Goal: Task Accomplishment & Management: Manage account settings

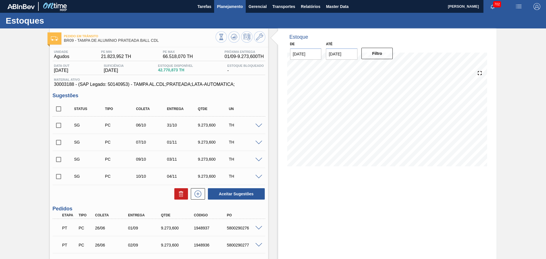
click at [240, 8] on span "Planejamento" at bounding box center [230, 6] width 26 height 7
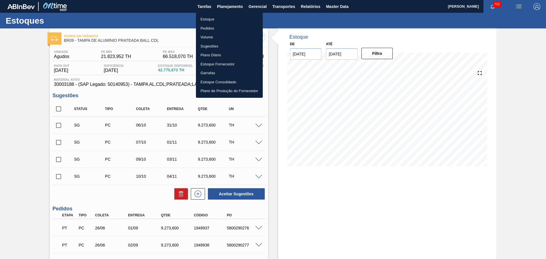
click at [208, 18] on li "Estoque" at bounding box center [229, 19] width 67 height 9
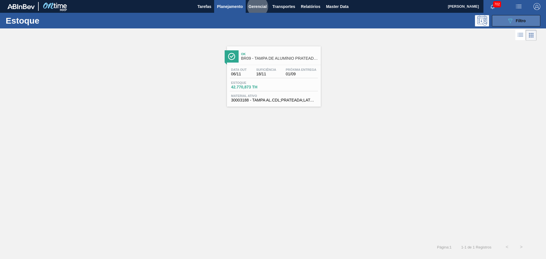
click at [507, 20] on icon "089F7B8B-B2A5-4AFE-B5C0-19BA573D28AC" at bounding box center [510, 20] width 7 height 7
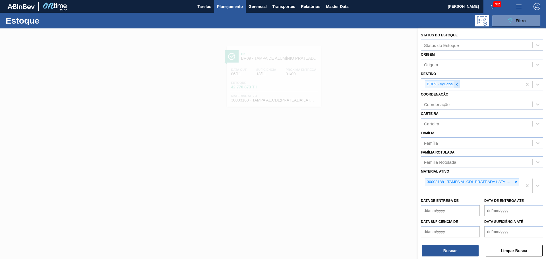
click at [457, 84] on icon at bounding box center [456, 84] width 4 height 4
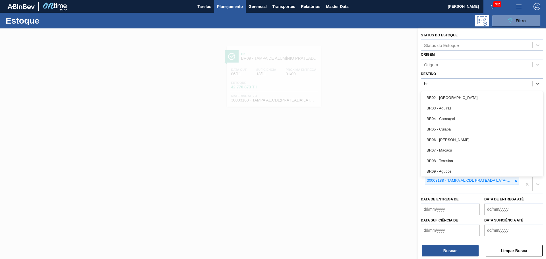
type input "br21"
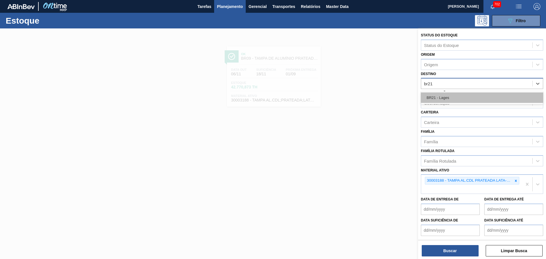
click at [470, 102] on div "BR21 - Lages" at bounding box center [482, 97] width 122 height 11
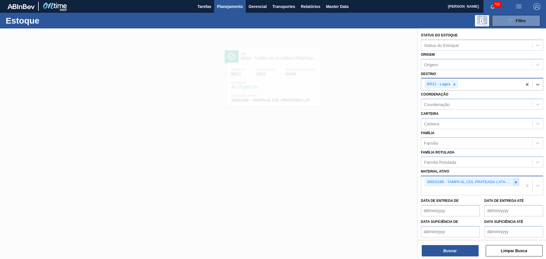
click at [515, 182] on icon at bounding box center [516, 182] width 2 height 2
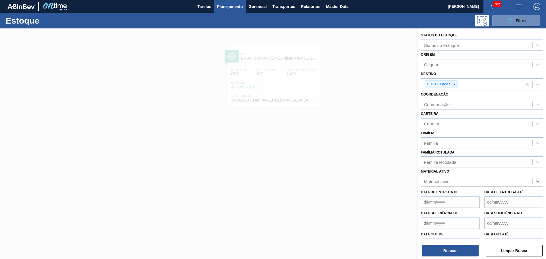
paste ativo "30002702"
type ativo "30002702"
click at [472, 196] on div "30002702 - TAMPA AL DOURADA C/ TAB DOURADO" at bounding box center [482, 195] width 122 height 11
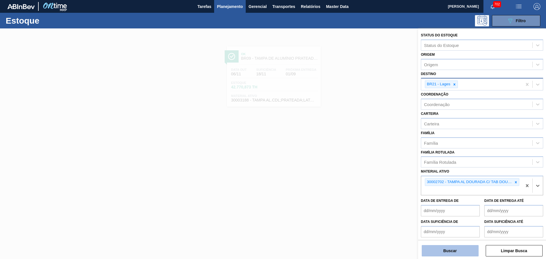
click at [453, 249] on button "Buscar" at bounding box center [450, 250] width 57 height 11
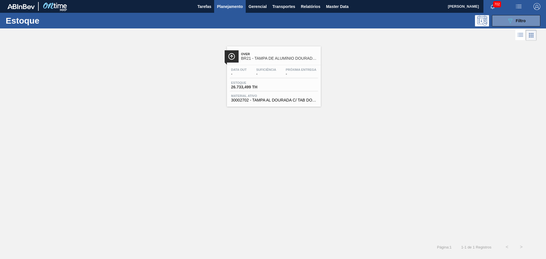
click at [271, 57] on span "BR21 - TAMPA DE ALUMÍNIO DOURADA TAB DOURADO" at bounding box center [279, 58] width 77 height 4
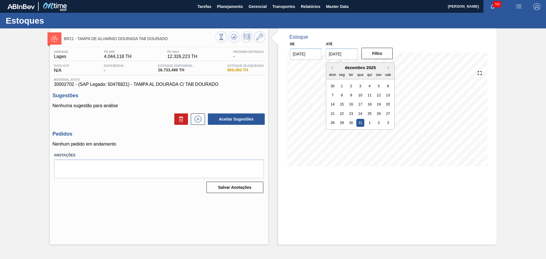
drag, startPoint x: 351, startPoint y: 55, endPoint x: 298, endPoint y: 56, distance: 53.2
click at [314, 53] on div "De 27/08/2025 Até 31/12/2025 Previous Month Next Month dezembro 2025 dom seg te…" at bounding box center [342, 50] width 114 height 20
click at [253, 111] on div "BR21 - TAMPA DE ALUMÍNIO DOURADA TAB DOURADO Unidade Lages PE MIN 4.044,118 TH …" at bounding box center [273, 136] width 546 height 216
click at [199, 119] on icon at bounding box center [197, 119] width 9 height 7
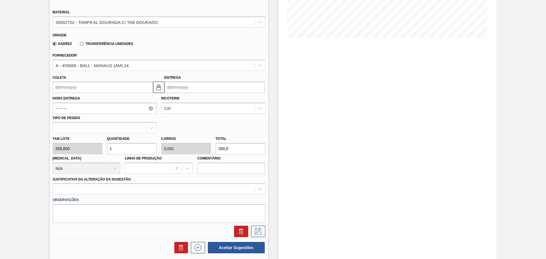
scroll to position [142, 0]
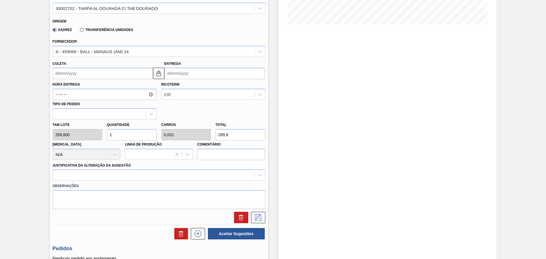
click at [116, 136] on input "1" at bounding box center [132, 134] width 50 height 11
drag, startPoint x: 129, startPoint y: 135, endPoint x: 126, endPoint y: 138, distance: 4.3
click at [105, 133] on div "Quantidade 1" at bounding box center [132, 131] width 54 height 20
type input "2"
type input "0,063"
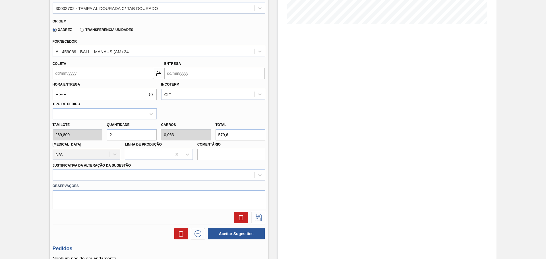
type input "579,6"
type input "20"
type input "0,625"
type input "5.796"
type input "2"
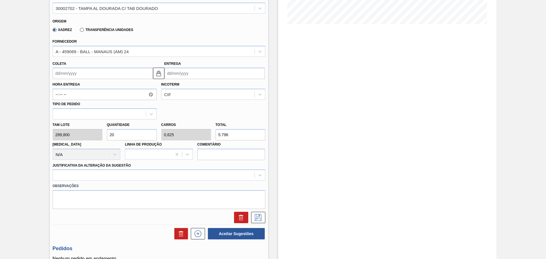
type input "0,063"
type input "579,6"
type input "25"
type input "0,781"
type input "7.245"
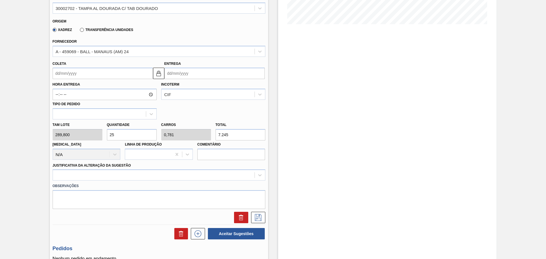
type input "2"
type input "0,063"
type input "579,6"
type input "0"
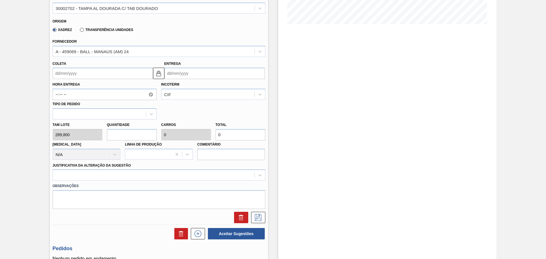
type input "3"
type input "0,094"
type input "869,4"
type input "30"
type input "0,938"
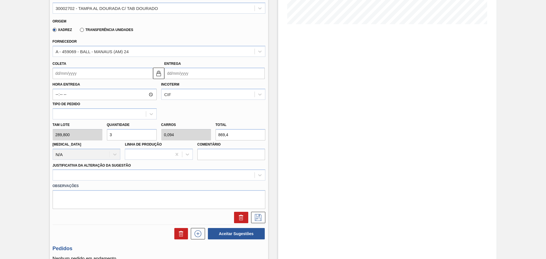
type input "8.694"
type input "3"
type input "0,094"
type input "869,4"
type input "31"
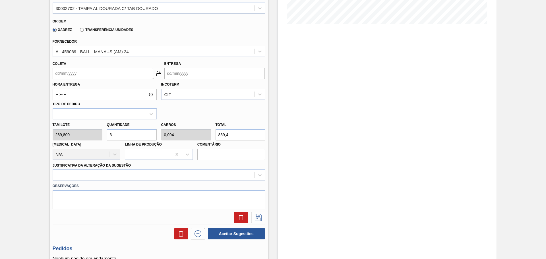
type input "0,969"
type input "8.983,8"
type input "3"
type input "0,094"
type input "869,4"
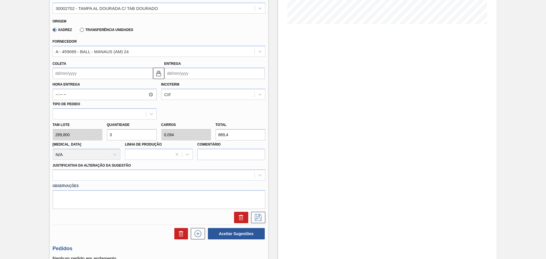
type input "32"
type input "1"
type input "9.273,6"
type input "32"
click at [179, 108] on div "Hora Entrega Incoterm CIF Tipo de pedido" at bounding box center [158, 99] width 217 height 40
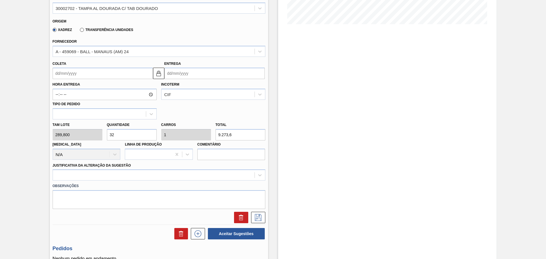
click at [194, 110] on div "Hora Entrega Incoterm CIF Tipo de pedido" at bounding box center [158, 99] width 217 height 40
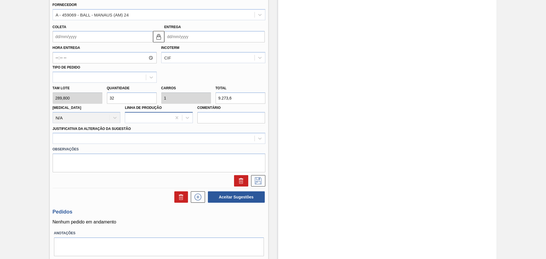
scroll to position [190, 0]
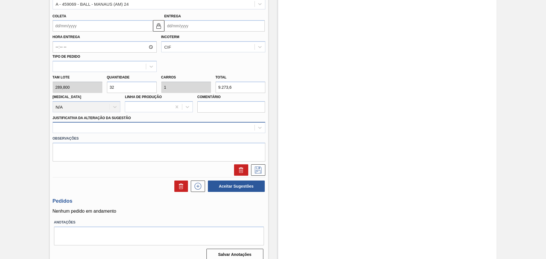
click at [142, 126] on div at bounding box center [154, 128] width 202 height 8
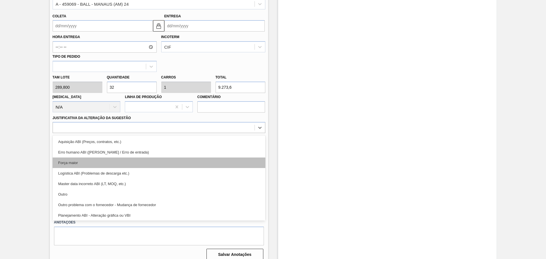
click at [90, 161] on div "Força maior" at bounding box center [159, 162] width 213 height 11
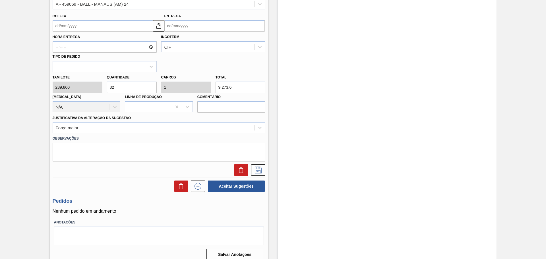
click at [98, 153] on textarea at bounding box center [159, 152] width 213 height 19
paste textarea "Decisão contratual (Ball)"
type textarea "Decisão contratual (Ball)"
click at [90, 167] on div at bounding box center [158, 169] width 217 height 11
click at [55, 150] on textarea "Decisão contratual (Ball)" at bounding box center [159, 152] width 213 height 19
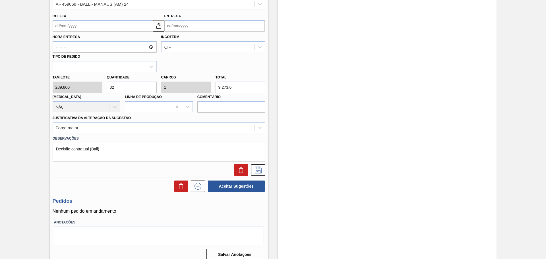
click at [121, 172] on div at bounding box center [158, 169] width 217 height 11
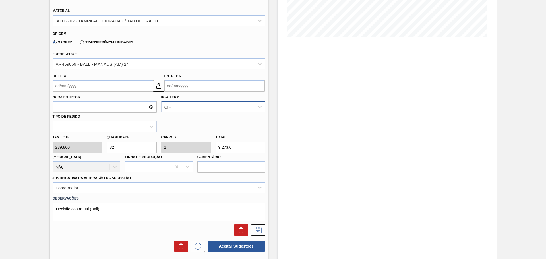
scroll to position [95, 0]
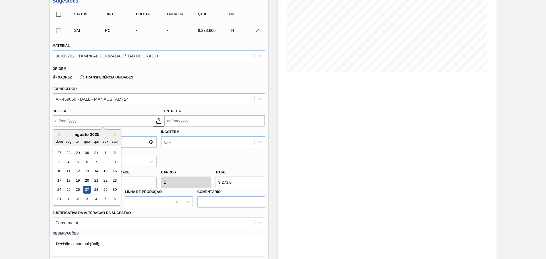
click at [93, 121] on input "Coleta" at bounding box center [103, 120] width 100 height 11
type input "1"
type input "21/08/2025"
type input "12"
type input "01/09/2025"
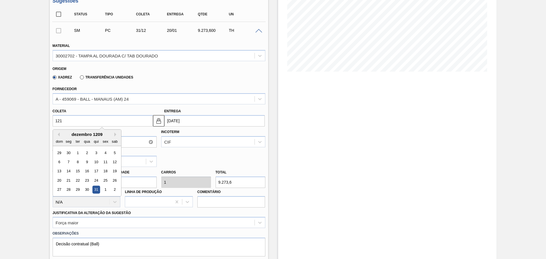
type input "1210"
type input "20/01/1210"
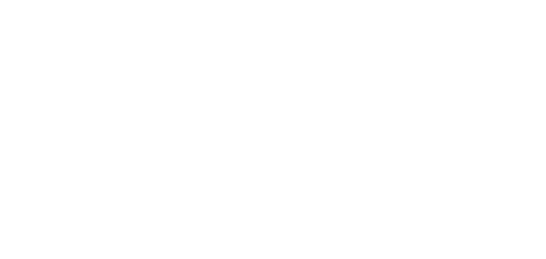
click at [202, 0] on html "Gemini 2.0 Flash Gemini 2.0 Flash-Lite Gemini 2.5 Pro Preview 05-06 Gemini 2.5 …" at bounding box center [273, 0] width 546 height 0
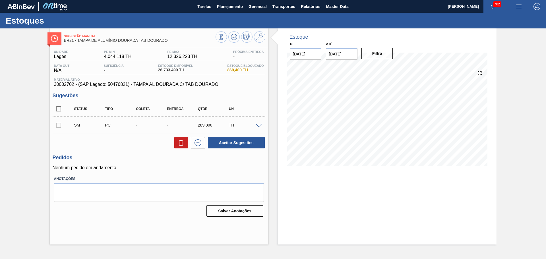
click at [259, 125] on span at bounding box center [258, 126] width 7 height 4
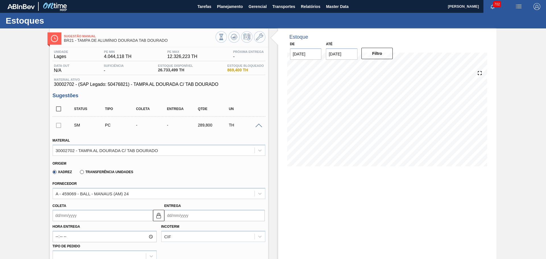
click at [80, 213] on input "Coleta" at bounding box center [103, 215] width 100 height 11
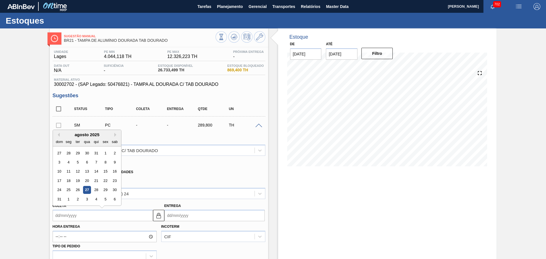
type input "1"
type input "21/08/2025"
type input "12"
type input "01/09/2025"
type input "1210"
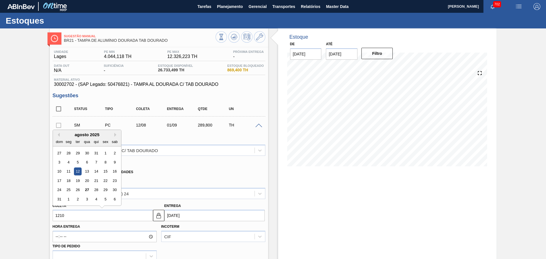
type input "20/01/1210"
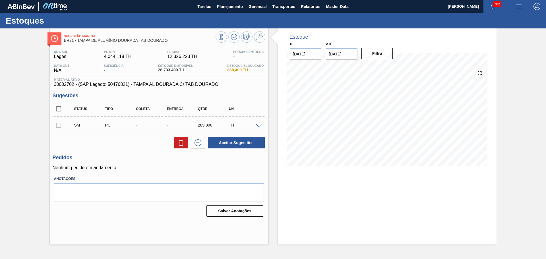
click at [253, 125] on div "TH" at bounding box center [244, 125] width 34 height 5
click at [257, 124] on span at bounding box center [258, 126] width 7 height 4
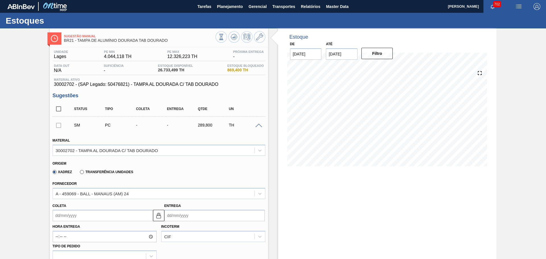
click at [88, 215] on input "Coleta" at bounding box center [103, 215] width 100 height 11
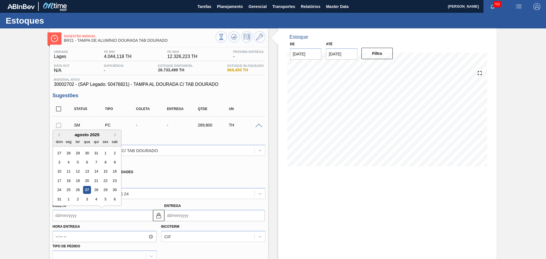
type input "1"
type input "[DATE]"
type input "12"
type input "[DATE]"
type input "1210"
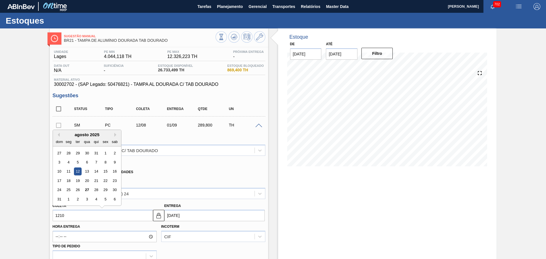
type input "[DATE]"
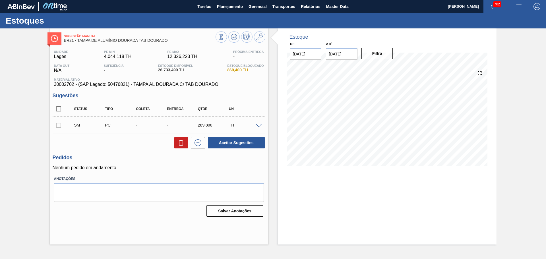
click at [259, 126] on span at bounding box center [258, 126] width 7 height 4
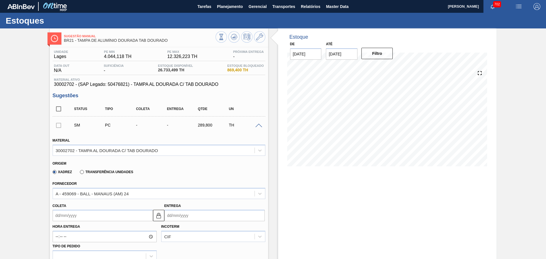
click at [92, 217] on input "Coleta" at bounding box center [103, 215] width 100 height 11
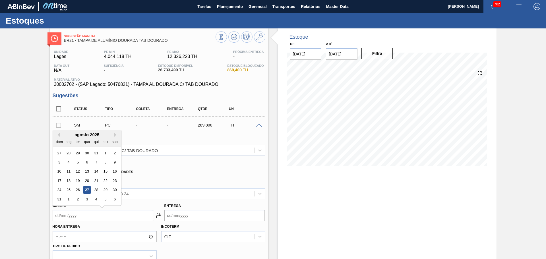
click at [112, 131] on div "agosto 2025 dom seg ter qua qui sex sab" at bounding box center [87, 138] width 68 height 16
click at [115, 134] on button "Next Month" at bounding box center [116, 135] width 4 height 4
click at [58, 172] on div "12" at bounding box center [59, 172] width 8 height 8
type input "12/10/2025"
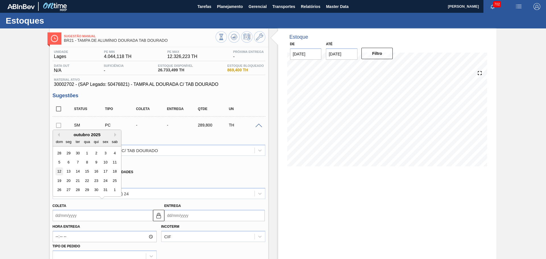
type input "01/11/2025"
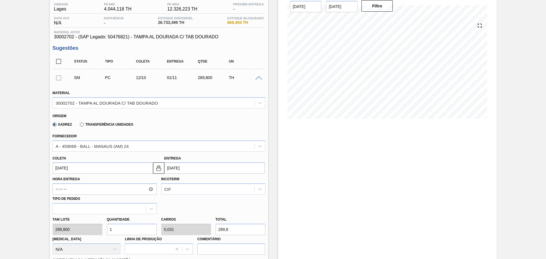
scroll to position [95, 0]
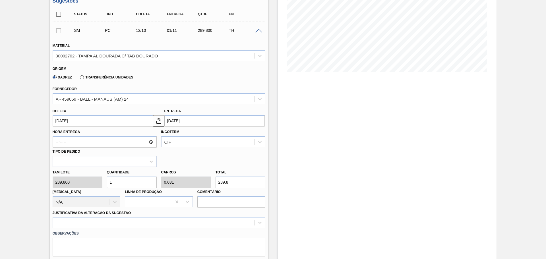
click at [97, 179] on div "Tam lote 289,800 Quantidade 1 Carros 0,031 Total 289,8 Doca N/A Linha de Produç…" at bounding box center [158, 187] width 217 height 41
type input "3"
type input "0,094"
type input "869,4"
type input "32"
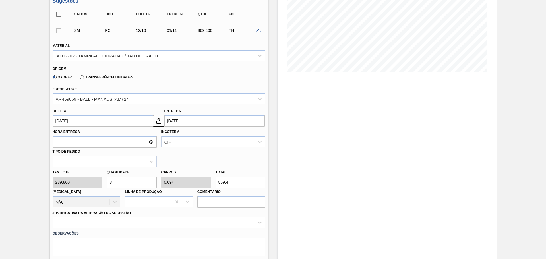
type input "1"
type input "9.273,6"
type input "32"
click at [186, 156] on div "Hora Entrega Incoterm CIF Tipo de pedido" at bounding box center [158, 146] width 217 height 40
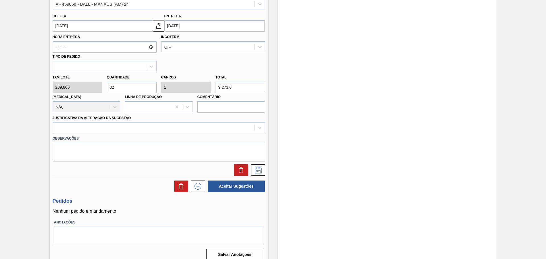
scroll to position [196, 0]
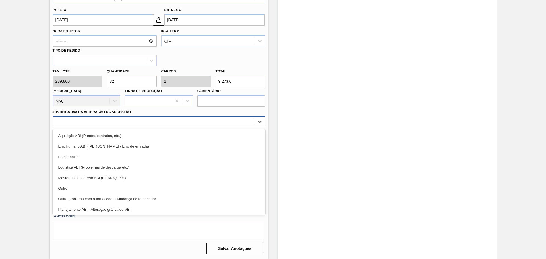
click at [121, 127] on div at bounding box center [159, 121] width 213 height 11
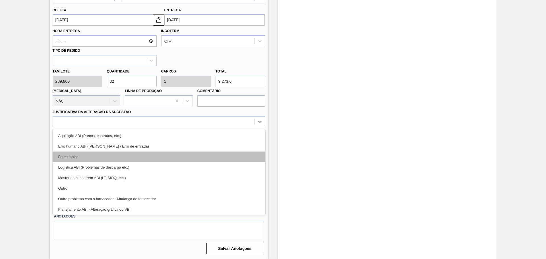
click at [77, 157] on div "Força maior" at bounding box center [159, 156] width 213 height 11
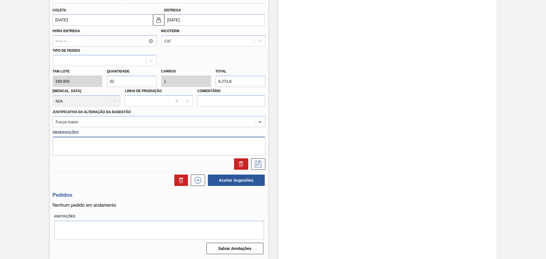
click at [88, 152] on textarea at bounding box center [159, 146] width 213 height 19
type textarea "Decisão contratual (Ball)"
click at [108, 158] on div at bounding box center [158, 162] width 217 height 14
click at [112, 145] on textarea "Decisão contratual (Ball)" at bounding box center [159, 146] width 213 height 19
click at [257, 165] on icon at bounding box center [258, 164] width 9 height 7
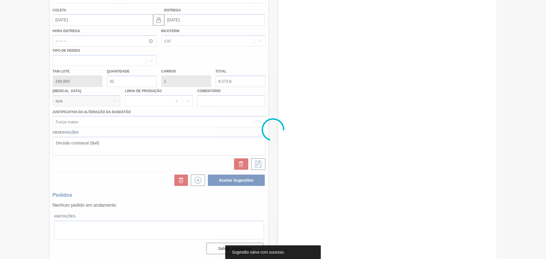
scroll to position [0, 0]
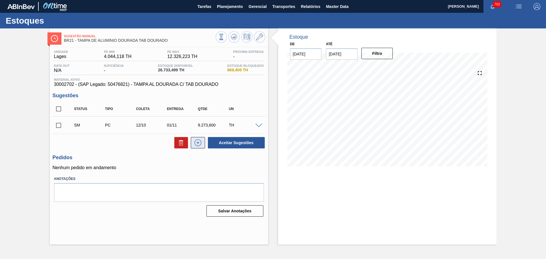
click at [201, 143] on icon at bounding box center [197, 142] width 9 height 7
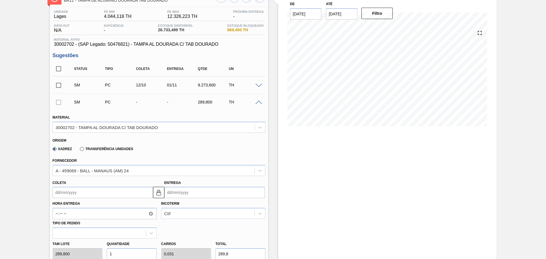
scroll to position [95, 0]
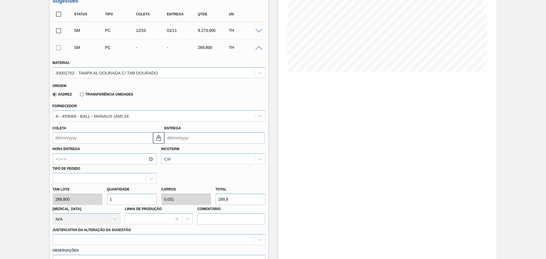
click at [96, 137] on input "Coleta" at bounding box center [103, 137] width 100 height 11
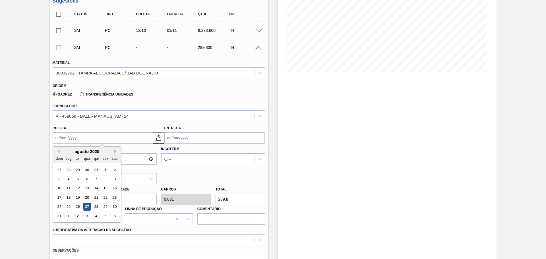
click at [114, 151] on button "Next Month" at bounding box center [116, 152] width 4 height 4
click at [81, 187] on div "11" at bounding box center [78, 188] width 8 height 8
type input "11/11/2025"
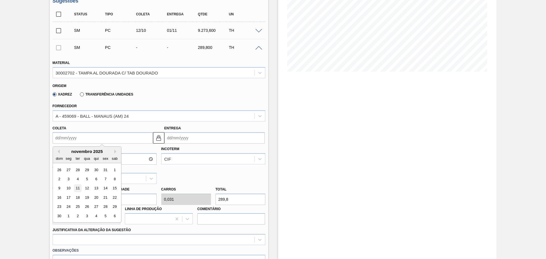
type input "01/12/2025"
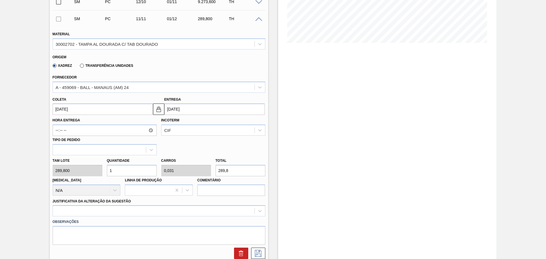
scroll to position [142, 0]
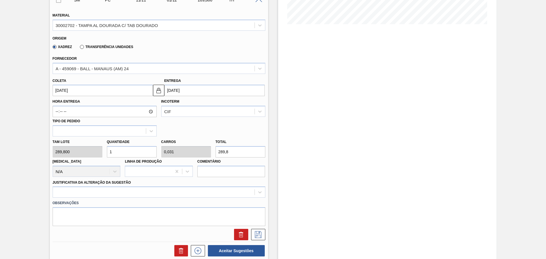
click at [130, 153] on input "1" at bounding box center [132, 151] width 50 height 11
click at [94, 151] on div "Tam lote 289,800 Quantidade 1 Carros 0,031 Total 289,8 Doca N/A Linha de Produç…" at bounding box center [158, 156] width 217 height 41
type input "3"
type input "0,094"
type input "869,4"
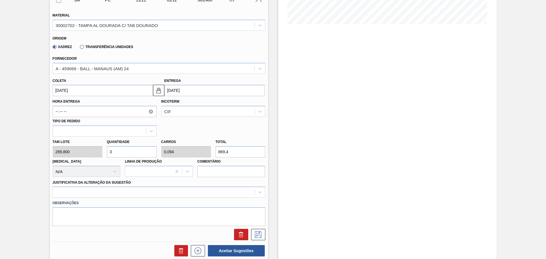
type input "32"
type input "1"
type input "9.273,6"
type input "32"
click at [171, 134] on div "Hora Entrega Incoterm CIF Tipo de pedido" at bounding box center [158, 116] width 217 height 40
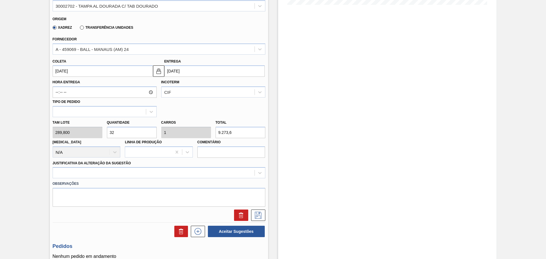
scroll to position [190, 0]
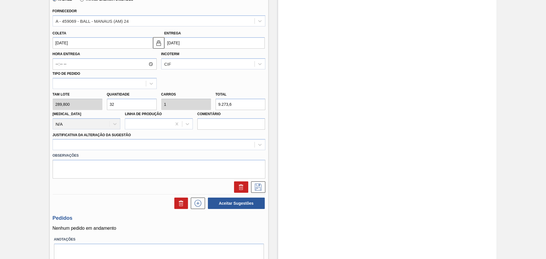
click at [114, 152] on label "Observações" at bounding box center [159, 155] width 213 height 8
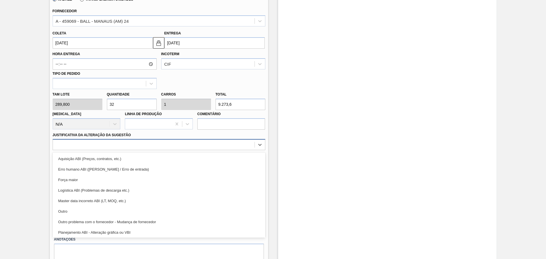
click at [112, 147] on div at bounding box center [154, 145] width 202 height 8
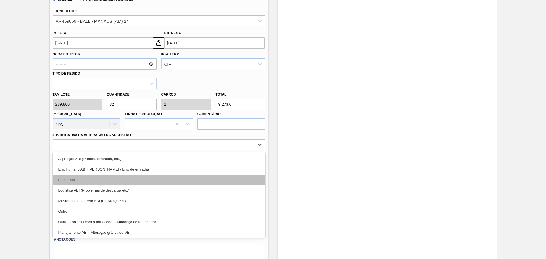
click at [82, 179] on div "Força maior" at bounding box center [159, 180] width 213 height 11
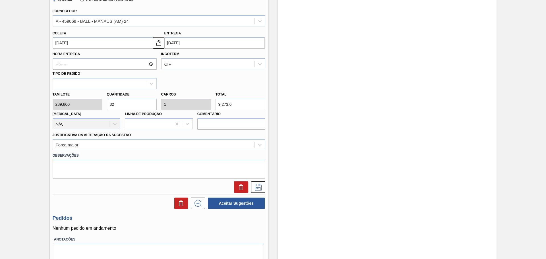
click at [92, 175] on textarea at bounding box center [159, 169] width 213 height 19
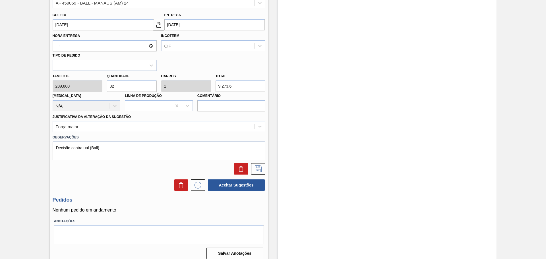
scroll to position [213, 0]
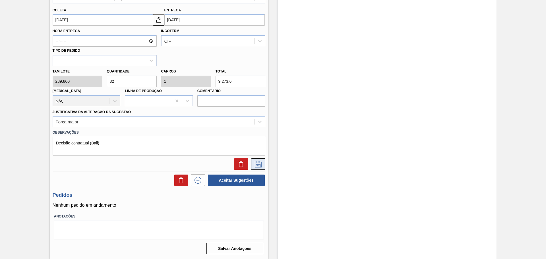
type textarea "Decisão contratual (Ball)"
click at [260, 167] on icon at bounding box center [258, 164] width 9 height 7
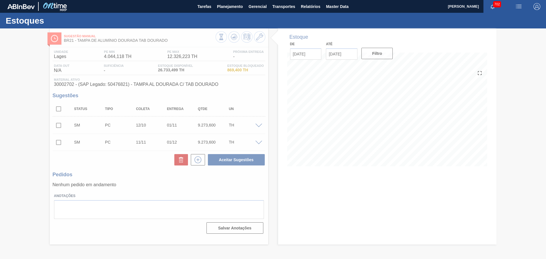
scroll to position [0, 0]
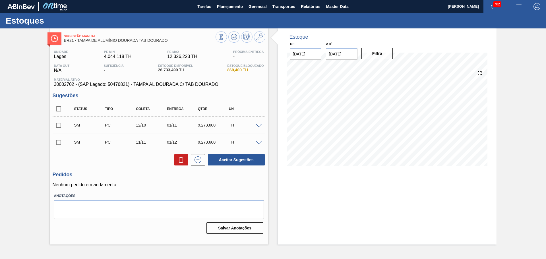
click at [57, 106] on div "Sugestão Manual BR21 - TAMPA DE ALUMÍNIO DOURADA TAB DOURADO Unidade Lages PE M…" at bounding box center [273, 136] width 546 height 216
click at [58, 108] on input "checkbox" at bounding box center [59, 109] width 12 height 12
checkbox input "true"
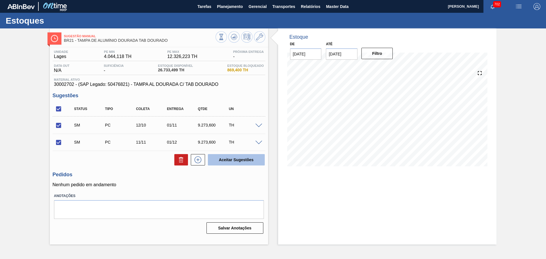
click at [227, 159] on button "Aceitar Sugestões" at bounding box center [236, 159] width 57 height 11
checkbox input "false"
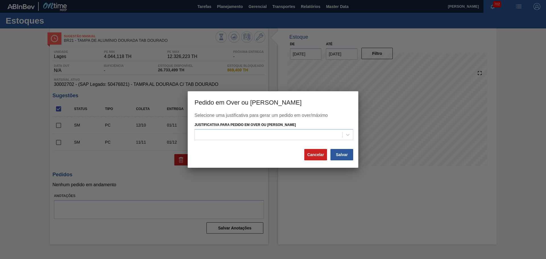
click at [265, 141] on div "Selecione uma justificativa para gerar um pedido em over/máximo Justificativa p…" at bounding box center [272, 131] width 157 height 36
click at [265, 136] on div at bounding box center [269, 134] width 148 height 8
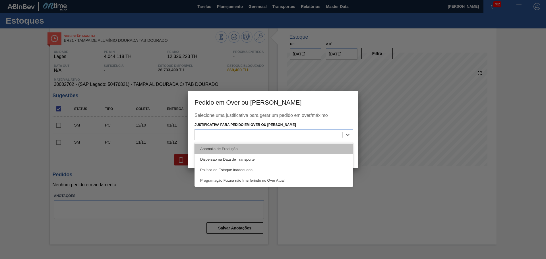
click at [231, 151] on div "Anomalia de Produção" at bounding box center [273, 149] width 159 height 11
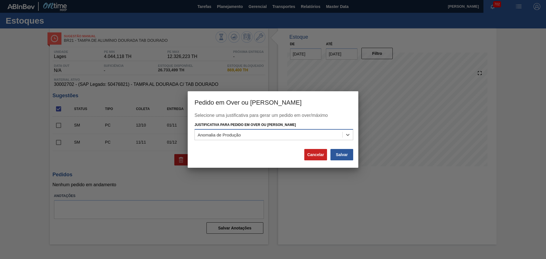
click at [255, 137] on div "Anomalia de Produção" at bounding box center [269, 134] width 148 height 8
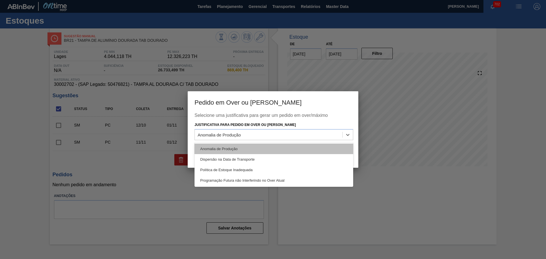
click at [238, 148] on div "Anomalia de Produção" at bounding box center [273, 149] width 159 height 11
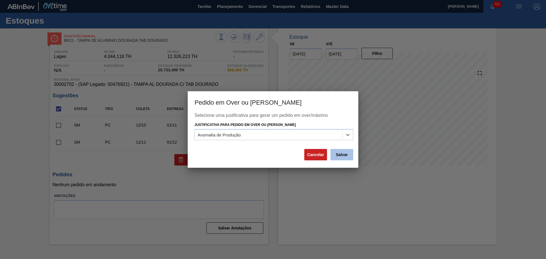
click at [342, 151] on button "Salvar" at bounding box center [341, 154] width 23 height 11
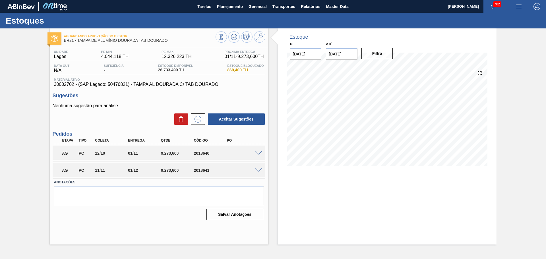
click at [285, 185] on div "Estoque De 27/08/2025 Até 31/12/2025 Filtro" at bounding box center [387, 136] width 218 height 216
click at [227, 9] on span "Planejamento" at bounding box center [230, 6] width 26 height 7
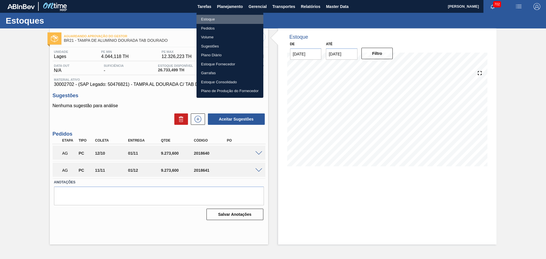
click at [211, 18] on li "Estoque" at bounding box center [229, 19] width 67 height 9
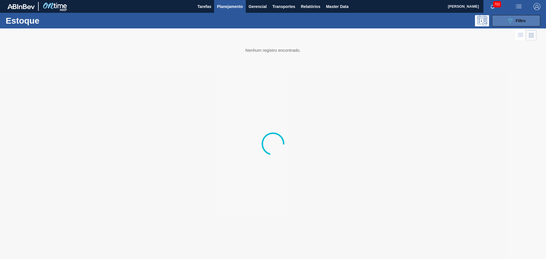
click at [521, 21] on span "Filtro" at bounding box center [521, 20] width 10 height 5
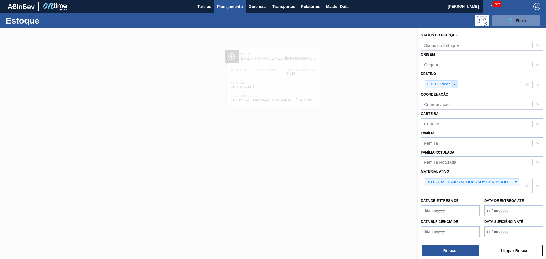
drag, startPoint x: 448, startPoint y: 85, endPoint x: 452, endPoint y: 84, distance: 3.6
click at [449, 84] on div "BR21 - Lages" at bounding box center [438, 84] width 26 height 7
click at [452, 84] on div at bounding box center [454, 84] width 6 height 7
click at [458, 83] on div "BR21 - Lages" at bounding box center [471, 84] width 101 height 12
click at [455, 85] on icon at bounding box center [454, 84] width 2 height 2
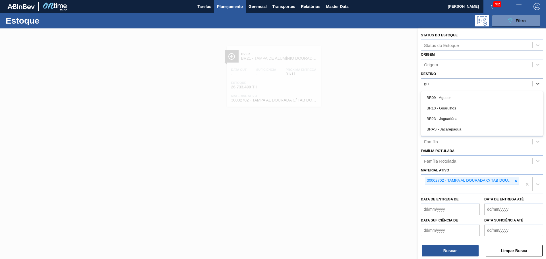
type input "gua"
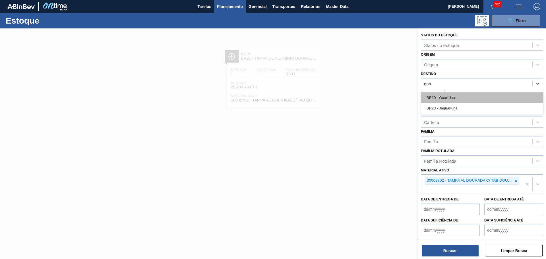
click at [454, 101] on div "BR10 - Guarulhos" at bounding box center [482, 97] width 122 height 11
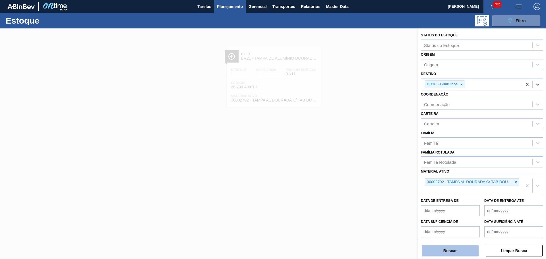
click at [453, 248] on button "Buscar" at bounding box center [450, 250] width 57 height 11
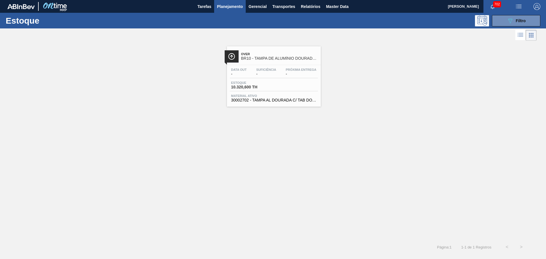
click at [275, 57] on span "BR10 - TAMPA DE ALUMÍNIO DOURADA TAB DOURADO" at bounding box center [279, 58] width 77 height 4
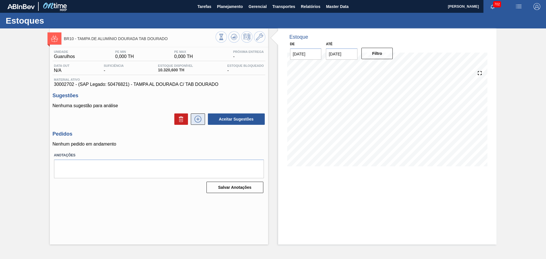
click at [196, 119] on icon at bounding box center [197, 119] width 9 height 7
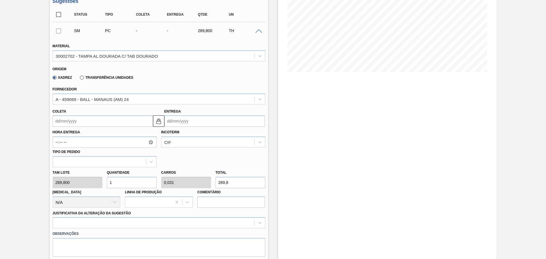
scroll to position [95, 0]
click at [91, 122] on input "Coleta" at bounding box center [103, 120] width 100 height 11
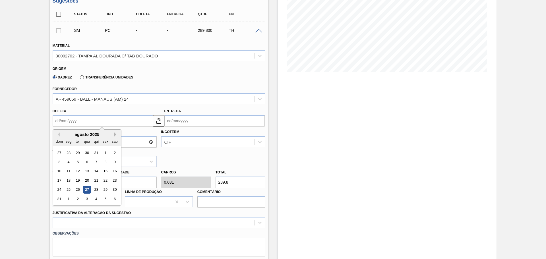
click at [114, 134] on button "Next Month" at bounding box center [116, 134] width 4 height 4
click at [60, 169] on div "12" at bounding box center [59, 171] width 8 height 8
type input "[DATE]"
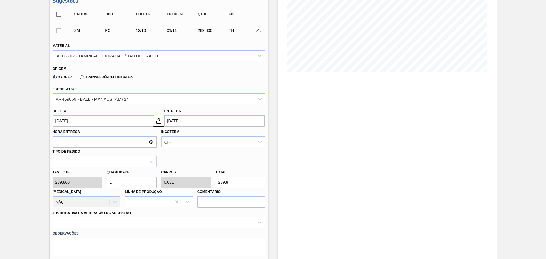
click at [98, 179] on div "Tam lote 289,800 Quantidade 1 Carros 0,031 Total 289,8 Doca N/A Linha de Produç…" at bounding box center [158, 187] width 217 height 41
type input "2"
type input "0,063"
type input "579,6"
type input "0"
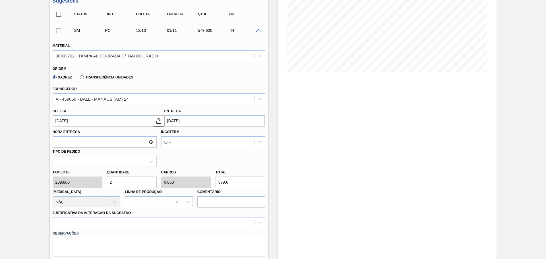
type input "0"
type input "3"
type input "0,094"
type input "869,4"
type input "32"
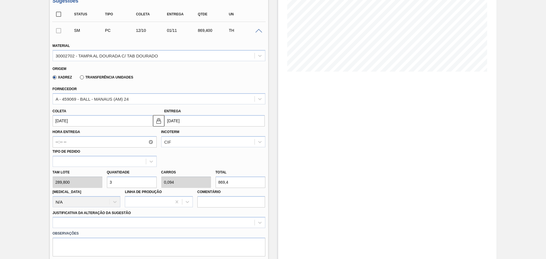
type input "1"
type input "9.273,6"
type input "32"
click at [190, 155] on div "Hora Entrega Incoterm CIF Tipo de pedido" at bounding box center [158, 146] width 217 height 40
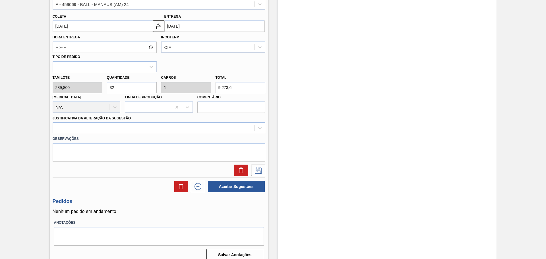
scroll to position [190, 0]
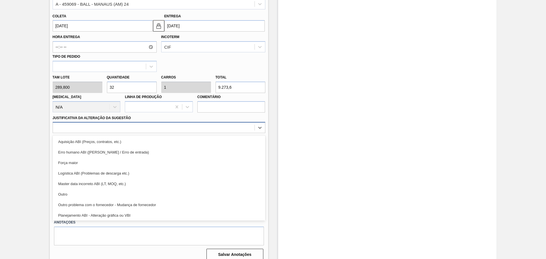
click at [129, 131] on div at bounding box center [154, 128] width 202 height 8
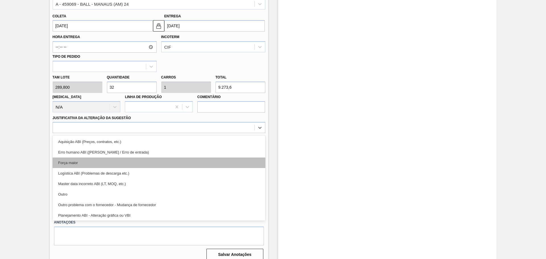
click at [78, 158] on div "Força maior" at bounding box center [159, 162] width 213 height 11
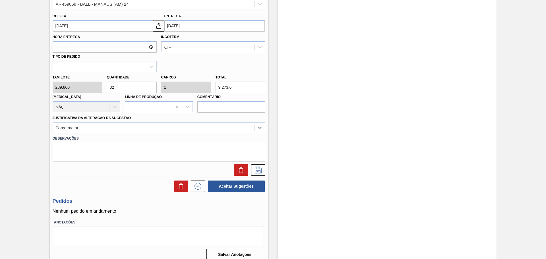
click at [83, 158] on textarea at bounding box center [159, 152] width 213 height 19
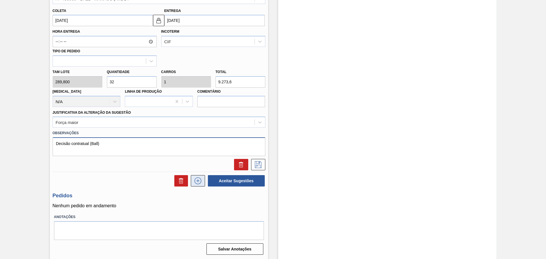
scroll to position [196, 0]
type textarea "Decisão contratual (Ball)"
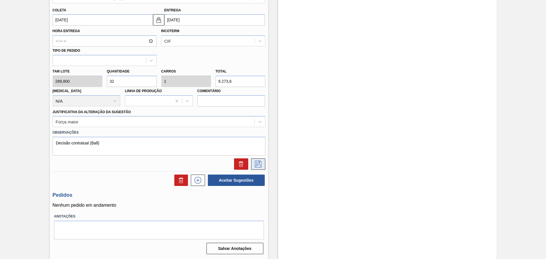
click at [261, 167] on icon at bounding box center [258, 164] width 9 height 7
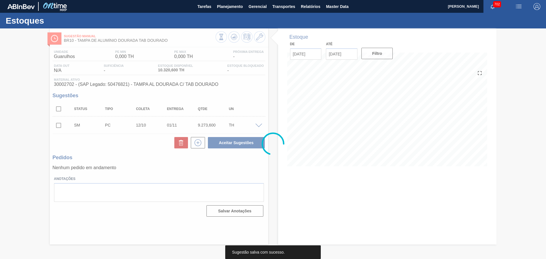
scroll to position [0, 0]
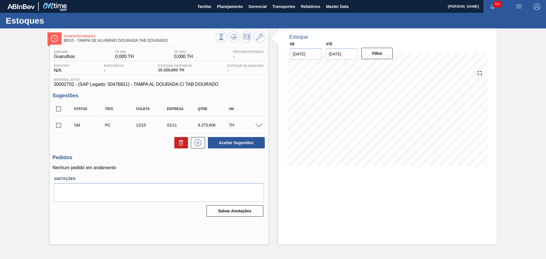
click at [59, 108] on input "checkbox" at bounding box center [59, 109] width 12 height 12
checkbox input "true"
click at [233, 146] on button "Aceitar Sugestões" at bounding box center [236, 142] width 57 height 11
checkbox input "false"
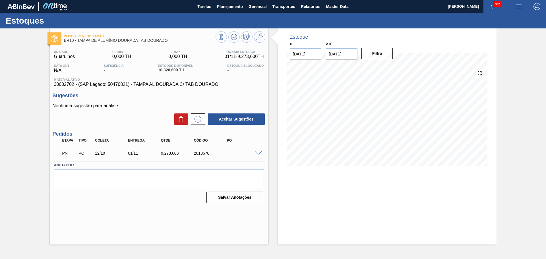
click at [150, 201] on div "Salvar Anotações" at bounding box center [159, 197] width 210 height 13
click at [225, 8] on span "Planejamento" at bounding box center [230, 6] width 26 height 7
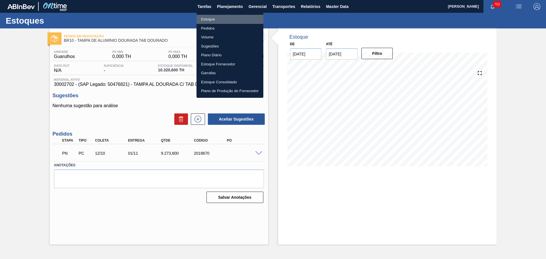
click at [207, 16] on li "Estoque" at bounding box center [229, 19] width 67 height 9
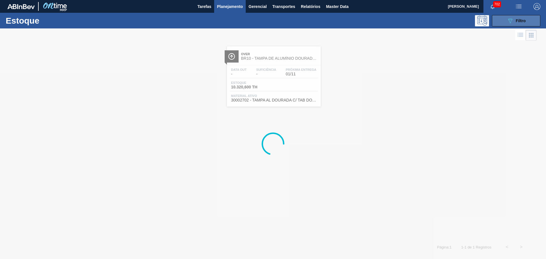
click at [523, 19] on span "Filtro" at bounding box center [521, 20] width 10 height 5
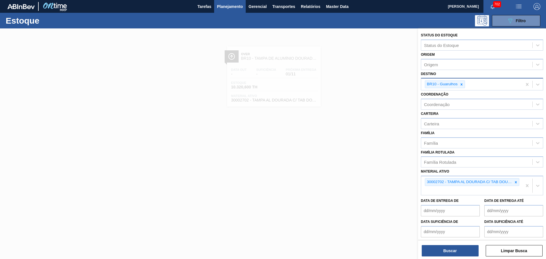
click at [463, 83] on div at bounding box center [461, 84] width 6 height 7
click at [460, 85] on div "Destino" at bounding box center [476, 84] width 111 height 8
type input "cebrasa"
click at [463, 84] on icon at bounding box center [461, 84] width 4 height 4
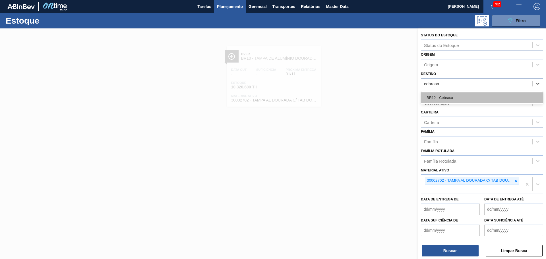
click at [452, 96] on div "BR12 - Cebrasa" at bounding box center [482, 97] width 122 height 11
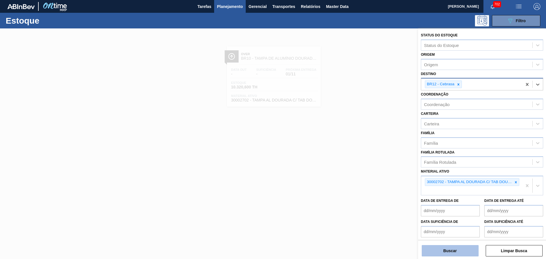
click at [456, 249] on button "Buscar" at bounding box center [450, 250] width 57 height 11
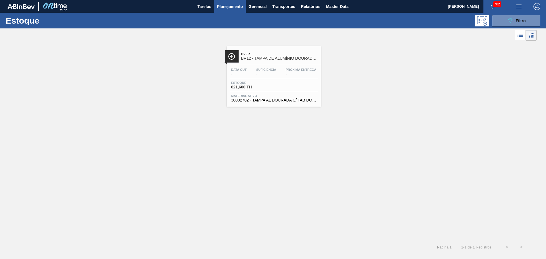
click at [269, 57] on span "BR12 - TAMPA DE ALUMÍNIO DOURADA TAB DOURADO" at bounding box center [279, 58] width 77 height 4
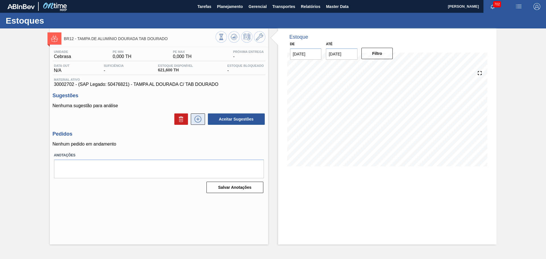
click at [199, 120] on icon at bounding box center [197, 119] width 9 height 7
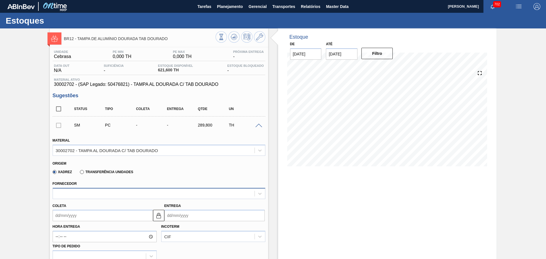
click at [92, 191] on div at bounding box center [154, 193] width 202 height 8
click at [112, 181] on div "Fornecedor" at bounding box center [159, 189] width 213 height 19
click at [98, 194] on div at bounding box center [154, 193] width 202 height 8
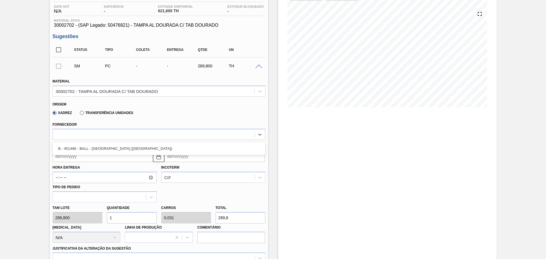
scroll to position [47, 0]
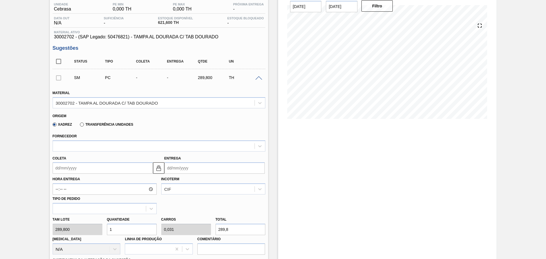
click at [130, 133] on div "Fornecedor" at bounding box center [159, 141] width 213 height 19
click at [98, 146] on div at bounding box center [154, 146] width 202 height 8
click at [134, 117] on div "Origem" at bounding box center [157, 115] width 208 height 5
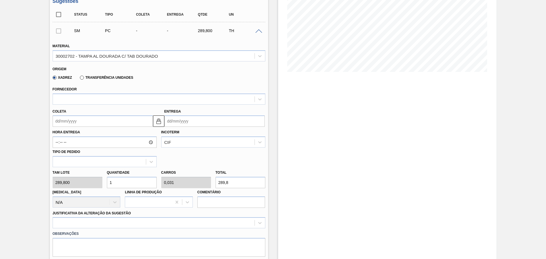
scroll to position [95, 0]
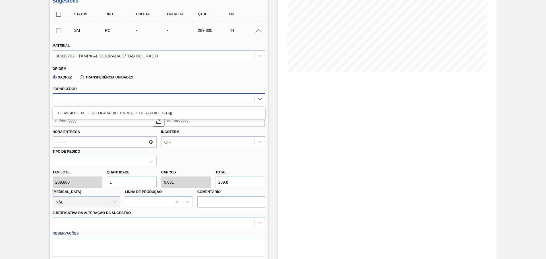
click at [126, 97] on div at bounding box center [154, 99] width 202 height 8
click at [187, 77] on div "Xadrez Transferência Unidades" at bounding box center [157, 76] width 208 height 11
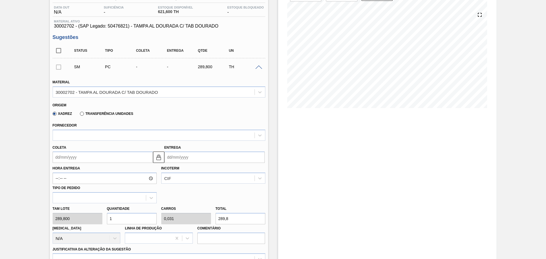
scroll to position [0, 0]
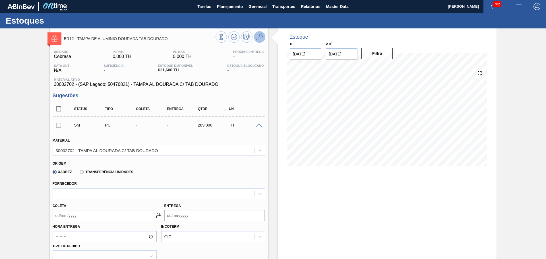
click at [258, 38] on icon at bounding box center [259, 37] width 7 height 7
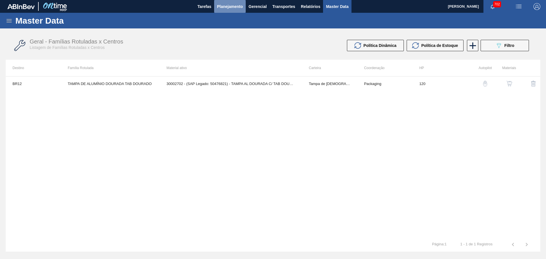
click at [233, 7] on span "Planejamento" at bounding box center [230, 6] width 26 height 7
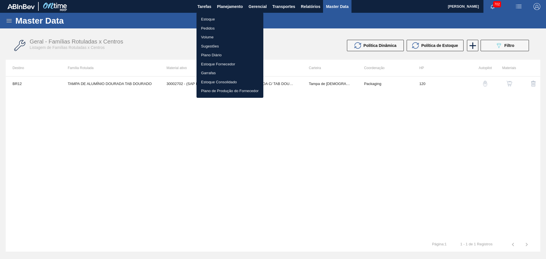
click at [279, 35] on div at bounding box center [273, 129] width 546 height 259
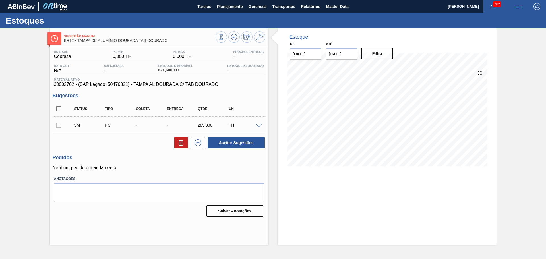
click at [258, 126] on span at bounding box center [258, 126] width 7 height 4
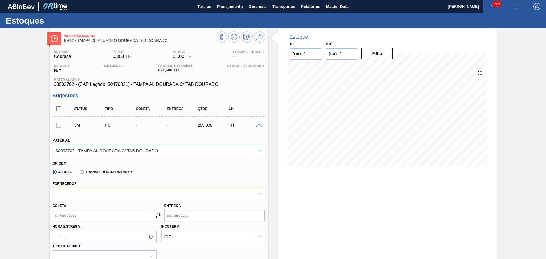
click at [103, 192] on div at bounding box center [154, 193] width 202 height 8
click at [278, 127] on div "Estoque De 27/08/2025 Até 31/12/2025 Filtro" at bounding box center [387, 101] width 218 height 146
click at [231, 5] on span "Planejamento" at bounding box center [230, 6] width 26 height 7
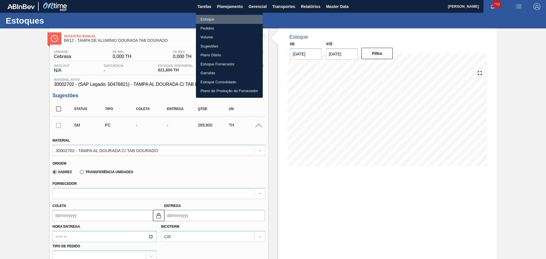
click at [213, 21] on li "Estoque" at bounding box center [229, 19] width 67 height 9
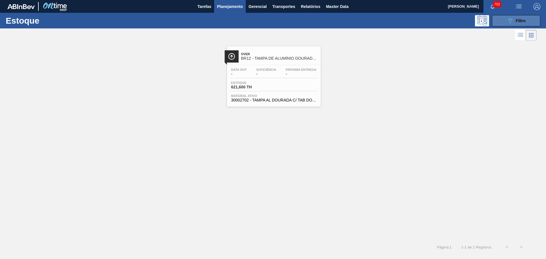
click at [507, 22] on icon "089F7B8B-B2A5-4AFE-B5C0-19BA573D28AC" at bounding box center [510, 20] width 7 height 7
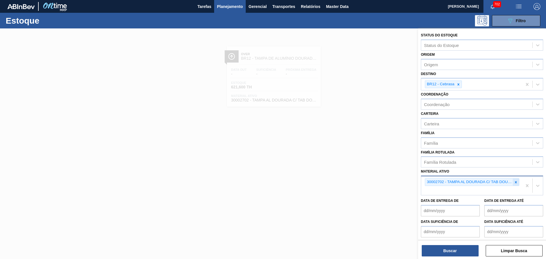
click at [516, 183] on icon at bounding box center [516, 182] width 4 height 4
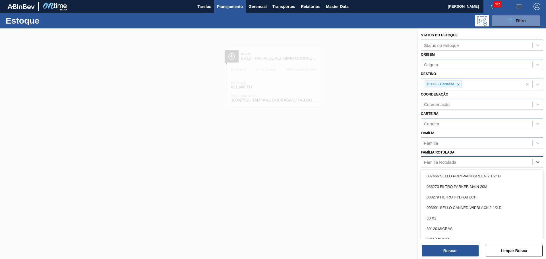
click at [460, 161] on div "Família Rotulada" at bounding box center [476, 162] width 111 height 8
click at [458, 145] on div "Família" at bounding box center [476, 143] width 111 height 8
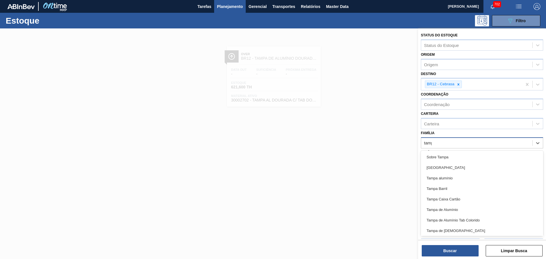
type input "tampa"
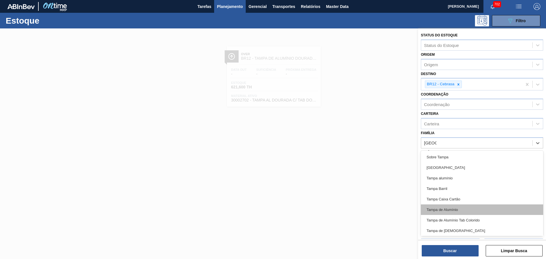
click at [447, 208] on div "Tampa de Alumínio" at bounding box center [482, 209] width 122 height 11
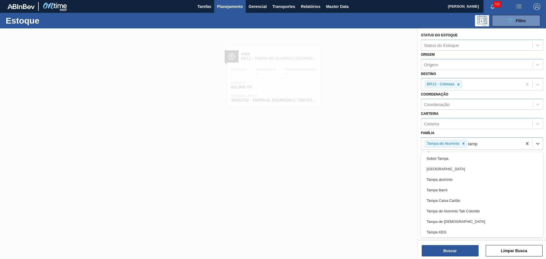
type input "tampa"
click at [449, 181] on div "Tampa alumínio" at bounding box center [482, 179] width 122 height 11
type input "tamp"
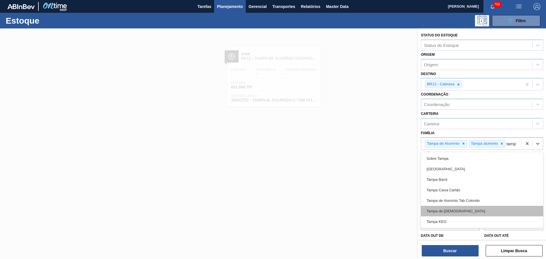
click at [447, 212] on div "Tampa de [DEMOGRAPHIC_DATA]" at bounding box center [482, 211] width 122 height 11
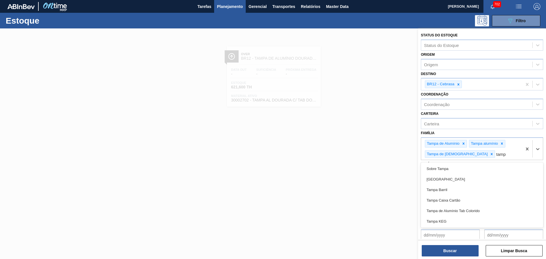
type input "tampa"
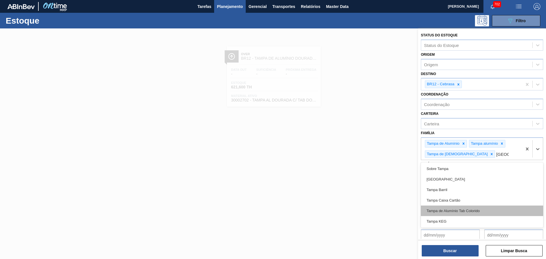
click at [459, 210] on div "Tampa de Alumínio Tab Colorido" at bounding box center [482, 211] width 122 height 11
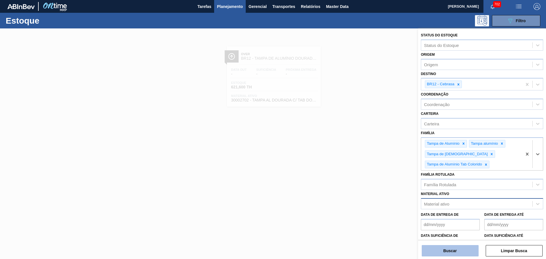
click at [455, 253] on button "Buscar" at bounding box center [450, 250] width 57 height 11
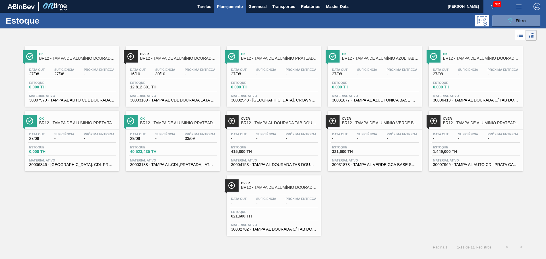
click at [191, 58] on span "BR12 - TAMPA DE ALUMÍNIO DOURADA BALL CDL" at bounding box center [178, 58] width 77 height 4
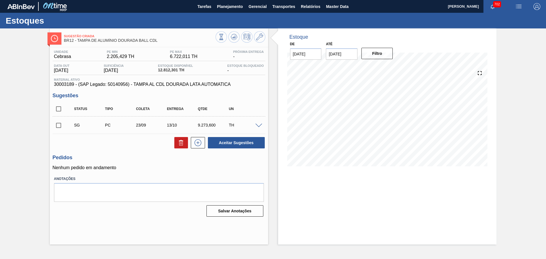
click at [250, 127] on div "SG PC 23/09 13/10 9.273,600 TH" at bounding box center [163, 124] width 186 height 11
click at [257, 124] on span at bounding box center [258, 126] width 7 height 4
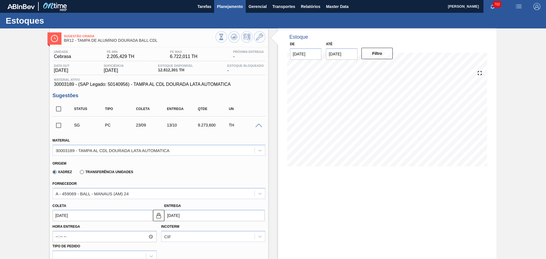
click at [235, 11] on button "Planejamento" at bounding box center [230, 6] width 32 height 13
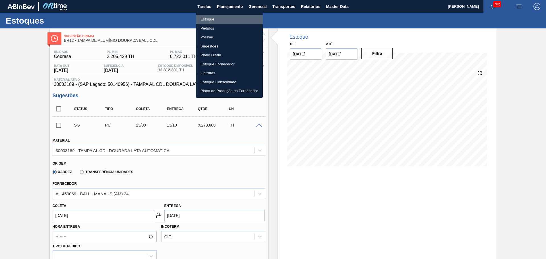
click at [208, 20] on li "Estoque" at bounding box center [229, 19] width 67 height 9
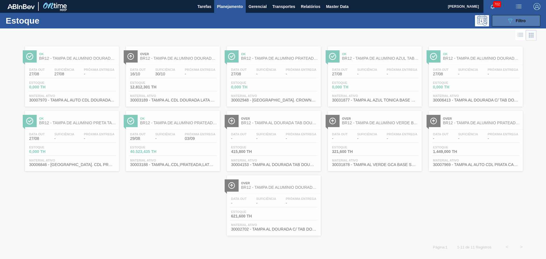
click at [528, 22] on button "089F7B8B-B2A5-4AFE-B5C0-19BA573D28AC Filtro" at bounding box center [516, 20] width 48 height 11
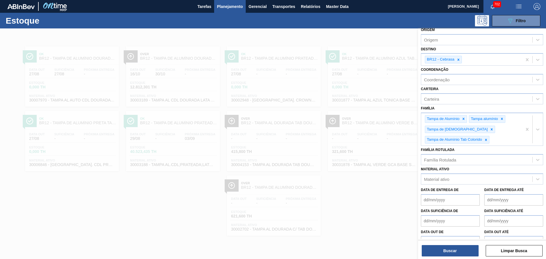
scroll to position [36, 0]
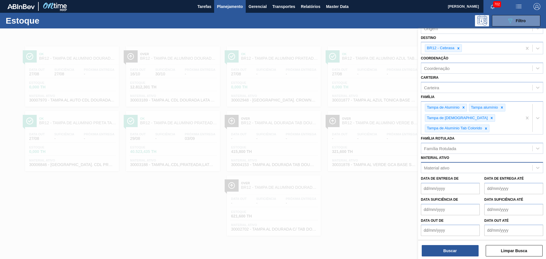
click at [447, 165] on div "Material ativo" at bounding box center [436, 167] width 25 height 5
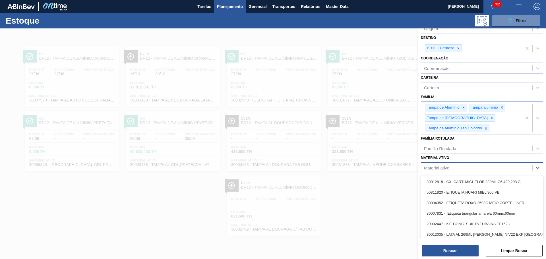
paste ativo "30002702"
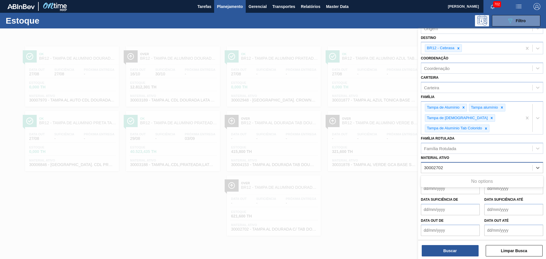
type ativo "30002702"
click at [454, 175] on div "30002702 - TAMPA AL DOURADA C/ TAB DOURADO" at bounding box center [482, 181] width 122 height 13
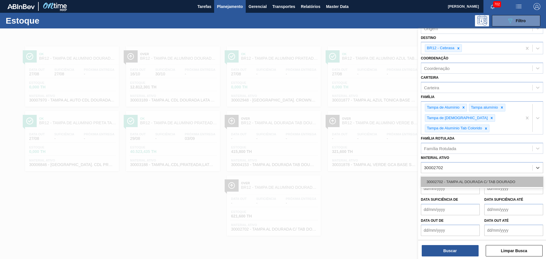
click at [454, 177] on div "30002702 - TAMPA AL DOURADA C/ TAB DOURADO" at bounding box center [482, 182] width 122 height 11
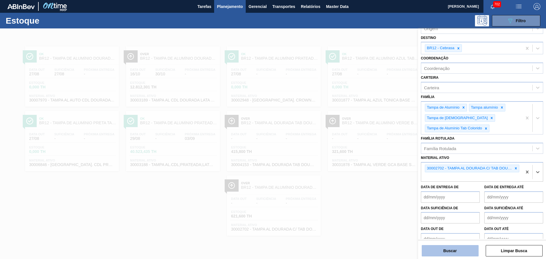
click at [458, 250] on button "Buscar" at bounding box center [450, 250] width 57 height 11
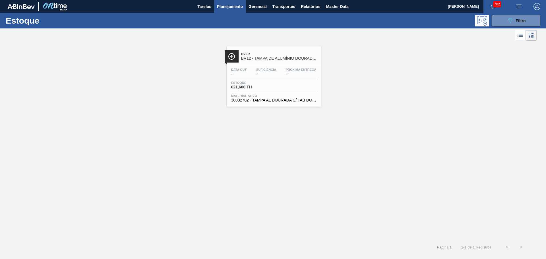
click at [270, 58] on span "BR12 - TAMPA DE ALUMÍNIO DOURADA TAB DOURADO" at bounding box center [279, 58] width 77 height 4
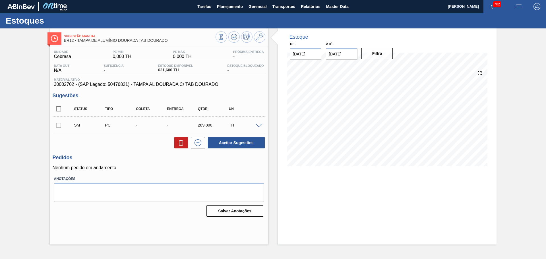
click at [256, 124] on span at bounding box center [258, 126] width 7 height 4
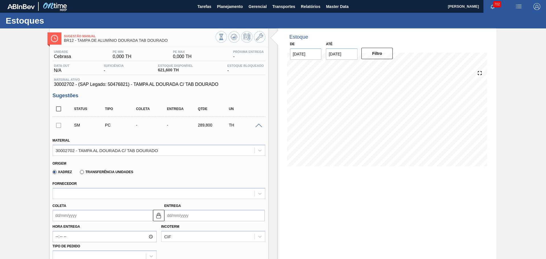
scroll to position [95, 0]
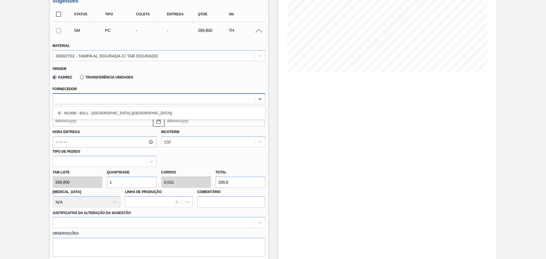
click at [116, 100] on div at bounding box center [154, 99] width 202 height 8
click at [129, 86] on div "Fornecedor option B - 451466 - BALL - RECIFE (PE) focused, 1 of 1. 1 result ava…" at bounding box center [159, 94] width 213 height 19
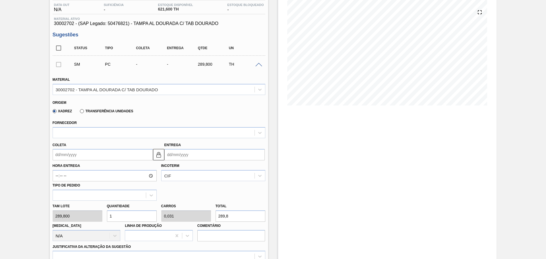
scroll to position [0, 0]
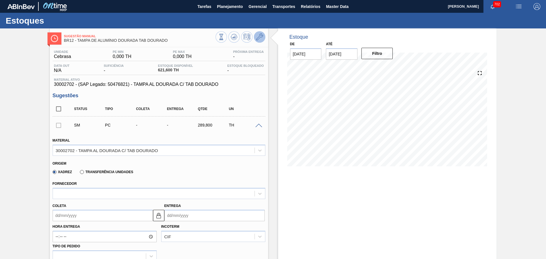
click at [261, 41] on button at bounding box center [259, 36] width 11 height 11
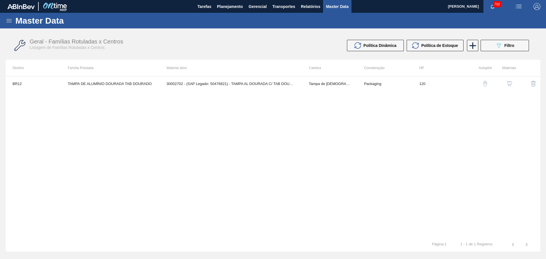
click at [507, 80] on button "button" at bounding box center [509, 84] width 14 height 14
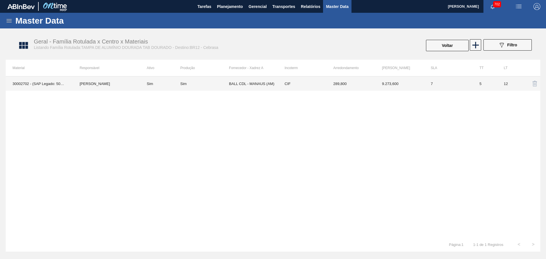
click at [258, 83] on td "BALL CDL - MANAUS (AM)" at bounding box center [253, 83] width 49 height 14
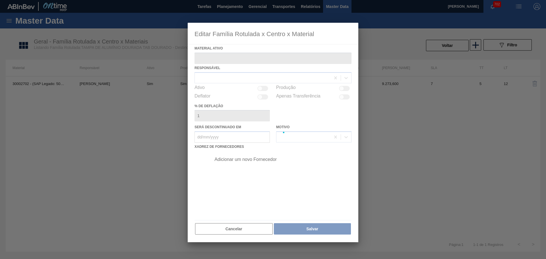
type ativo "30002702 - (SAP Legado: 50476821) - TAMPA AL DOURADA C/ TAB DOURADO"
checkbox input "true"
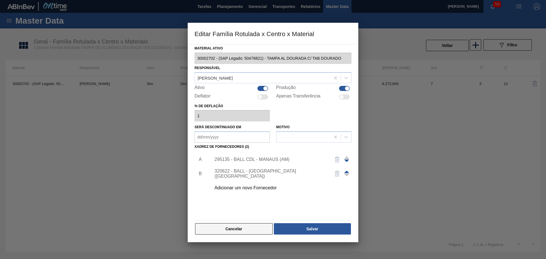
click at [243, 228] on button "Cancelar" at bounding box center [234, 228] width 78 height 11
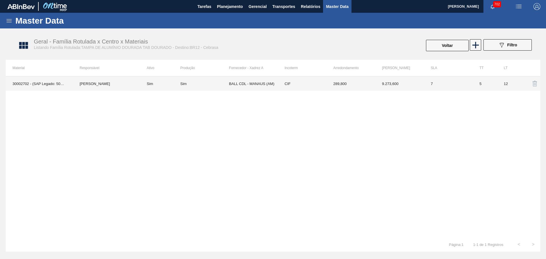
click at [234, 81] on td "BALL CDL - MANAUS (AM)" at bounding box center [253, 83] width 49 height 14
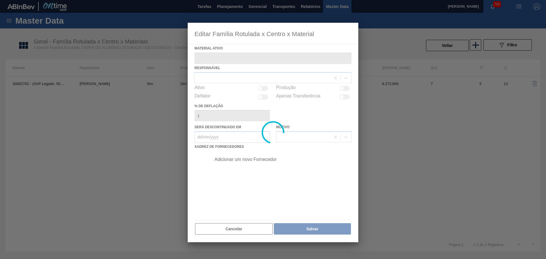
type ativo "30002702 - (SAP Legado: 50476821) - TAMPA AL DOURADA C/ TAB DOURADO"
checkbox input "true"
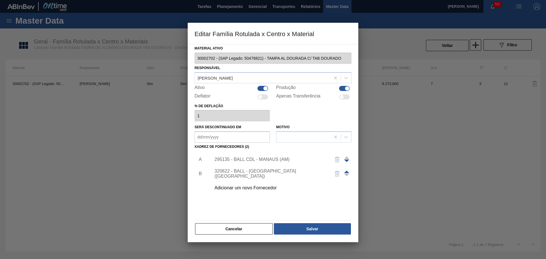
click at [245, 157] on div "295135 - BALL CDL - MANAUS (AM)" at bounding box center [269, 159] width 111 height 5
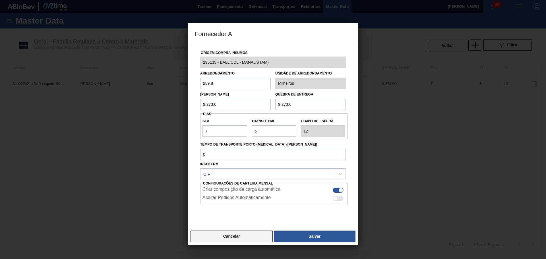
click at [258, 236] on button "Cancelar" at bounding box center [231, 236] width 82 height 11
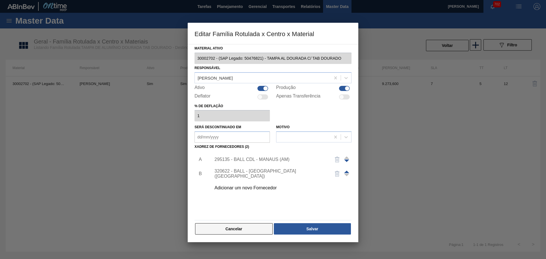
click at [259, 232] on button "Cancelar" at bounding box center [234, 228] width 78 height 11
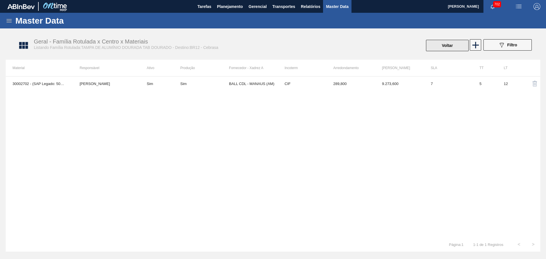
click at [447, 40] on button "Voltar" at bounding box center [447, 45] width 43 height 11
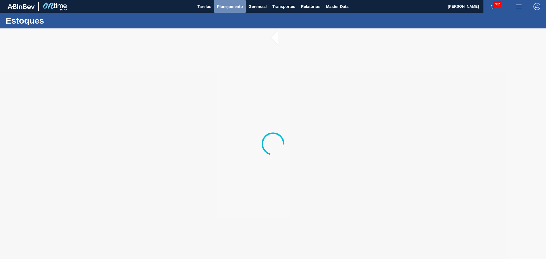
click at [221, 11] on button "Planejamento" at bounding box center [230, 6] width 32 height 13
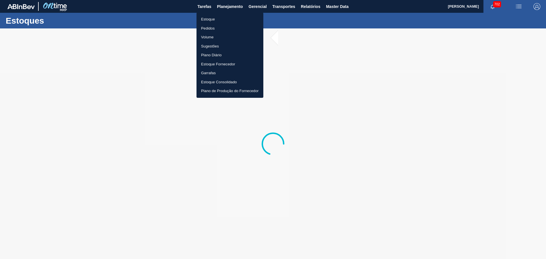
click at [207, 19] on li "Estoque" at bounding box center [229, 19] width 67 height 9
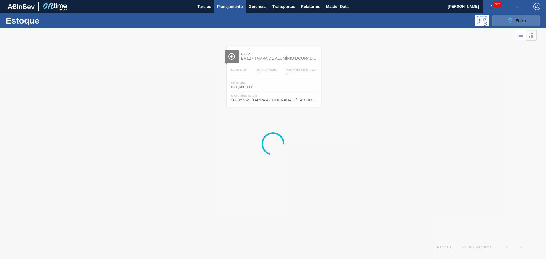
click at [521, 22] on span "Filtro" at bounding box center [521, 20] width 10 height 5
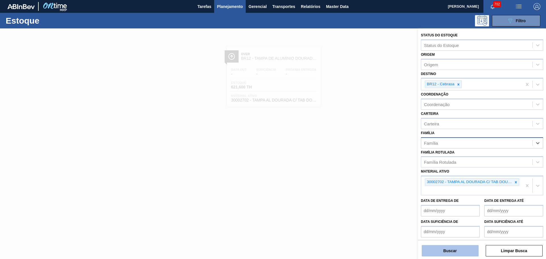
click at [455, 254] on button "Buscar" at bounding box center [450, 250] width 57 height 11
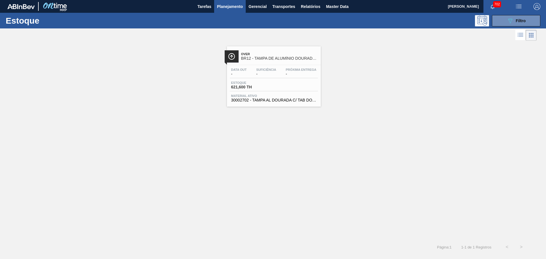
click at [270, 56] on span "BR12 - TAMPA DE ALUMÍNIO DOURADA TAB DOURADO" at bounding box center [279, 58] width 77 height 4
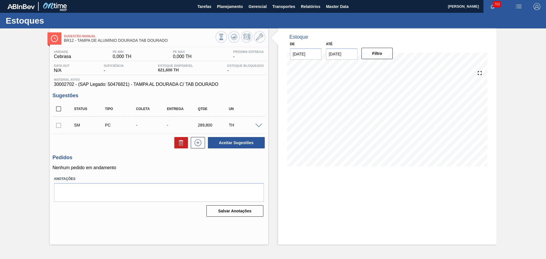
click at [259, 125] on span at bounding box center [258, 126] width 7 height 4
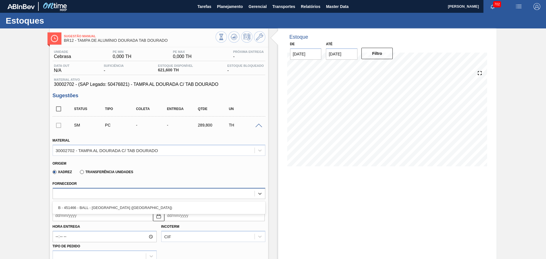
click at [118, 190] on div at bounding box center [154, 193] width 202 height 8
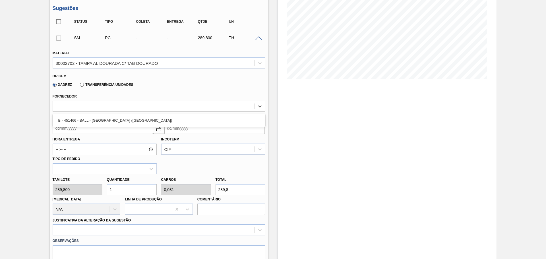
scroll to position [95, 0]
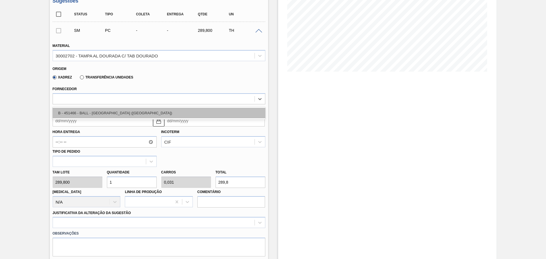
click at [99, 115] on div "B - 451466 - BALL - RECIFE (PE)" at bounding box center [159, 113] width 213 height 11
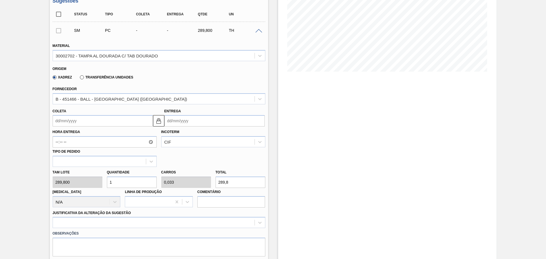
click at [92, 80] on div "Xadrez Transferência Unidades" at bounding box center [91, 77] width 83 height 10
click at [92, 76] on label "Transferência Unidades" at bounding box center [106, 77] width 53 height 4
click at [79, 78] on input "Transferência Unidades" at bounding box center [79, 78] width 0 height 0
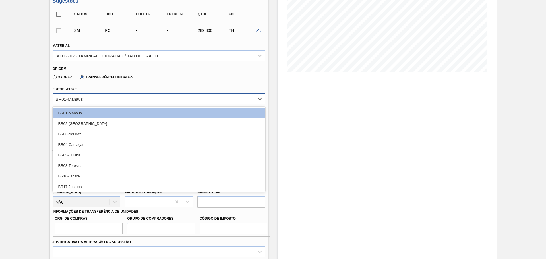
click at [90, 97] on div "BR01-Manaus" at bounding box center [154, 99] width 202 height 8
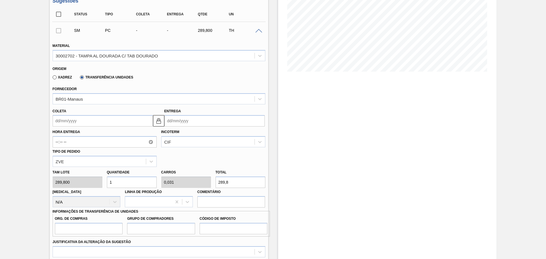
click at [69, 79] on div "Xadrez" at bounding box center [61, 76] width 22 height 5
click at [68, 78] on label "Xadrez" at bounding box center [63, 77] width 20 height 4
click at [52, 78] on input "Xadrez" at bounding box center [52, 78] width 0 height 0
type input "0,033"
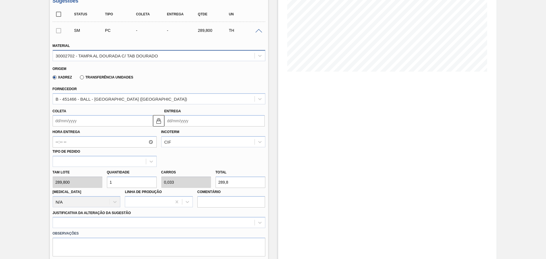
click at [205, 59] on div "30002702 - TAMPA AL DOURADA C/ TAB DOURADO" at bounding box center [154, 55] width 202 height 8
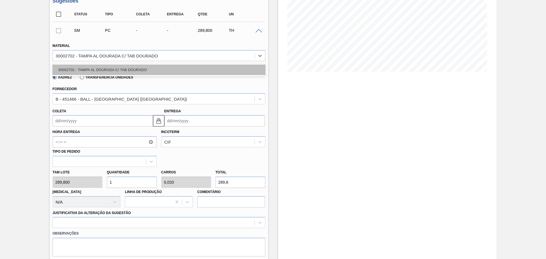
click at [114, 68] on div "30002702 - TAMPA AL DOURADA C/ TAB DOURADO" at bounding box center [159, 70] width 213 height 11
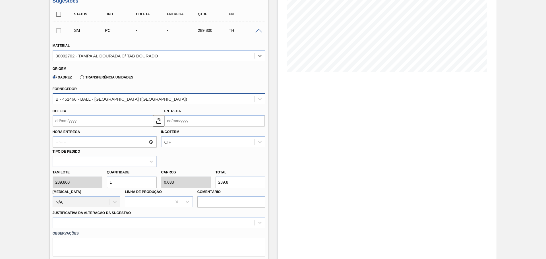
click at [81, 99] on div "B - 451466 - BALL - RECIFE (PE)" at bounding box center [122, 98] width 132 height 5
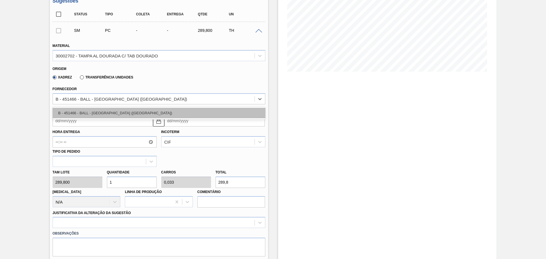
click at [81, 112] on div "B - 451466 - BALL - RECIFE (PE)" at bounding box center [159, 113] width 213 height 11
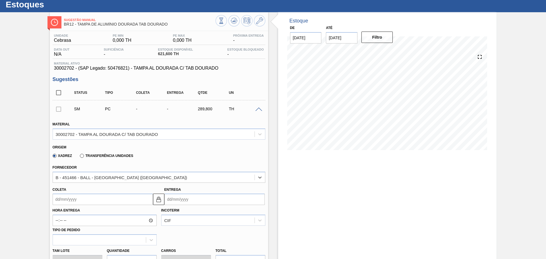
scroll to position [0, 0]
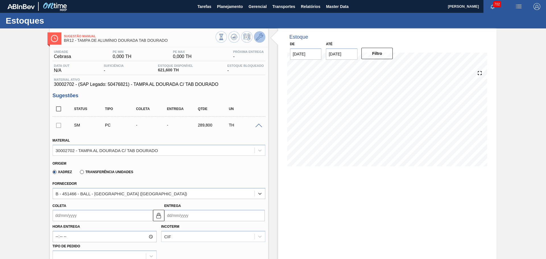
click at [259, 39] on icon at bounding box center [259, 37] width 7 height 7
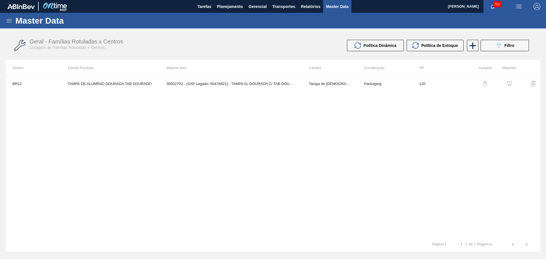
click at [510, 84] on img "button" at bounding box center [509, 84] width 6 height 6
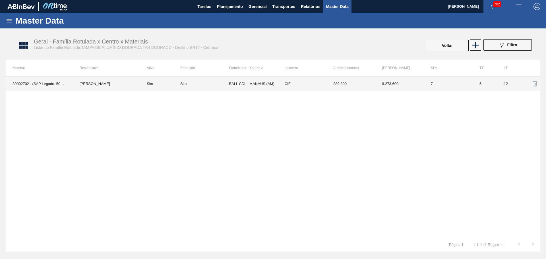
click at [269, 86] on td "BALL CDL - MANAUS (AM)" at bounding box center [253, 83] width 49 height 14
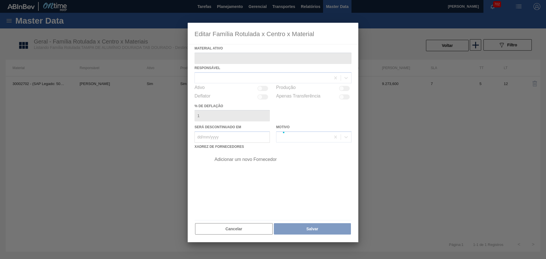
type ativo "30002702 - (SAP Legado: 50476821) - TAMPA AL DOURADA C/ TAB DOURADO"
checkbox input "true"
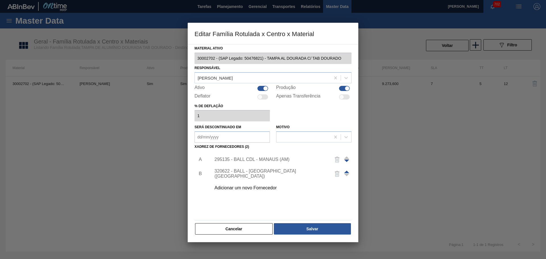
click at [248, 186] on div "Adicionar um novo Fornecedor" at bounding box center [269, 187] width 111 height 5
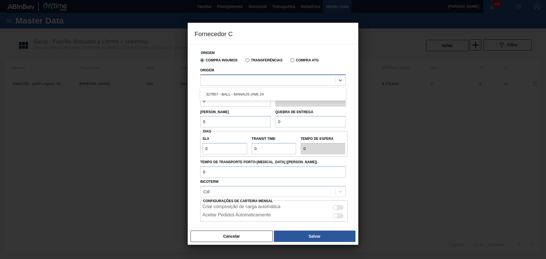
click at [240, 82] on div at bounding box center [267, 80] width 134 height 8
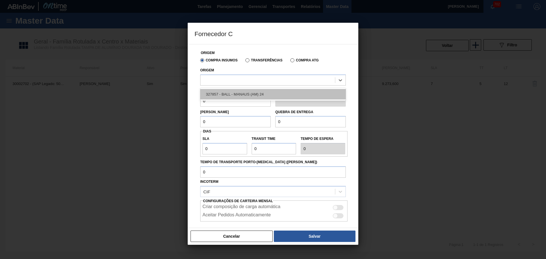
click at [240, 93] on div "327857 - BALL - MANAUS (AM) 24" at bounding box center [273, 94] width 146 height 11
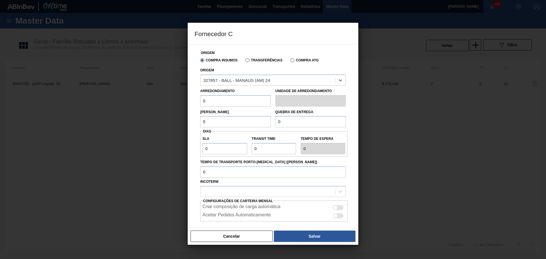
click at [239, 100] on input "0" at bounding box center [235, 100] width 70 height 11
drag, startPoint x: 262, startPoint y: 146, endPoint x: 241, endPoint y: 152, distance: 21.7
click at [236, 150] on div "SLA 0 Transit Time Tempo de espera 0" at bounding box center [273, 143] width 147 height 21
type input "2"
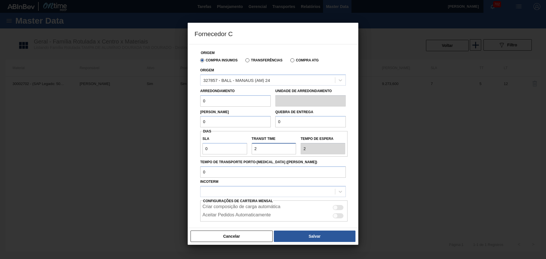
type input "20"
drag, startPoint x: 219, startPoint y: 150, endPoint x: 188, endPoint y: 148, distance: 31.9
click at [188, 148] on div "Origem Compra Insumos Transferências Compra ATG Origem 327857 - BALL - MANAUS (…" at bounding box center [273, 136] width 171 height 184
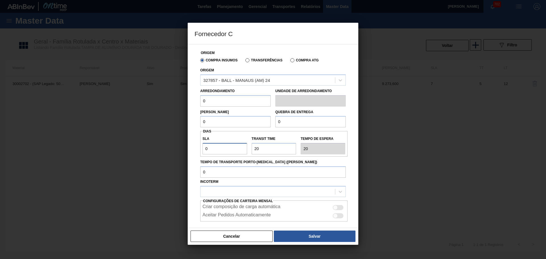
type input "5"
type input "25"
type input "5"
click at [230, 159] on label "Tempo de Transporte Porto-Doca (dias)" at bounding box center [273, 162] width 146 height 8
click at [230, 166] on input "Tempo de Transporte Porto-Doca (dias)" at bounding box center [273, 171] width 146 height 11
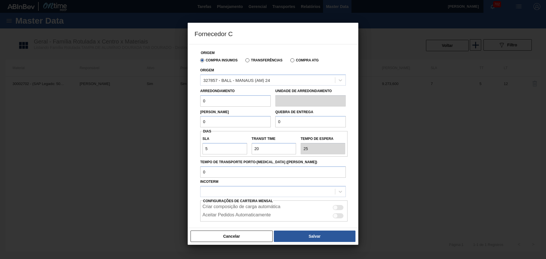
click at [249, 130] on div "Origem Compra Insumos Transferências Compra ATG Origem 327857 - BALL - MANAUS (…" at bounding box center [272, 147] width 157 height 206
drag, startPoint x: 233, startPoint y: 121, endPoint x: 188, endPoint y: 120, distance: 44.6
click at [188, 120] on div "Origem Compra Insumos Transferências Compra ATG Origem 327857 - BALL - MANAUS (…" at bounding box center [273, 136] width 171 height 184
type input "9"
click at [243, 238] on button "Cancelar" at bounding box center [231, 236] width 82 height 11
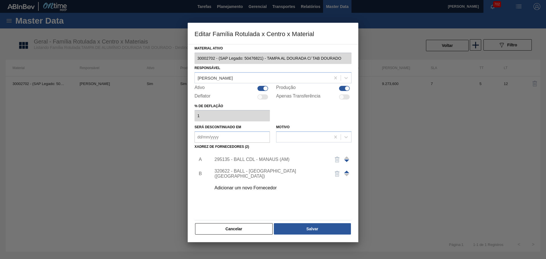
click at [250, 161] on div "295135 - BALL CDL - MANAUS (AM)" at bounding box center [269, 159] width 111 height 5
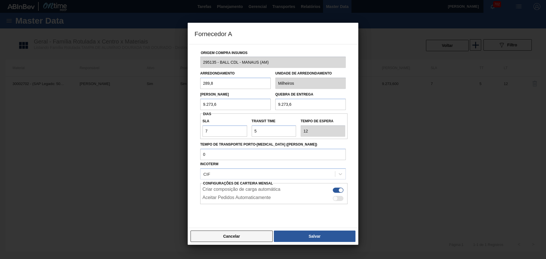
click at [244, 238] on button "Cancelar" at bounding box center [231, 236] width 82 height 11
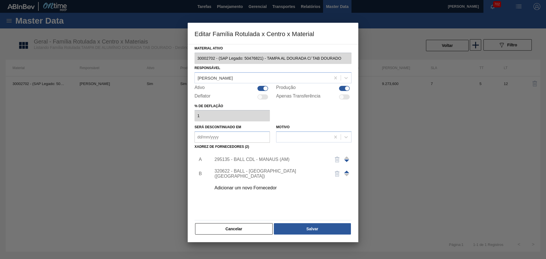
click at [247, 175] on div "320622 - BALL - RECIFE (PE)" at bounding box center [269, 174] width 111 height 10
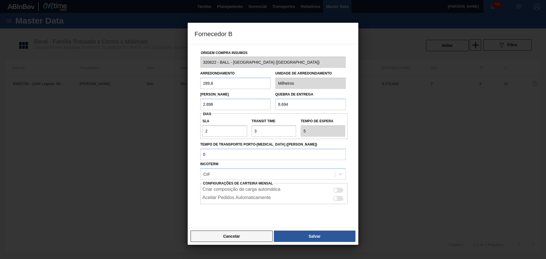
click at [236, 236] on button "Cancelar" at bounding box center [231, 236] width 82 height 11
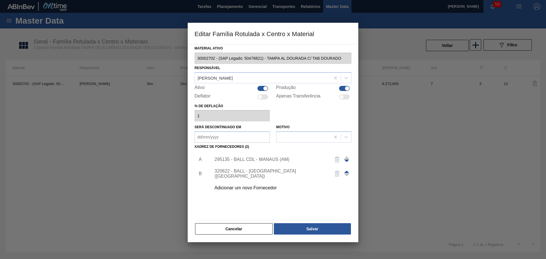
click at [251, 159] on div "295135 - BALL CDL - MANAUS (AM)" at bounding box center [269, 159] width 111 height 5
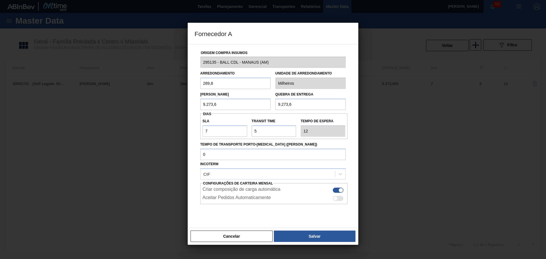
click at [252, 252] on div at bounding box center [273, 129] width 546 height 259
click at [239, 238] on button "Cancelar" at bounding box center [231, 236] width 82 height 11
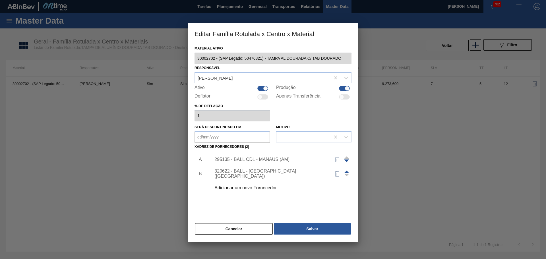
click at [249, 188] on div "Adicionar um novo Fornecedor" at bounding box center [269, 187] width 111 height 5
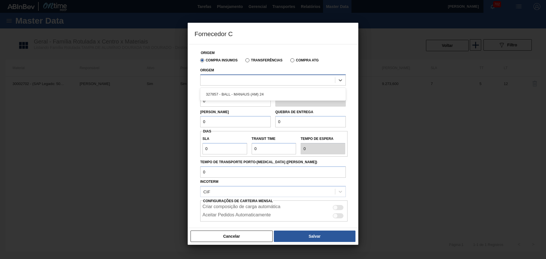
click at [233, 77] on div at bounding box center [267, 80] width 134 height 8
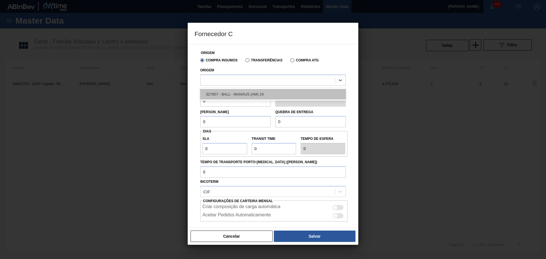
click at [231, 90] on div "327857 - BALL - MANAUS (AM) 24" at bounding box center [273, 94] width 146 height 11
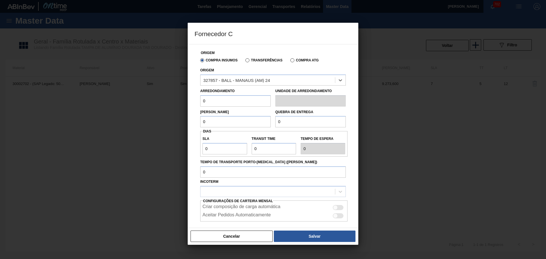
click at [220, 96] on input "0" at bounding box center [235, 100] width 70 height 11
drag, startPoint x: 221, startPoint y: 99, endPoint x: 171, endPoint y: 96, distance: 50.1
click at [175, 96] on div "Fornecedor C Origem Compra Insumos Transferências Compra ATG Origem 327857 - BA…" at bounding box center [273, 129] width 546 height 259
type input "289,8"
click at [213, 116] on input "0" at bounding box center [235, 121] width 70 height 11
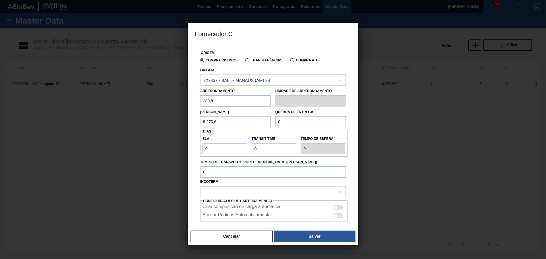
type input "9.273,6"
drag, startPoint x: 289, startPoint y: 123, endPoint x: 268, endPoint y: 122, distance: 21.1
click at [269, 121] on div "Lote Mínimo 9.273,6 Quebra de entrega 0" at bounding box center [273, 117] width 150 height 21
paste input "9.273,6"
type input "9.273,6"
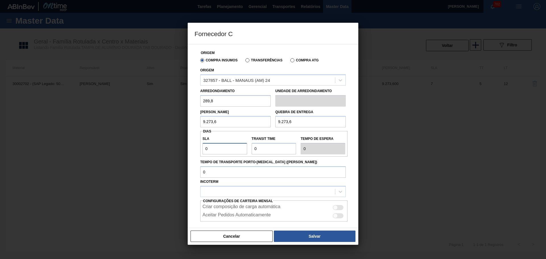
click at [224, 148] on input "0" at bounding box center [224, 148] width 45 height 11
drag, startPoint x: 269, startPoint y: 147, endPoint x: 245, endPoint y: 148, distance: 24.2
click at [245, 147] on div "SLA 0 Transit Time Tempo de espera 0" at bounding box center [273, 143] width 147 height 21
type input "2"
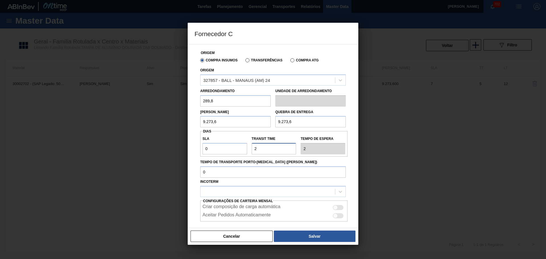
type input "20"
click at [230, 149] on input "0" at bounding box center [224, 148] width 45 height 11
drag, startPoint x: 229, startPoint y: 149, endPoint x: 185, endPoint y: 149, distance: 43.5
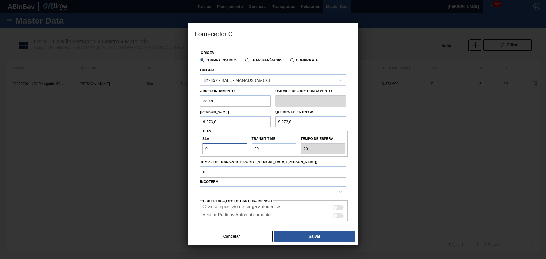
click at [174, 146] on div "Fornecedor C Origem Compra Insumos Transferências Compra ATG Origem 327857 - BA…" at bounding box center [273, 129] width 546 height 259
type input "5"
type input "25"
type input "5"
click at [190, 153] on div "Origem Compra Insumos Transferências Compra ATG Origem 327857 - BALL - MANAUS (…" at bounding box center [273, 136] width 171 height 184
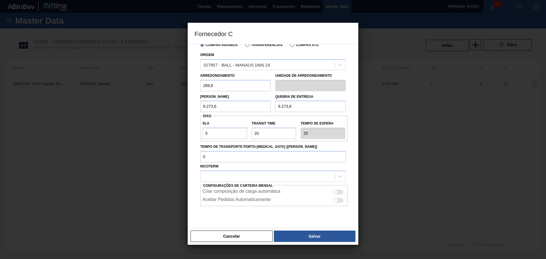
scroll to position [29, 0]
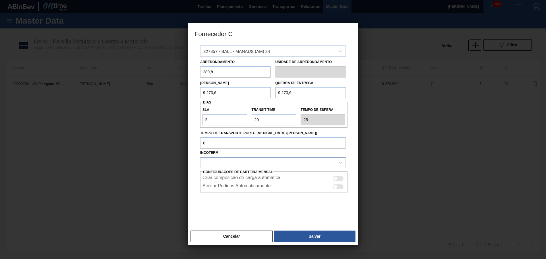
click at [219, 157] on div at bounding box center [273, 162] width 146 height 11
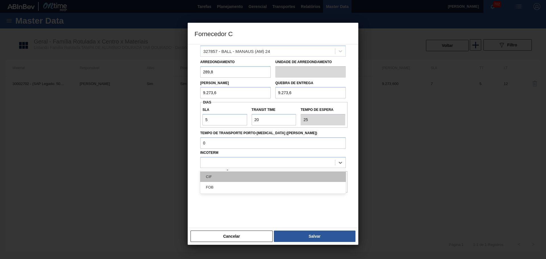
click at [215, 176] on div "CIF" at bounding box center [273, 176] width 146 height 11
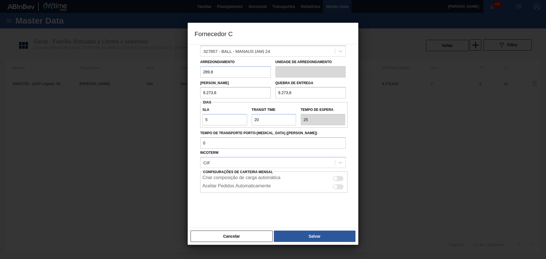
click at [339, 178] on div at bounding box center [338, 178] width 11 height 5
checkbox input "true"
click at [307, 234] on button "Salvar" at bounding box center [315, 236] width 82 height 11
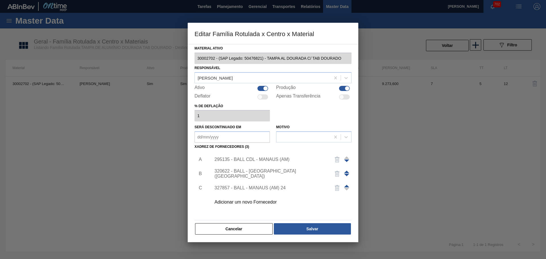
click at [258, 177] on div "320622 - BALL - RECIFE (PE)" at bounding box center [280, 174] width 144 height 14
click at [258, 174] on div "320622 - BALL - RECIFE (PE)" at bounding box center [269, 174] width 111 height 10
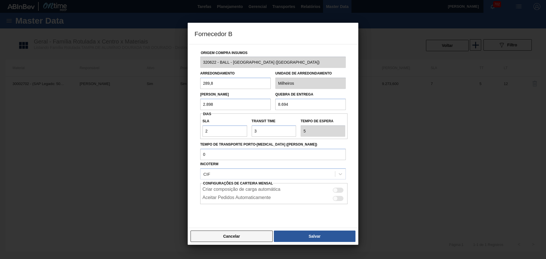
click at [246, 234] on button "Cancelar" at bounding box center [231, 236] width 82 height 11
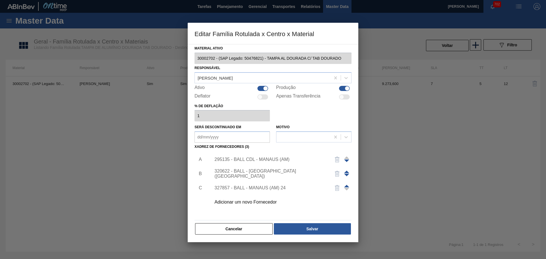
click at [266, 161] on div "295135 - BALL CDL - MANAUS (AM)" at bounding box center [269, 159] width 111 height 5
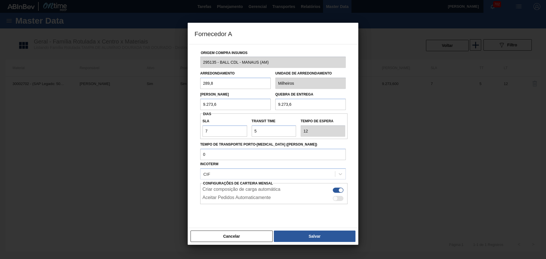
drag, startPoint x: 341, startPoint y: 189, endPoint x: 337, endPoint y: 196, distance: 7.1
click at [341, 189] on div at bounding box center [340, 190] width 5 height 5
checkbox input "false"
click at [303, 231] on button "Salvar" at bounding box center [315, 236] width 82 height 11
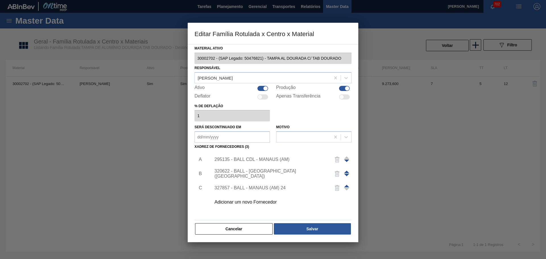
click at [272, 173] on div "320622 - BALL - RECIFE (PE)" at bounding box center [269, 174] width 111 height 10
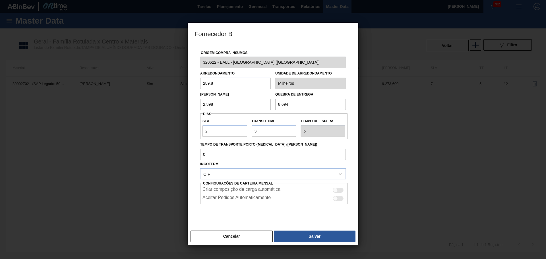
click at [246, 229] on div "Cancelar Salvar" at bounding box center [273, 236] width 171 height 17
click at [245, 231] on button "Cancelar" at bounding box center [231, 236] width 82 height 11
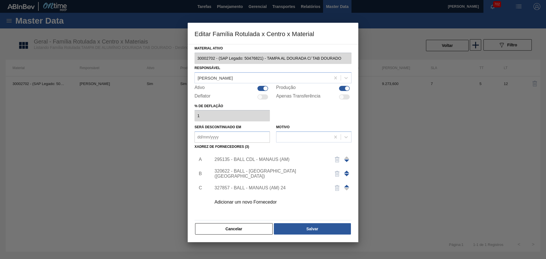
click at [251, 187] on div "327857 - BALL - MANAUS (AM) 24" at bounding box center [269, 187] width 111 height 5
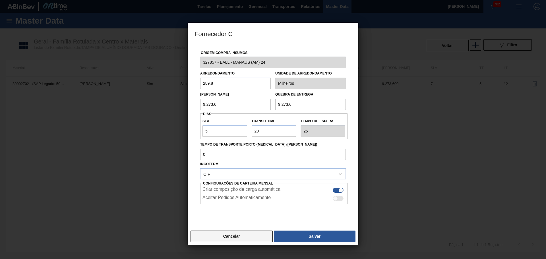
click at [252, 238] on button "Cancelar" at bounding box center [231, 236] width 82 height 11
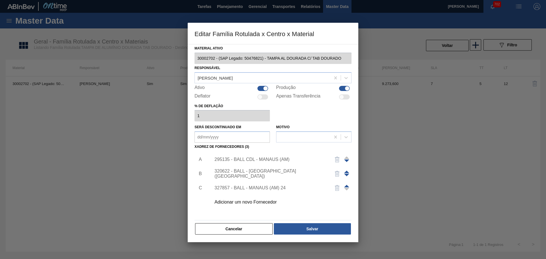
click at [269, 186] on div "327857 - BALL - MANAUS (AM) 24" at bounding box center [269, 187] width 111 height 5
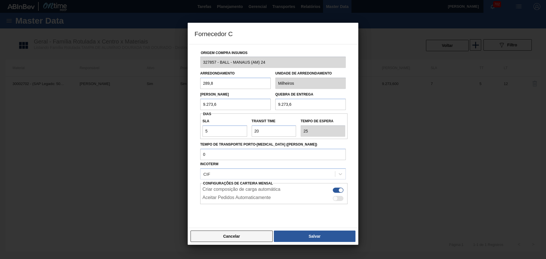
click at [251, 231] on button "Cancelar" at bounding box center [231, 236] width 82 height 11
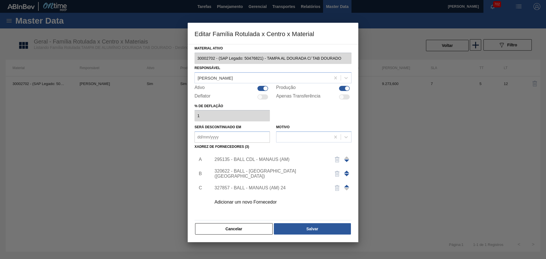
click at [347, 184] on div at bounding box center [346, 188] width 5 height 14
click at [347, 185] on span at bounding box center [346, 186] width 5 height 3
click at [347, 172] on span at bounding box center [346, 172] width 5 height 3
click at [357, 188] on div "Material ativo 30002702 - (SAP Legado: 50476821) - TAMPA AL DOURADA C/ TAB DOUR…" at bounding box center [273, 143] width 171 height 198
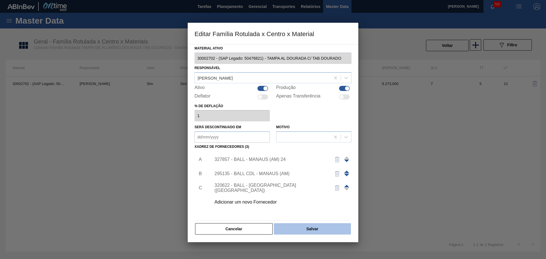
click at [318, 232] on button "Salvar" at bounding box center [312, 228] width 77 height 11
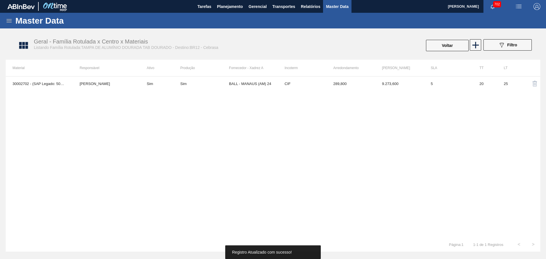
click at [335, 139] on div "30002702 - (SAP Legado: 50476821) - TAMPA AL DOURADA C/ TAB DOURADO Beatriz Mar…" at bounding box center [273, 156] width 534 height 161
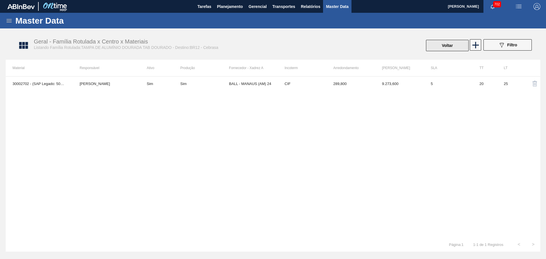
click at [446, 48] on button "Voltar" at bounding box center [447, 45] width 43 height 11
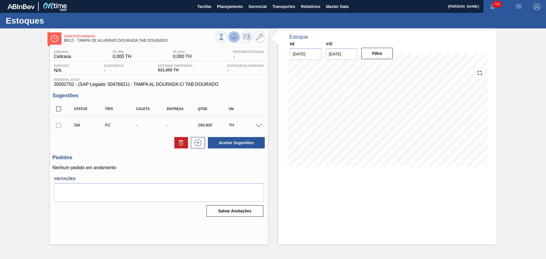
click at [233, 40] on icon at bounding box center [234, 38] width 6 height 3
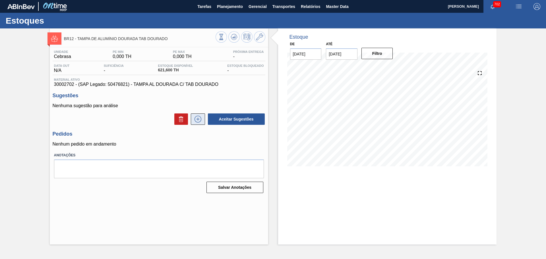
click at [196, 120] on icon at bounding box center [197, 119] width 9 height 7
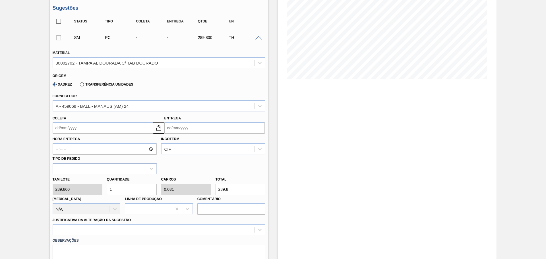
scroll to position [95, 0]
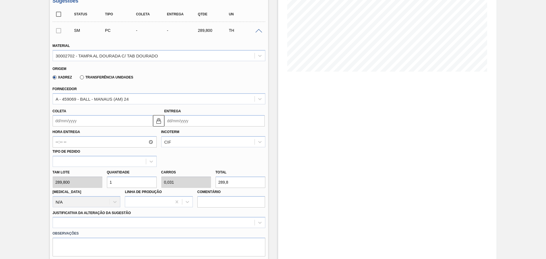
click at [75, 123] on input "Coleta" at bounding box center [103, 120] width 100 height 11
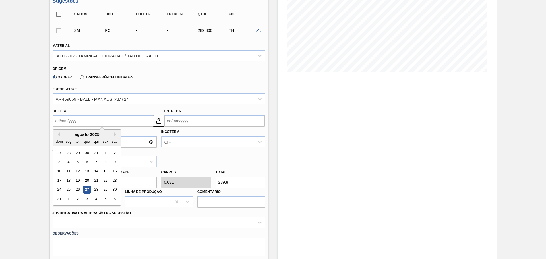
click at [193, 132] on div "Incoterm CIF" at bounding box center [213, 137] width 104 height 19
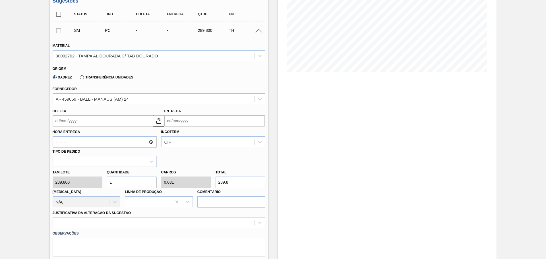
click at [94, 180] on div "Tam lote 289,800 Quantidade 1 Carros 0,031 Total 289,8 Doca N/A Linha de Produç…" at bounding box center [158, 187] width 217 height 41
type input "3"
type input "0,094"
type input "869,4"
type input "32"
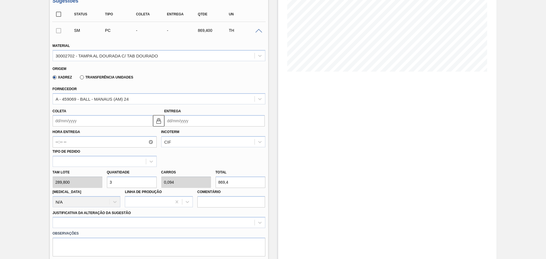
type input "1"
type input "9.273,6"
type input "32"
click at [95, 118] on input "Coleta" at bounding box center [103, 120] width 100 height 11
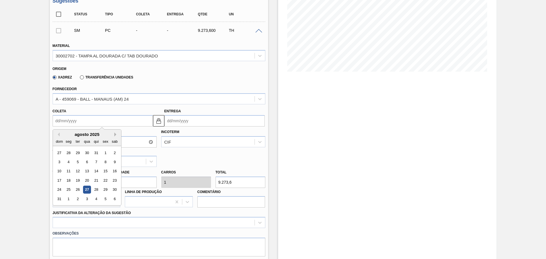
click at [117, 134] on button "Next Month" at bounding box center [116, 134] width 4 height 4
click at [62, 169] on div "12" at bounding box center [59, 171] width 8 height 8
type input "[DATE]"
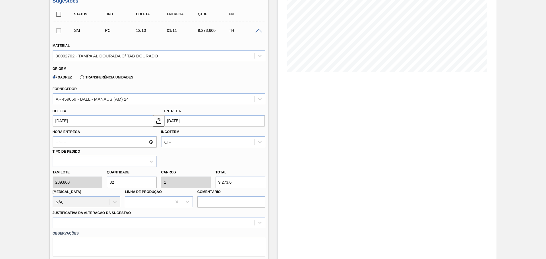
click at [221, 153] on div "Hora Entrega Incoterm CIF Tipo de pedido" at bounding box center [158, 146] width 217 height 40
click at [182, 151] on div "Hora Entrega Incoterm CIF Tipo de pedido" at bounding box center [158, 146] width 217 height 40
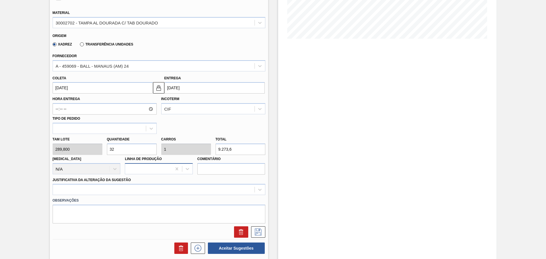
scroll to position [142, 0]
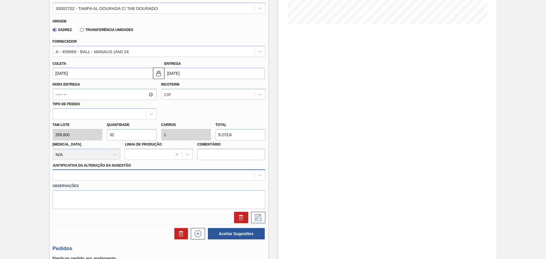
click at [120, 173] on div at bounding box center [159, 174] width 213 height 11
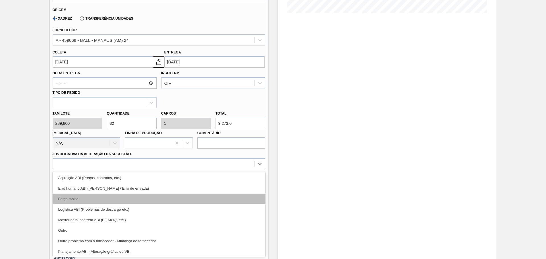
click at [79, 197] on div "Força maior" at bounding box center [159, 199] width 213 height 11
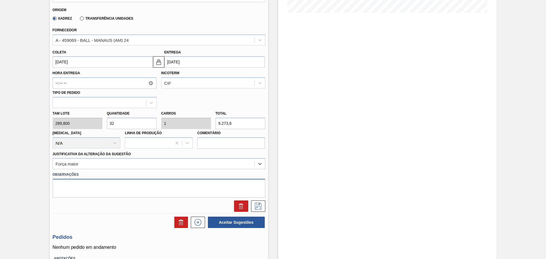
click at [89, 193] on textarea at bounding box center [159, 188] width 213 height 19
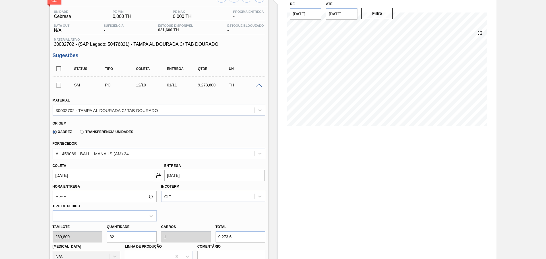
scroll to position [142, 0]
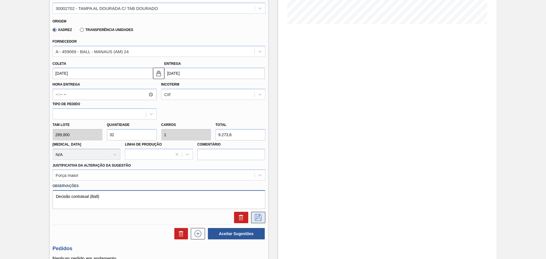
type textarea "Decisão contratual (Ball)"
click at [261, 219] on icon at bounding box center [258, 217] width 9 height 7
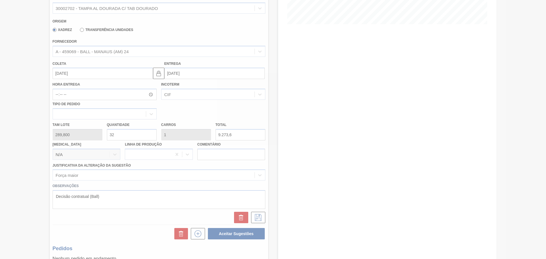
scroll to position [0, 0]
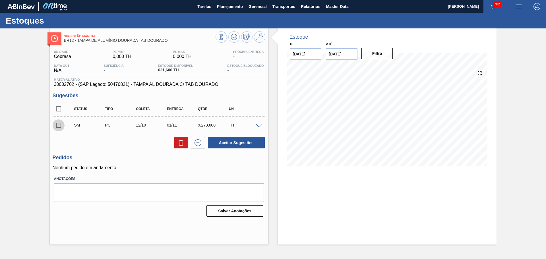
click at [59, 124] on input "checkbox" at bounding box center [59, 125] width 12 height 12
click at [243, 144] on button "Aceitar Sugestões" at bounding box center [236, 142] width 57 height 11
checkbox input "false"
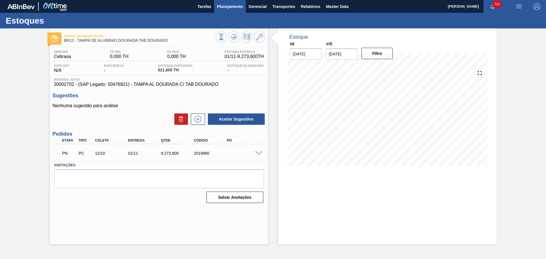
click at [229, 8] on span "Planejamento" at bounding box center [230, 6] width 26 height 7
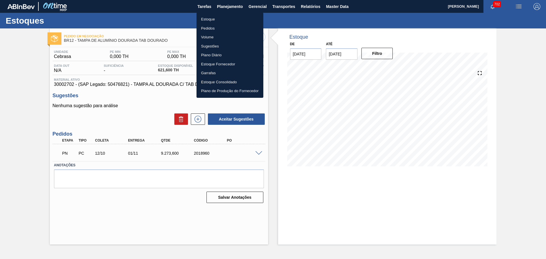
click at [213, 17] on li "Estoque" at bounding box center [229, 19] width 67 height 9
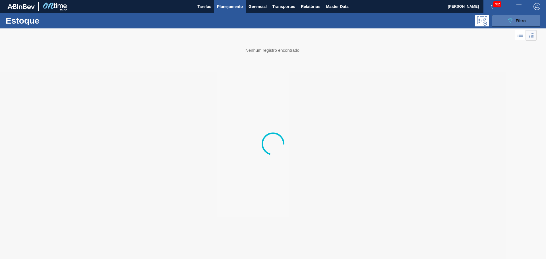
click at [514, 22] on div "089F7B8B-B2A5-4AFE-B5C0-19BA573D28AC Filtro" at bounding box center [516, 20] width 19 height 7
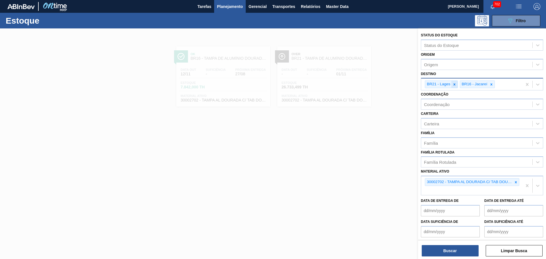
click at [454, 86] on div at bounding box center [454, 84] width 6 height 7
click at [450, 248] on button "Buscar" at bounding box center [450, 250] width 57 height 11
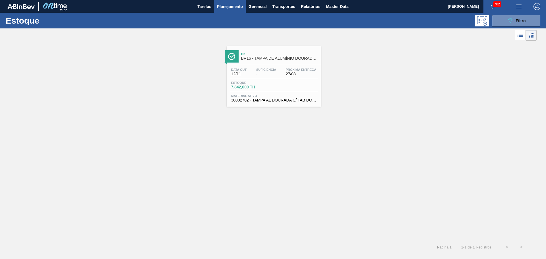
click at [267, 152] on div "Ok BR16 - [GEOGRAPHIC_DATA] DE ALUMÍNIO DOURADA TAB DOURADO Data out 12/11 Sufi…" at bounding box center [273, 141] width 546 height 198
click at [262, 57] on span "BR16 - TAMPA DE ALUMÍNIO DOURADA TAB DOURADO" at bounding box center [279, 58] width 77 height 4
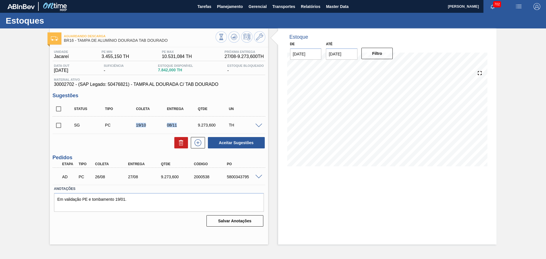
drag, startPoint x: 134, startPoint y: 126, endPoint x: 178, endPoint y: 125, distance: 43.8
click at [178, 125] on div "SG PC 19/10 08/11 9.273,600 TH" at bounding box center [163, 124] width 186 height 11
click at [181, 125] on div "08/11" at bounding box center [182, 125] width 34 height 5
click at [59, 126] on input "checkbox" at bounding box center [59, 125] width 12 height 12
click at [255, 125] on span at bounding box center [258, 126] width 7 height 4
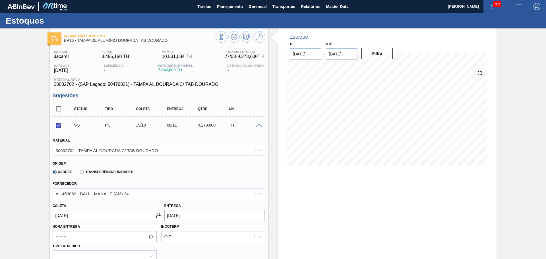
click at [258, 125] on span at bounding box center [258, 126] width 7 height 4
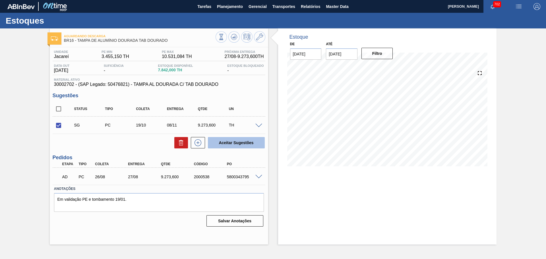
click at [242, 145] on button "Aceitar Sugestões" at bounding box center [236, 142] width 57 height 11
checkbox input "false"
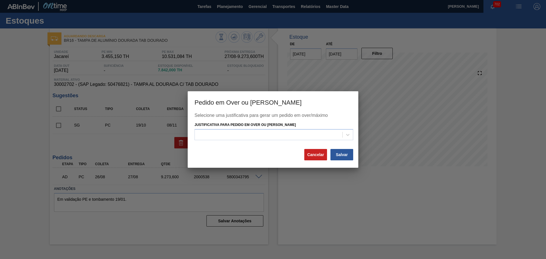
click at [261, 140] on div "Selecione uma justificativa para gerar um pedido em over/máximo Justificativa p…" at bounding box center [272, 131] width 157 height 36
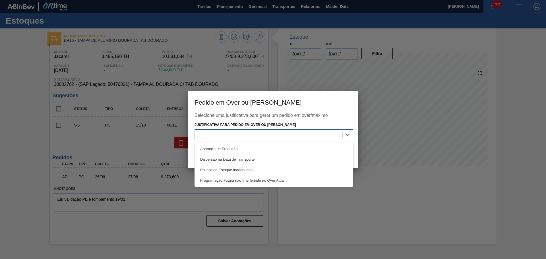
click at [262, 136] on div at bounding box center [269, 134] width 148 height 8
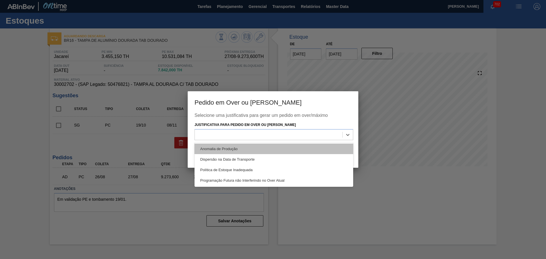
click at [228, 151] on div "Anomalia de Produção" at bounding box center [273, 149] width 159 height 11
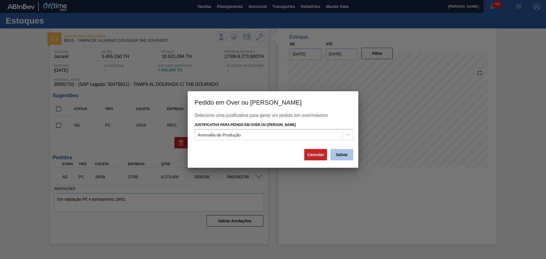
click at [341, 155] on button "Salvar" at bounding box center [341, 154] width 23 height 11
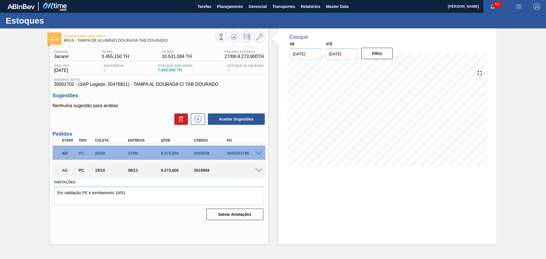
click at [282, 192] on div "Estoque De 27/08/2025 Até 31/12/2025 Filtro" at bounding box center [387, 136] width 218 height 216
click at [228, 4] on span "Planejamento" at bounding box center [230, 6] width 26 height 7
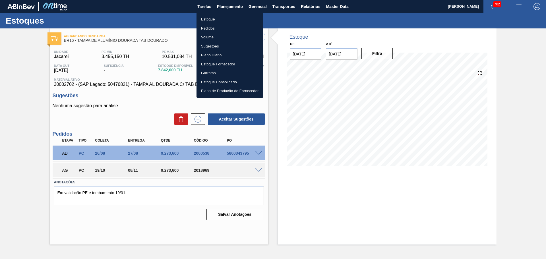
click at [216, 14] on ul "Estoque Pedidos Volume Sugestões Plano Diário Estoque Fornecedor Garrafas Estoq…" at bounding box center [229, 55] width 67 height 85
click at [212, 17] on li "Estoque" at bounding box center [229, 19] width 67 height 9
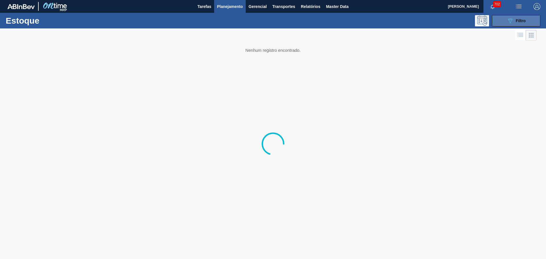
click at [526, 20] on button "089F7B8B-B2A5-4AFE-B5C0-19BA573D28AC Filtro" at bounding box center [516, 20] width 48 height 11
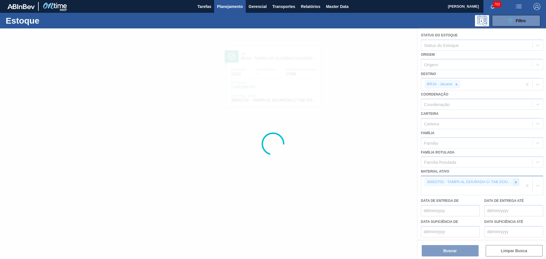
click at [515, 181] on icon at bounding box center [516, 182] width 2 height 2
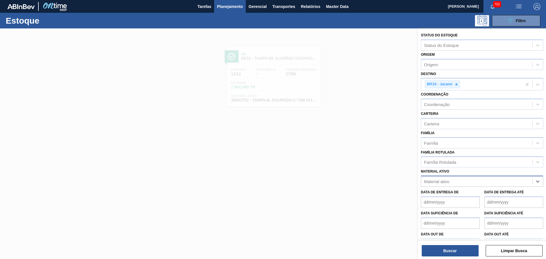
paste ativo "30003189"
type ativo "30003189"
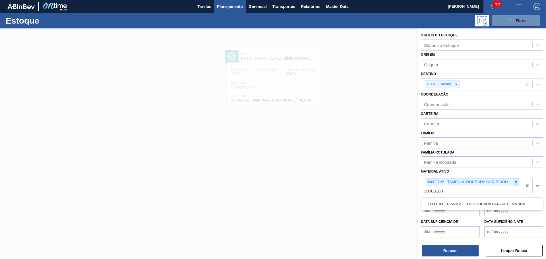
click at [514, 182] on icon at bounding box center [516, 182] width 4 height 4
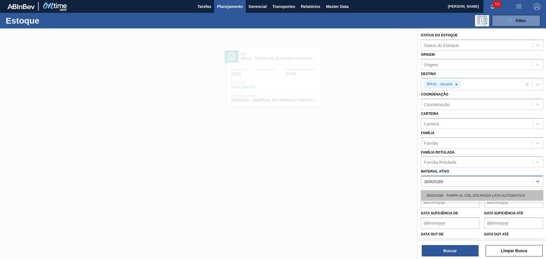
click at [463, 194] on div "30003189 - TAMPA AL CDL DOURADA LATA AUTOMATICA" at bounding box center [482, 195] width 122 height 11
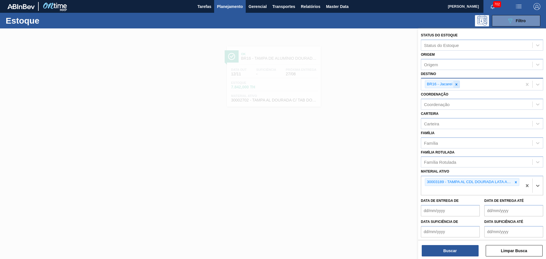
click at [457, 84] on icon at bounding box center [456, 84] width 4 height 4
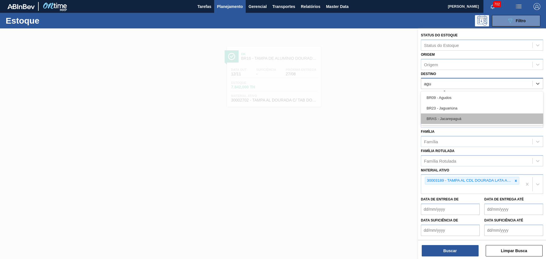
type input "agud"
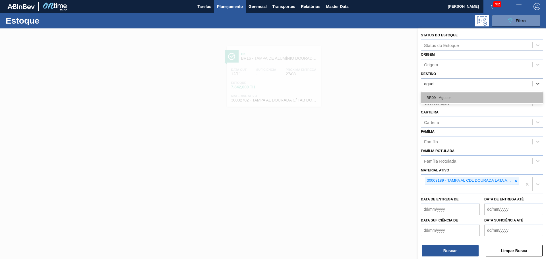
click at [448, 97] on div "BR09 - Agudos" at bounding box center [482, 97] width 122 height 11
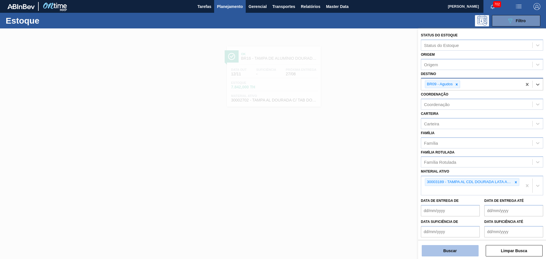
click at [456, 252] on button "Buscar" at bounding box center [450, 250] width 57 height 11
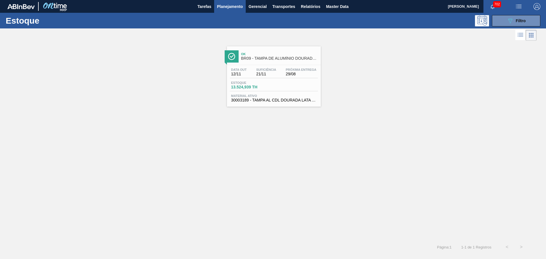
click at [277, 58] on span "BR09 - TAMPA DE ALUMÍNIO DOURADA BALL CDL" at bounding box center [279, 58] width 77 height 4
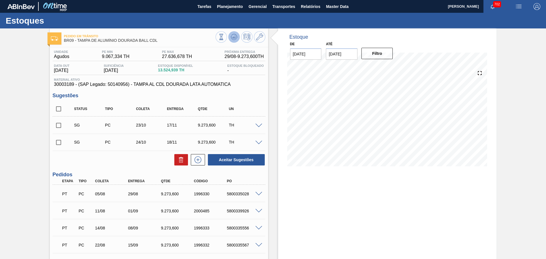
click at [231, 36] on icon at bounding box center [234, 37] width 7 height 7
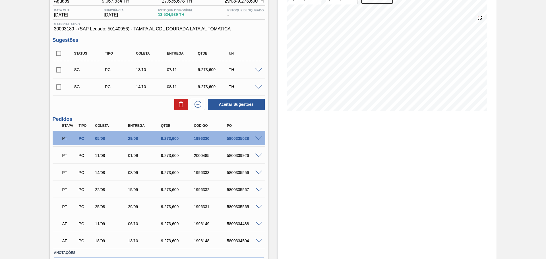
scroll to position [44, 0]
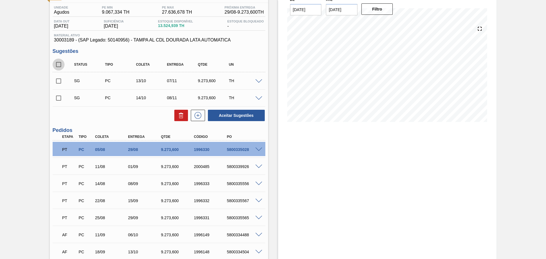
click at [57, 63] on input "checkbox" at bounding box center [59, 65] width 12 height 12
checkbox input "true"
click at [257, 98] on span at bounding box center [258, 98] width 7 height 4
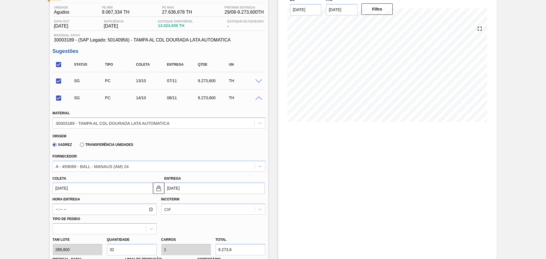
click at [255, 84] on div "SG PC 13/10 07/11 9.273,600 TH" at bounding box center [163, 80] width 186 height 11
click at [257, 81] on span at bounding box center [258, 81] width 7 height 4
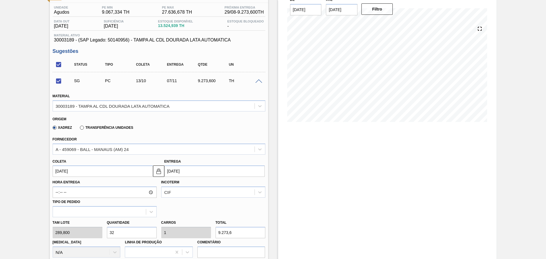
click at [257, 81] on span at bounding box center [258, 81] width 7 height 4
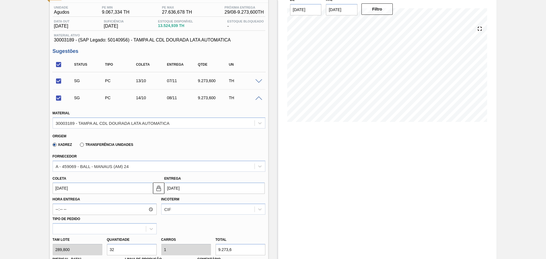
click at [259, 98] on span at bounding box center [258, 98] width 7 height 4
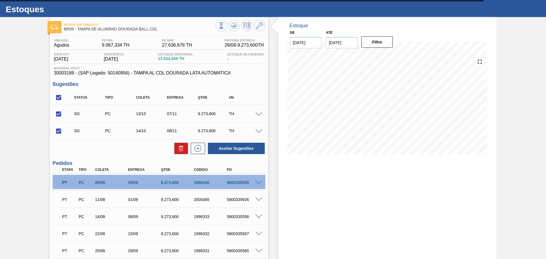
scroll to position [0, 0]
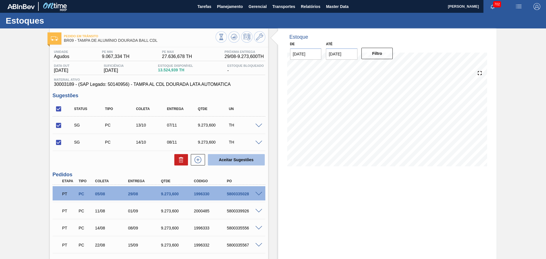
click at [240, 158] on button "Aceitar Sugestões" at bounding box center [236, 159] width 57 height 11
checkbox input "false"
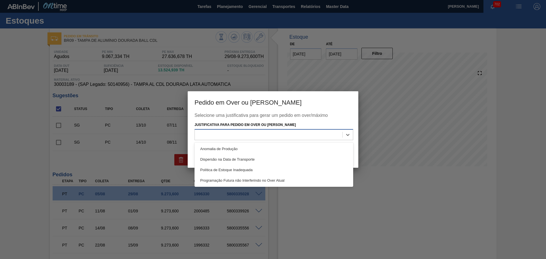
click at [275, 135] on div at bounding box center [269, 134] width 148 height 8
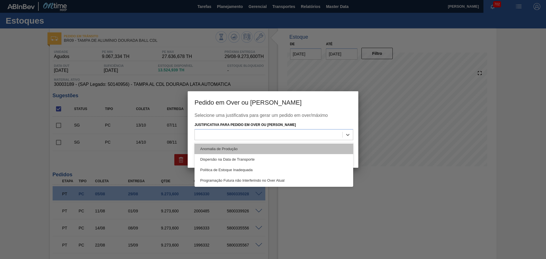
click at [222, 150] on div "Anomalia de Produção" at bounding box center [273, 149] width 159 height 11
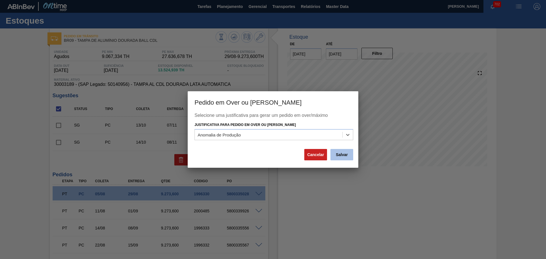
click at [338, 156] on button "Salvar" at bounding box center [341, 154] width 23 height 11
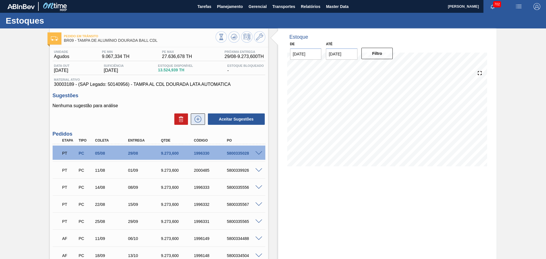
click at [196, 121] on icon at bounding box center [197, 119] width 9 height 7
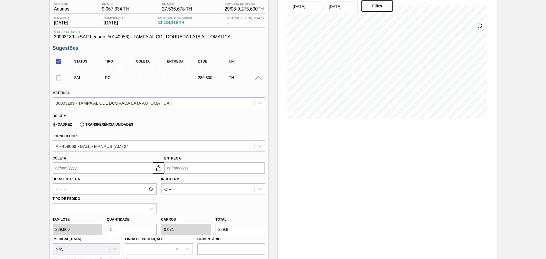
scroll to position [95, 0]
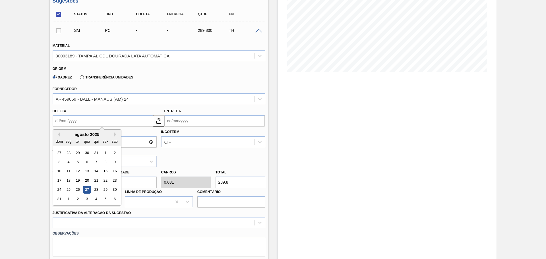
click at [96, 123] on input "Coleta" at bounding box center [103, 120] width 100 height 11
click at [115, 135] on button "Next Month" at bounding box center [116, 134] width 4 height 4
click at [97, 189] on div "30" at bounding box center [96, 190] width 8 height 8
type input "30/10/2025"
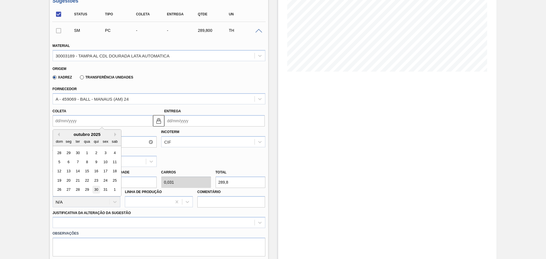
type input "24/11/2025"
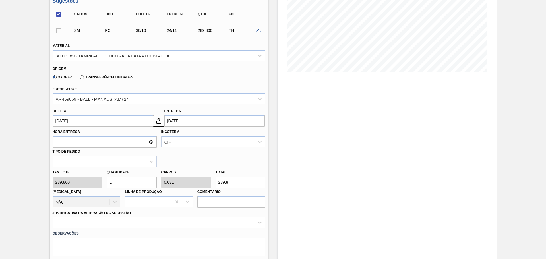
click at [119, 183] on input "1" at bounding box center [132, 182] width 50 height 11
click at [99, 182] on div "Tam lote 289,800 Quantidade 1 Carros 0,031 Total 289,8 Doca N/A Linha de Produç…" at bounding box center [158, 187] width 217 height 41
type input "3"
type input "0,094"
type input "869,4"
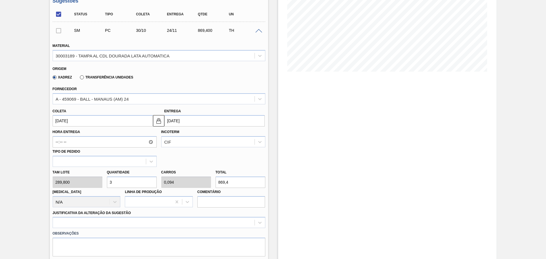
type input "32"
type input "1"
type input "9.273,6"
type input "32"
click at [179, 165] on div "Hora Entrega Incoterm CIF Tipo de pedido" at bounding box center [158, 146] width 217 height 40
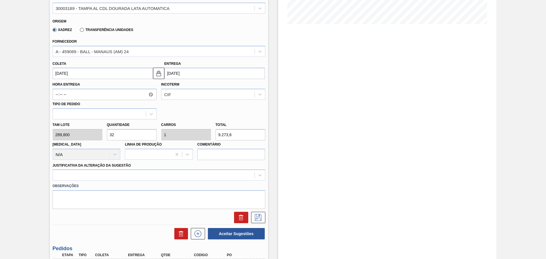
click at [143, 181] on div "Observações" at bounding box center [158, 194] width 217 height 28
click at [138, 177] on div at bounding box center [159, 174] width 213 height 11
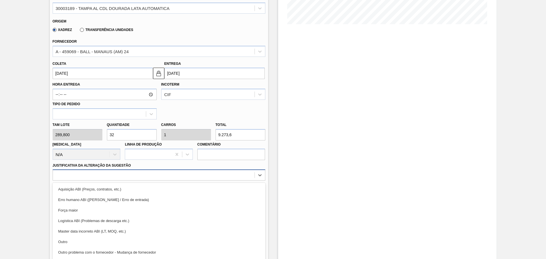
scroll to position [153, 0]
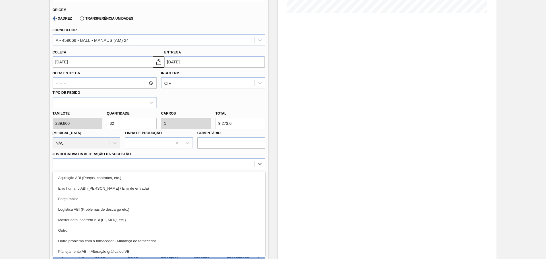
click at [90, 197] on div "Força maior" at bounding box center [159, 199] width 213 height 11
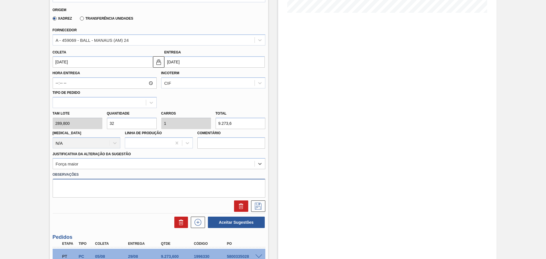
click at [103, 192] on textarea at bounding box center [159, 188] width 213 height 19
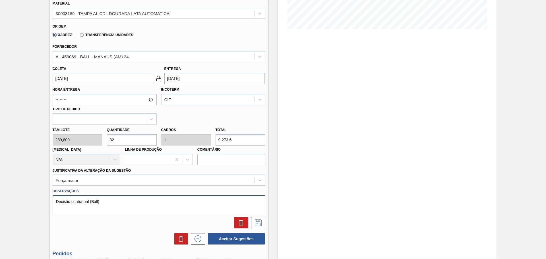
scroll to position [201, 0]
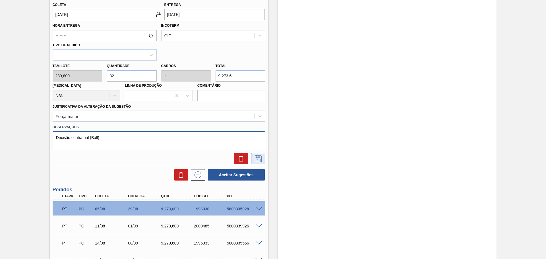
type textarea "Decisão contratual (Ball)"
click at [259, 163] on button at bounding box center [258, 158] width 14 height 11
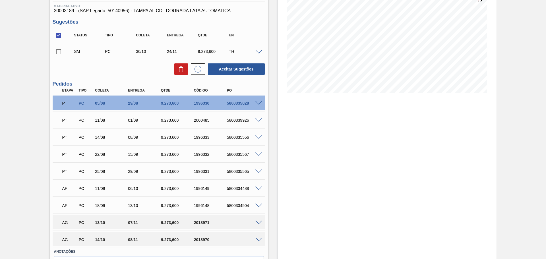
scroll to position [61, 0]
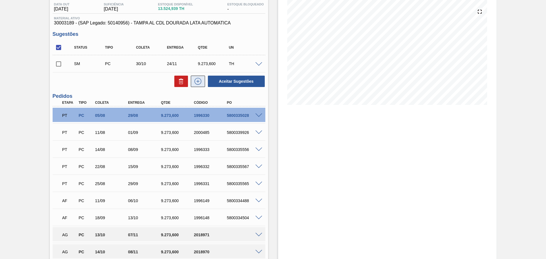
click at [195, 79] on icon at bounding box center [197, 81] width 7 height 7
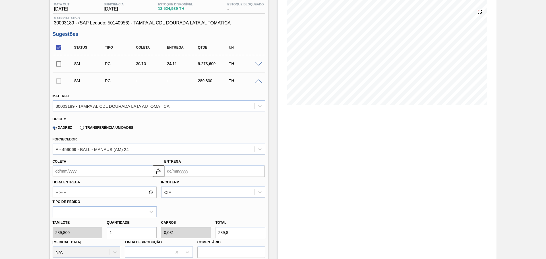
click at [78, 169] on input "Coleta" at bounding box center [103, 170] width 100 height 11
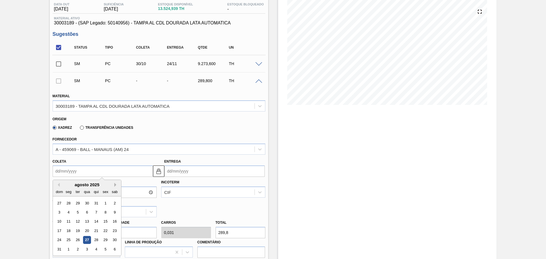
click at [114, 186] on button "Next Month" at bounding box center [116, 185] width 4 height 4
click at [104, 220] on div "17" at bounding box center [105, 222] width 8 height 8
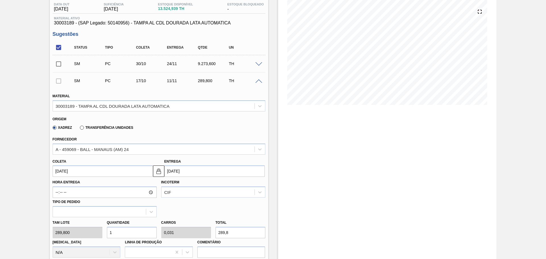
type input "17/10/2025"
type input "[DATE]"
click at [100, 173] on input "17/10/2025" at bounding box center [103, 170] width 100 height 11
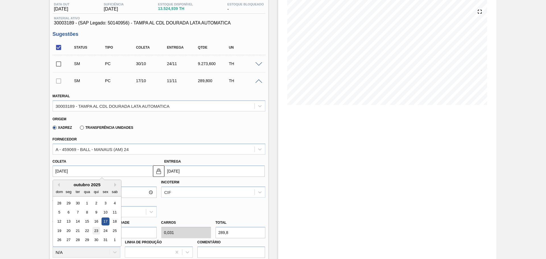
click at [95, 231] on div "23" at bounding box center [96, 231] width 8 height 8
type input "23/10/2025"
type input "17/11/2025"
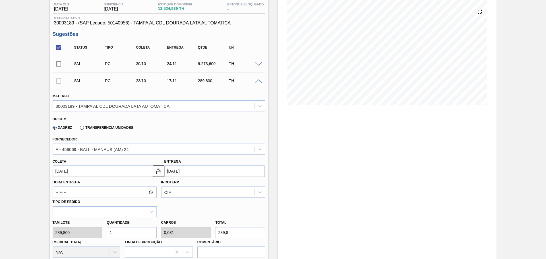
click at [122, 160] on div "Coleta 23/10/2025" at bounding box center [103, 167] width 100 height 20
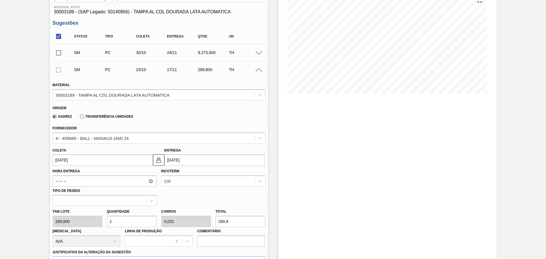
scroll to position [156, 0]
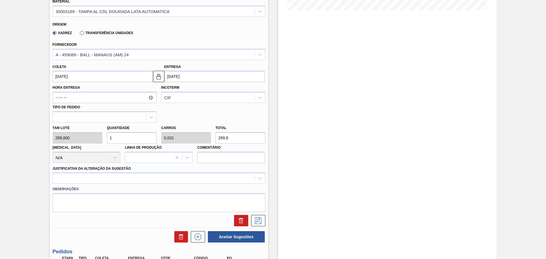
click at [96, 139] on div "Tam lote 289,800 Quantidade 1 Carros 0,031 Total 289,8 Doca N/A Linha de Produç…" at bounding box center [158, 143] width 217 height 41
type input "3"
type input "0,094"
type input "869,4"
type input "32"
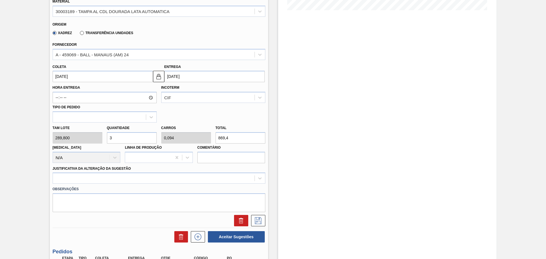
type input "1"
type input "9.273,6"
type input "32"
click at [167, 165] on div "Justificativa da Alteração da Sugestão" at bounding box center [159, 174] width 213 height 19
click at [117, 178] on div at bounding box center [159, 178] width 213 height 11
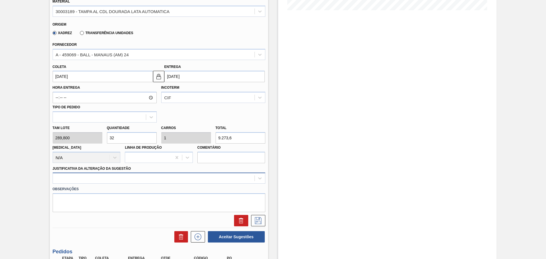
scroll to position [171, 0]
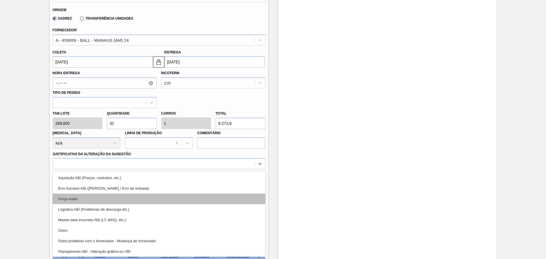
click at [84, 199] on div "Força maior" at bounding box center [159, 199] width 213 height 11
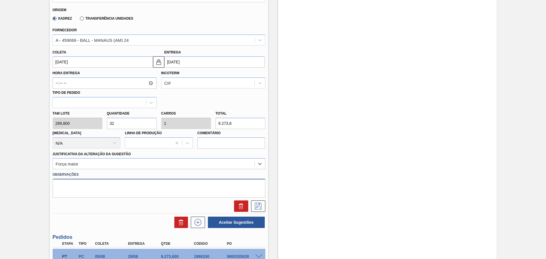
click at [97, 186] on textarea at bounding box center [159, 188] width 213 height 19
type textarea "Decisão contratual (Ball)"
click at [258, 206] on icon at bounding box center [258, 206] width 9 height 7
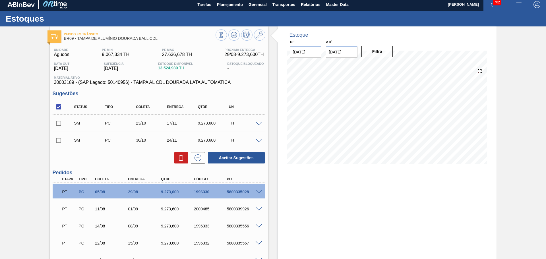
scroll to position [0, 0]
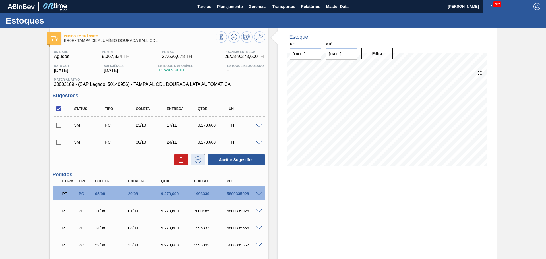
click at [196, 163] on icon at bounding box center [197, 159] width 7 height 7
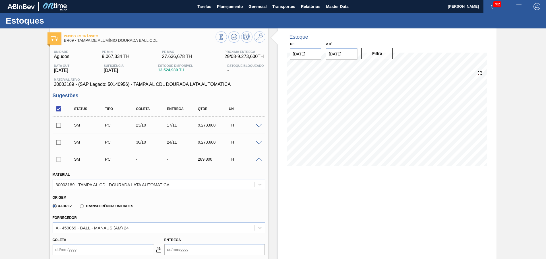
click at [258, 142] on span at bounding box center [258, 143] width 7 height 4
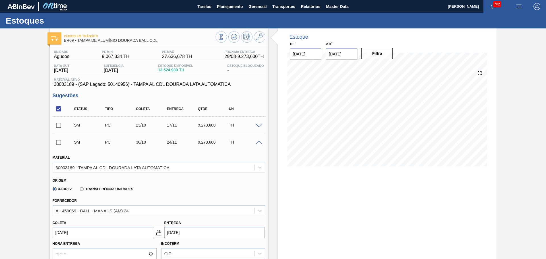
click at [256, 141] on span at bounding box center [258, 143] width 7 height 4
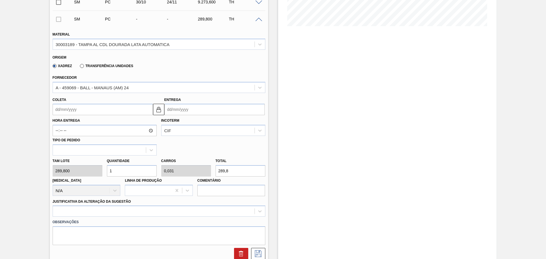
scroll to position [142, 0]
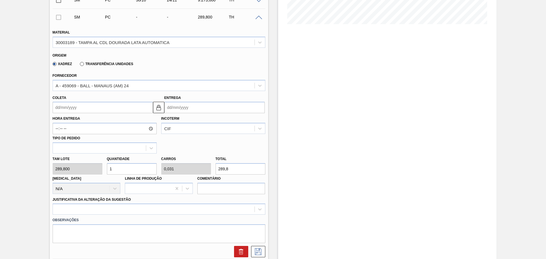
click at [78, 107] on input "Coleta" at bounding box center [103, 107] width 100 height 11
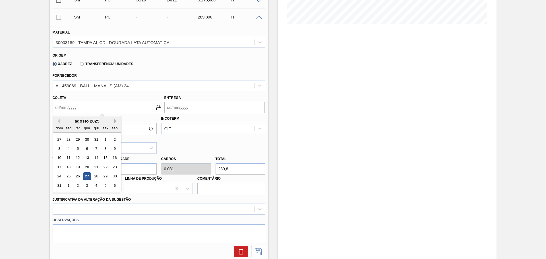
click at [115, 121] on button "Next Month" at bounding box center [116, 121] width 4 height 4
click at [97, 157] on div "16" at bounding box center [96, 158] width 8 height 8
type input "16/10/2025"
type input "10/11/2025"
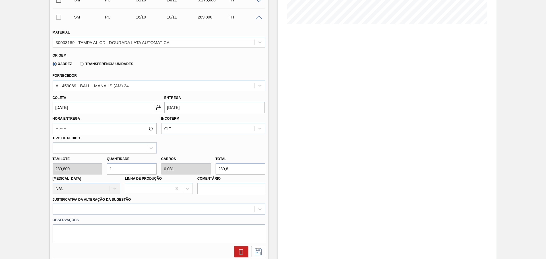
drag, startPoint x: 121, startPoint y: 165, endPoint x: 102, endPoint y: 165, distance: 19.3
click at [102, 165] on div "Tam lote 289,800 Quantidade 1 Carros 0,031 Total 289,8 Doca N/A Linha de Produç…" at bounding box center [158, 173] width 217 height 41
type input "3"
type input "0,094"
type input "869,4"
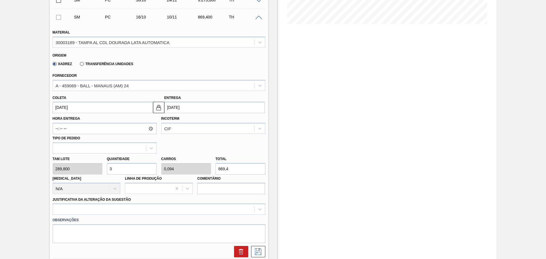
type input "32"
type input "1"
type input "9.273,6"
type input "32"
click at [138, 209] on div at bounding box center [159, 209] width 213 height 11
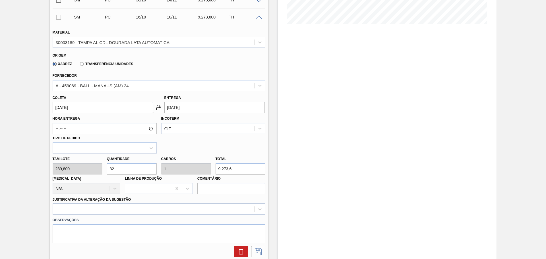
scroll to position [188, 0]
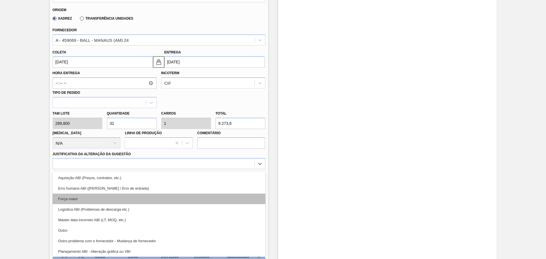
click at [82, 196] on div "Força maior" at bounding box center [159, 199] width 213 height 11
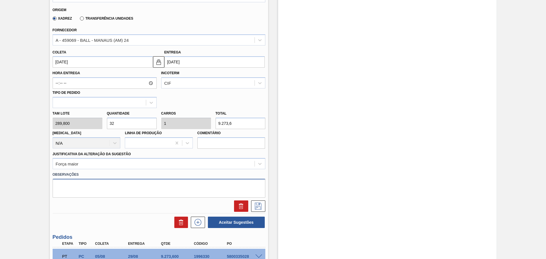
click at [87, 189] on textarea at bounding box center [159, 188] width 213 height 19
type textarea "Decisão contratual (Ball)"
click at [259, 206] on icon at bounding box center [258, 206] width 9 height 7
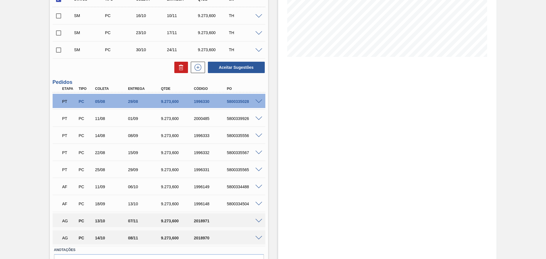
scroll to position [96, 0]
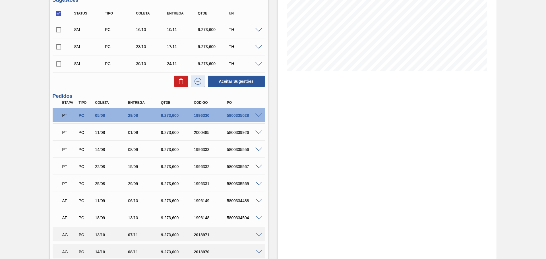
click at [196, 82] on icon at bounding box center [197, 81] width 9 height 7
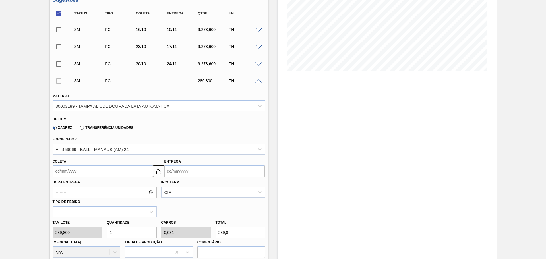
click at [80, 169] on input "Coleta" at bounding box center [103, 170] width 100 height 11
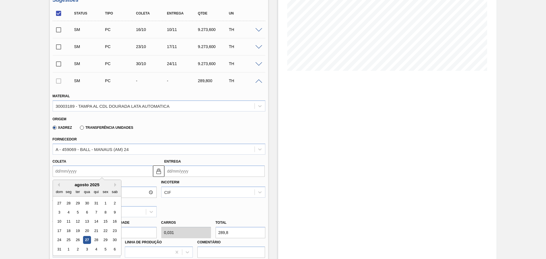
click at [109, 182] on div "agosto 2025 dom seg ter qua qui sex sab" at bounding box center [87, 188] width 68 height 16
click at [114, 183] on button "Next Month" at bounding box center [116, 185] width 4 height 4
click at [95, 212] on div "9" at bounding box center [96, 212] width 8 height 8
type input "09/10/2025"
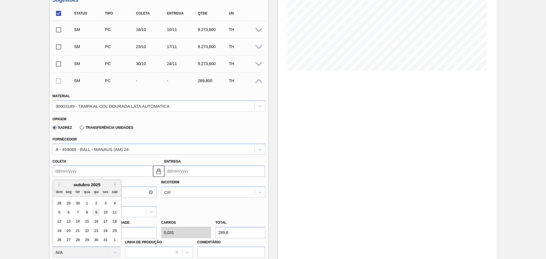
type input "03/11/2025"
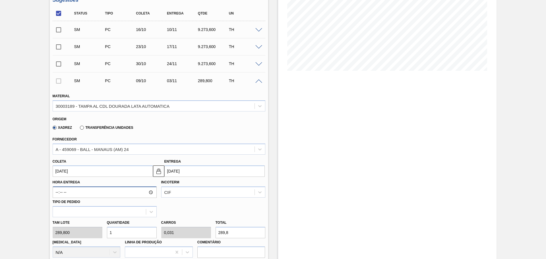
click at [97, 194] on input "Hora Entrega" at bounding box center [105, 191] width 104 height 11
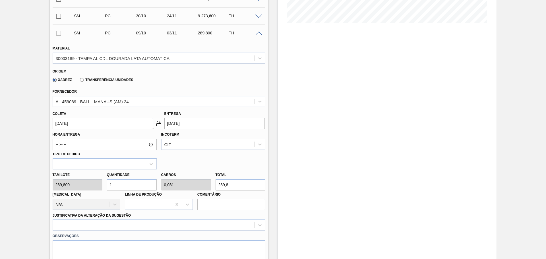
scroll to position [190, 0]
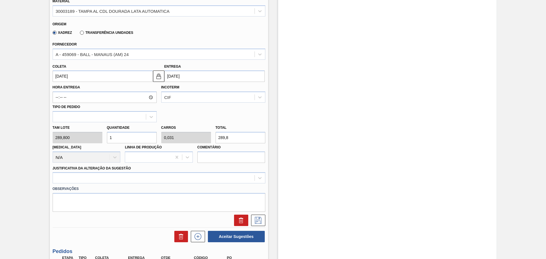
click at [95, 136] on div "Tam lote 289,800 Quantidade 1 Carros 0,031 Total 289,8 Doca N/A Linha de Produç…" at bounding box center [158, 142] width 217 height 41
type input "3"
type input "0,094"
type input "869,4"
type input "32"
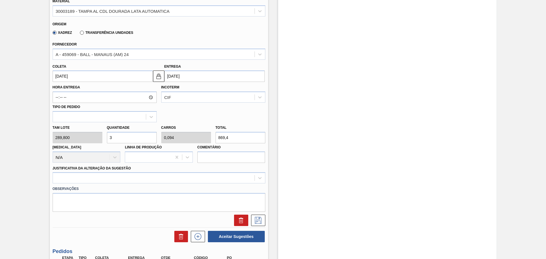
type input "1"
type input "9.273,6"
type input "32"
click at [187, 115] on div "Hora Entrega Incoterm CIF Tipo de pedido" at bounding box center [158, 102] width 217 height 40
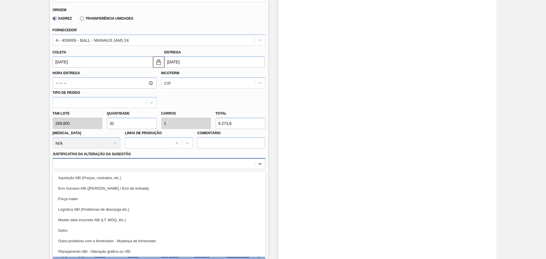
click at [128, 169] on div "option Aquisição ABI (Preços, contratos, etc.) focused, 1 of 18. 18 results ava…" at bounding box center [159, 163] width 213 height 11
click at [90, 195] on div "Força maior" at bounding box center [159, 199] width 213 height 11
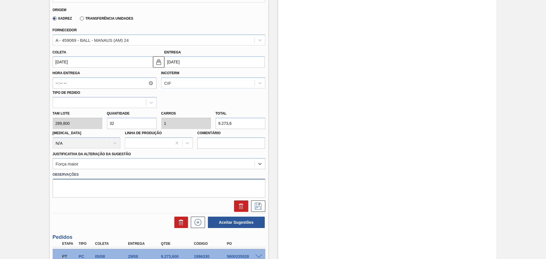
click at [97, 192] on textarea at bounding box center [159, 188] width 213 height 19
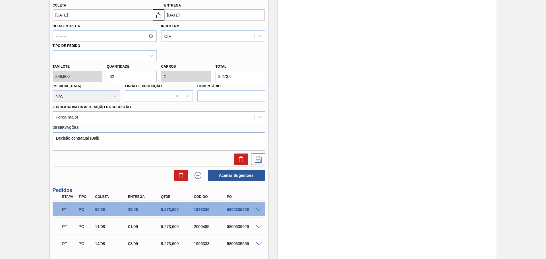
scroll to position [252, 0]
type textarea "Decisão contratual (Ball)"
click at [257, 161] on icon at bounding box center [257, 158] width 3 height 5
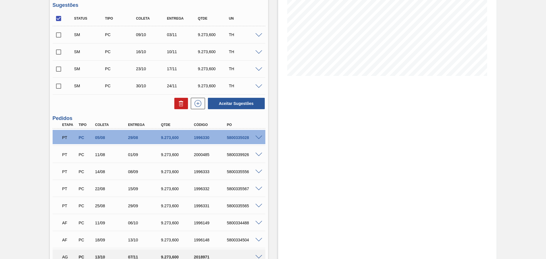
scroll to position [18, 0]
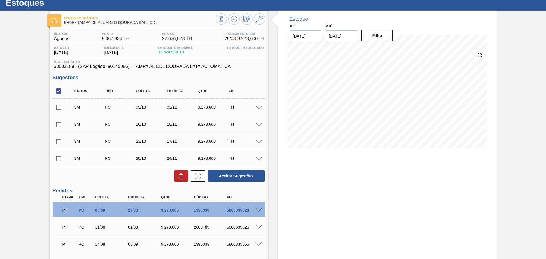
click at [58, 89] on input "checkbox" at bounding box center [59, 91] width 12 height 12
click at [58, 92] on input "checkbox" at bounding box center [59, 91] width 12 height 12
checkbox input "true"
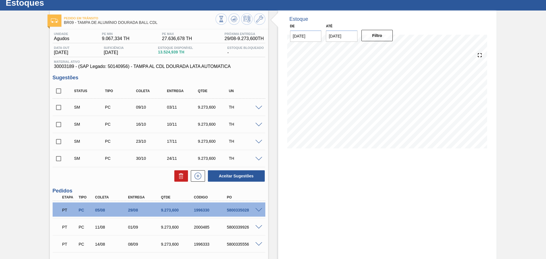
checkbox input "true"
click at [235, 175] on button "Aceitar Sugestões" at bounding box center [236, 175] width 57 height 11
checkbox input "false"
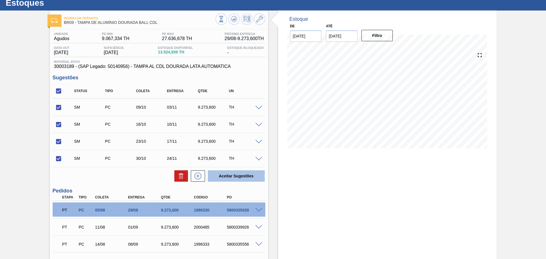
checkbox input "false"
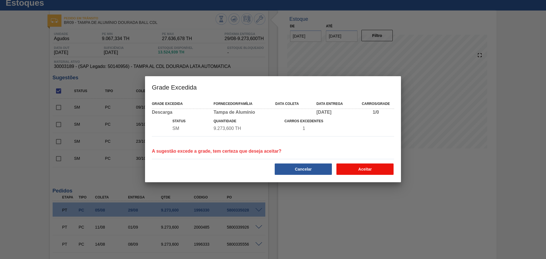
click at [372, 169] on button "Aceitar" at bounding box center [364, 168] width 57 height 11
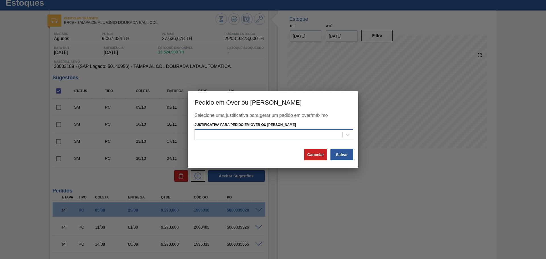
click at [307, 137] on div at bounding box center [269, 134] width 148 height 8
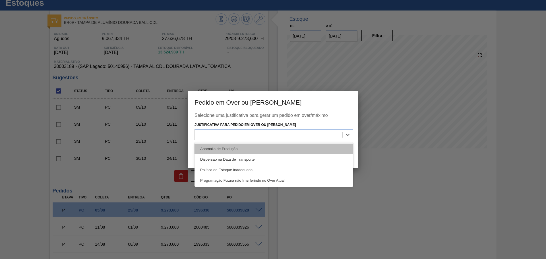
click at [246, 149] on div "Anomalia de Produção" at bounding box center [273, 149] width 159 height 11
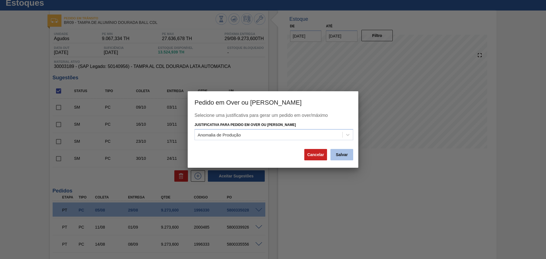
click at [346, 155] on button "Salvar" at bounding box center [341, 154] width 23 height 11
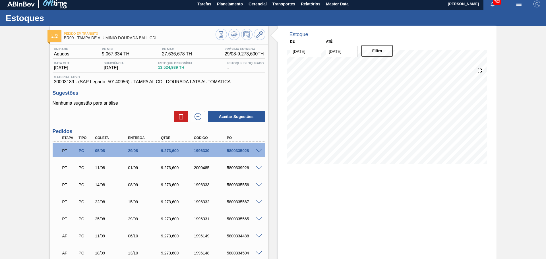
scroll to position [0, 0]
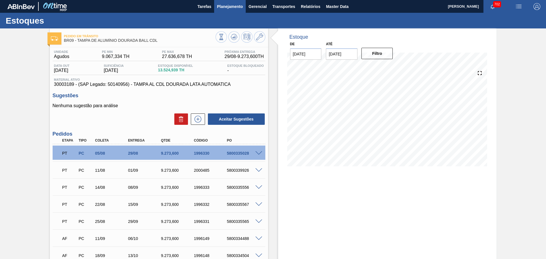
click at [227, 5] on span "Planejamento" at bounding box center [230, 6] width 26 height 7
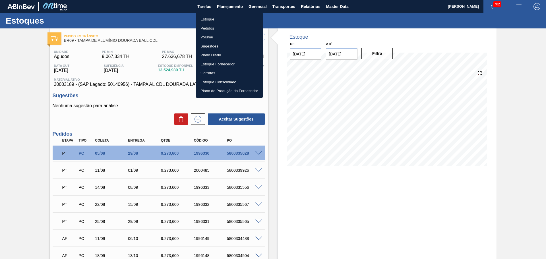
click at [206, 14] on ul "Estoque Pedidos Volume Sugestões Plano Diário Estoque Fornecedor Garrafas Estoq…" at bounding box center [229, 55] width 67 height 85
click at [206, 18] on li "Estoque" at bounding box center [229, 19] width 67 height 9
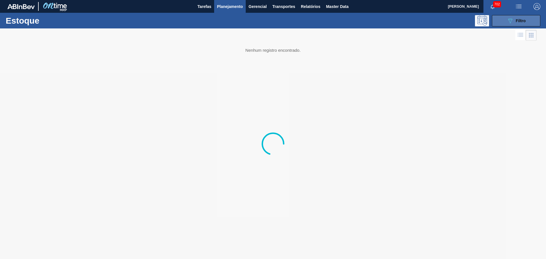
click at [512, 22] on icon "089F7B8B-B2A5-4AFE-B5C0-19BA573D28AC" at bounding box center [510, 20] width 7 height 7
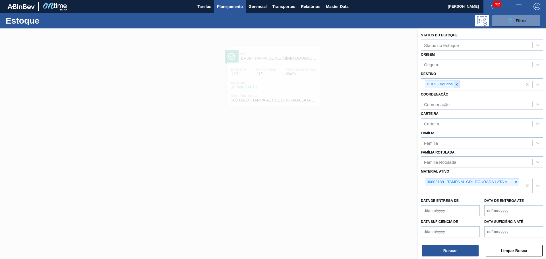
click at [455, 84] on icon at bounding box center [456, 84] width 4 height 4
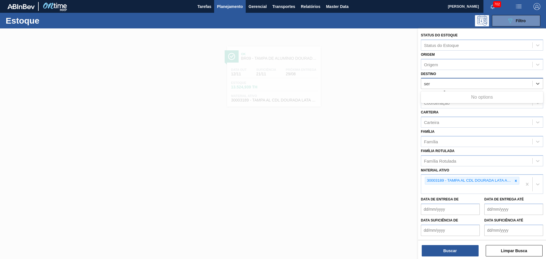
type input "serg"
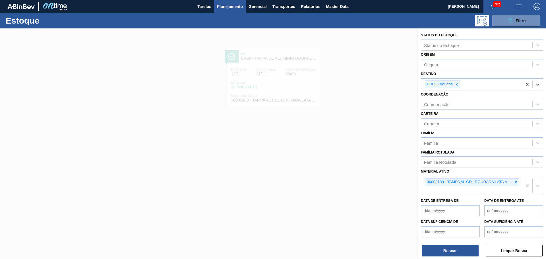
click at [450, 80] on div "BR09 - Agudos" at bounding box center [471, 84] width 101 height 12
click at [456, 84] on icon at bounding box center [456, 84] width 4 height 4
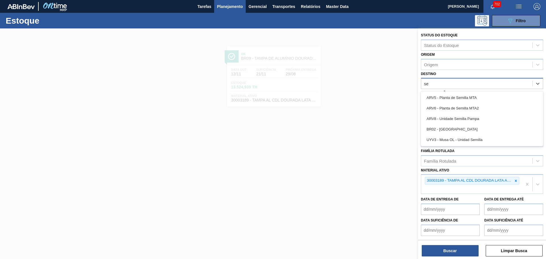
type input "ser"
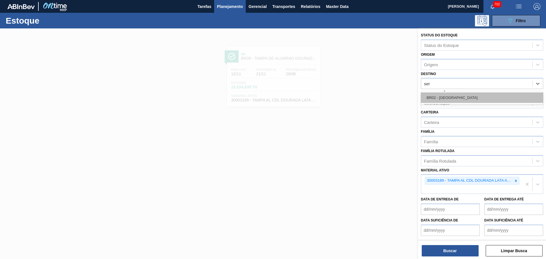
click at [463, 98] on div "BR02 - [GEOGRAPHIC_DATA]" at bounding box center [482, 97] width 122 height 11
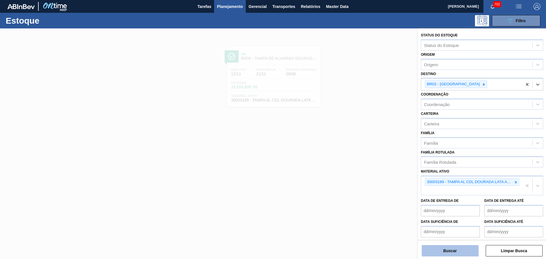
click at [460, 247] on button "Buscar" at bounding box center [450, 250] width 57 height 11
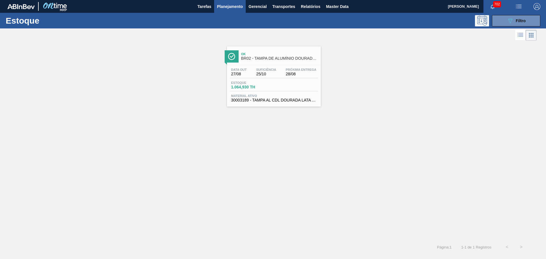
click at [286, 58] on span "BR02 - TAMPA DE ALUMÍNIO DOURADA BALL CDL" at bounding box center [279, 58] width 77 height 4
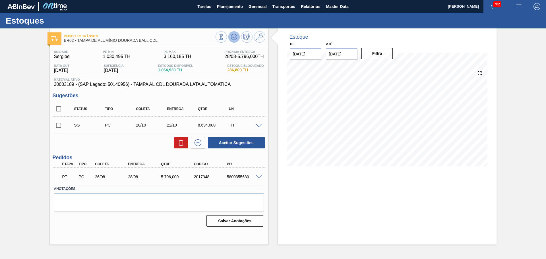
click at [237, 39] on button at bounding box center [233, 36] width 11 height 11
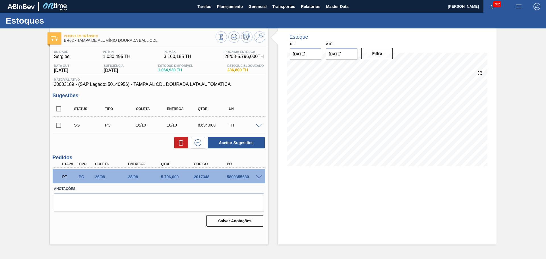
click at [260, 126] on span at bounding box center [258, 126] width 7 height 4
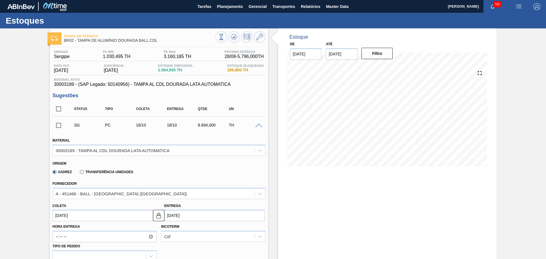
click at [206, 175] on div "Xadrez Transferência Unidades" at bounding box center [157, 170] width 208 height 11
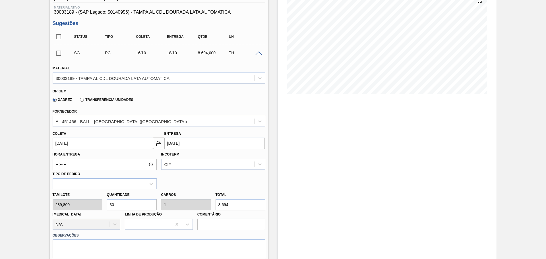
scroll to position [95, 0]
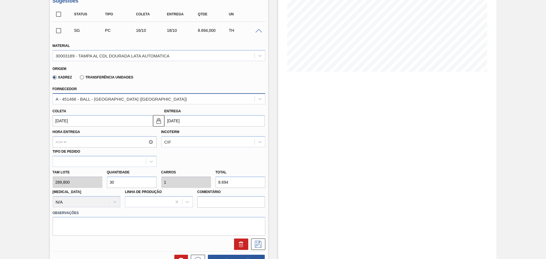
click at [164, 102] on div "A - 451466 - BALL - RECIFE (PE)" at bounding box center [154, 99] width 202 height 8
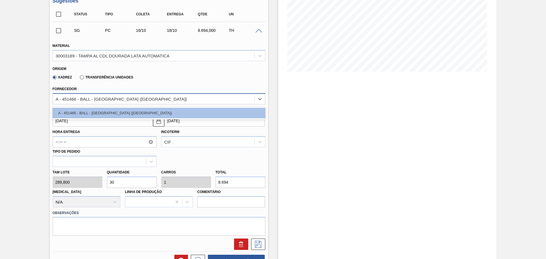
click at [175, 99] on div "A - 451466 - BALL - RECIFE (PE)" at bounding box center [154, 99] width 202 height 8
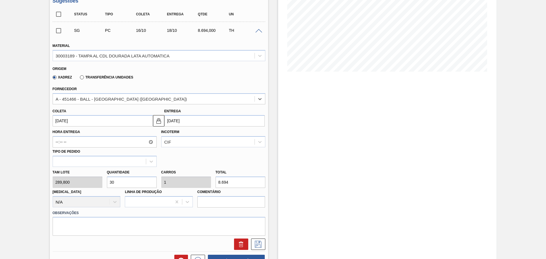
click at [183, 80] on div "Xadrez Transferência Unidades" at bounding box center [157, 76] width 208 height 11
click at [211, 159] on div "Hora Entrega Incoterm CIF Tipo de pedido" at bounding box center [158, 146] width 217 height 40
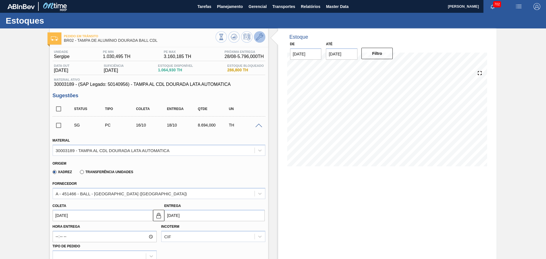
click at [258, 40] on icon at bounding box center [259, 37] width 7 height 7
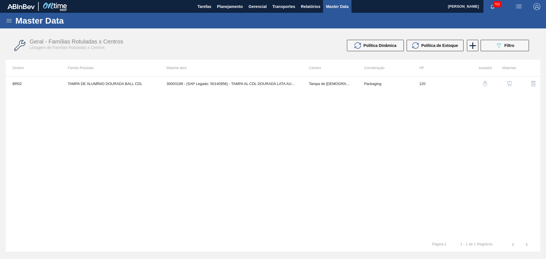
click at [512, 82] on img "button" at bounding box center [509, 84] width 6 height 6
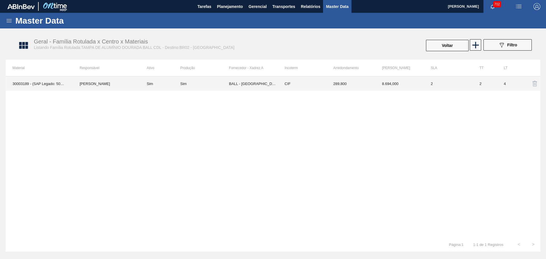
click at [291, 84] on td "CIF" at bounding box center [302, 83] width 49 height 14
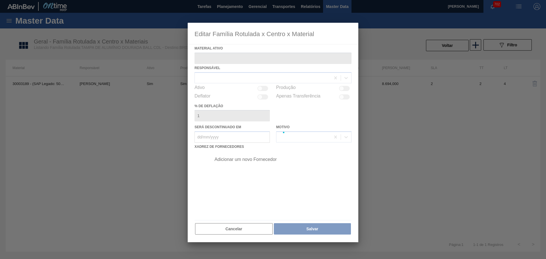
type ativo "30003189 - (SAP Legado: 50140956) - TAMPA AL CDL DOURADA LATA AUTOMATICA"
checkbox input "true"
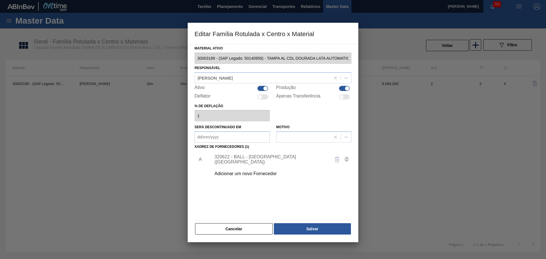
click at [245, 172] on div "Adicionar um novo Fornecedor" at bounding box center [269, 173] width 111 height 5
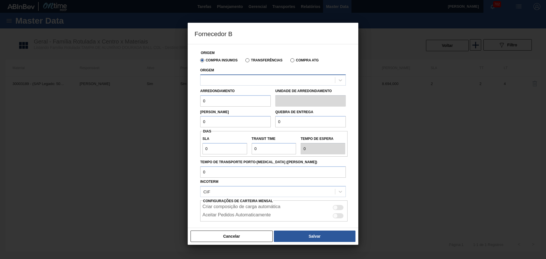
click at [244, 76] on div at bounding box center [267, 80] width 134 height 8
click at [242, 80] on div at bounding box center [267, 80] width 134 height 8
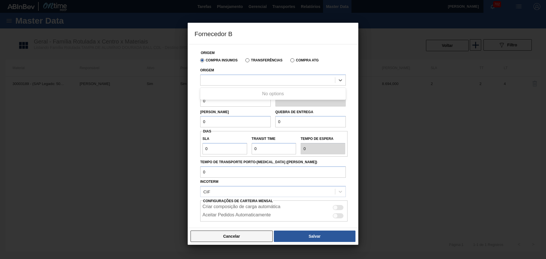
click at [231, 234] on button "Cancelar" at bounding box center [231, 236] width 82 height 11
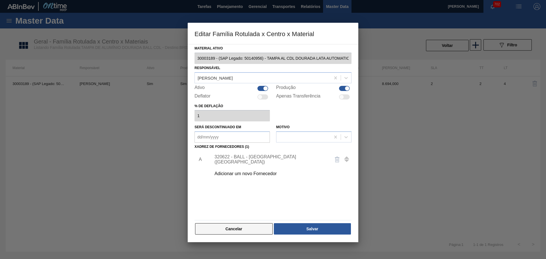
click at [238, 231] on button "Cancelar" at bounding box center [234, 228] width 78 height 11
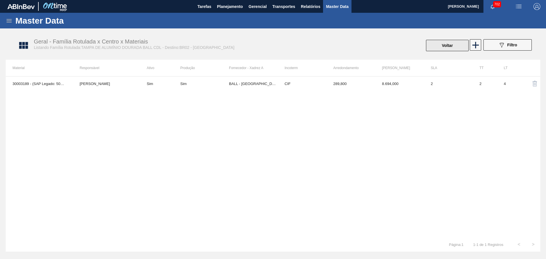
click at [447, 43] on button "Voltar" at bounding box center [447, 45] width 43 height 11
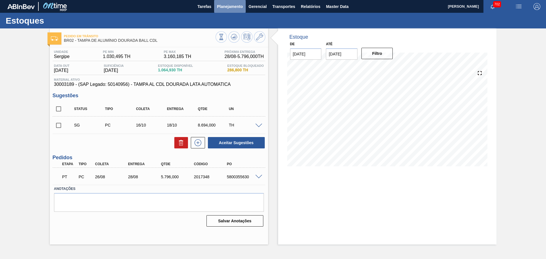
click at [230, 9] on span "Planejamento" at bounding box center [230, 6] width 26 height 7
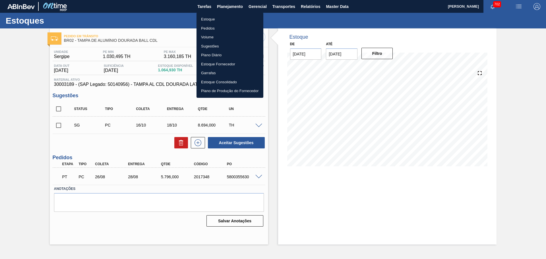
click at [208, 18] on li "Estoque" at bounding box center [229, 19] width 67 height 9
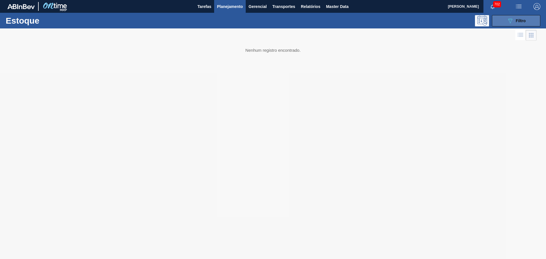
click at [519, 23] on div "089F7B8B-B2A5-4AFE-B5C0-19BA573D28AC Filtro" at bounding box center [516, 20] width 19 height 7
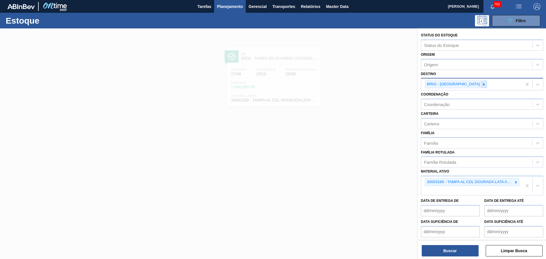
click at [480, 85] on div at bounding box center [483, 84] width 6 height 7
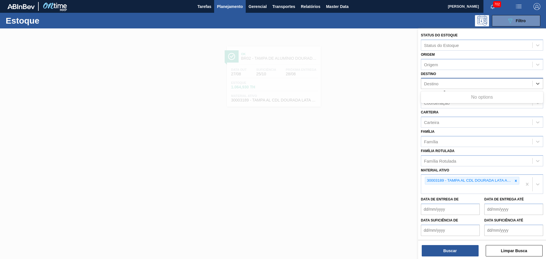
click at [459, 85] on div "Destino" at bounding box center [476, 84] width 111 height 8
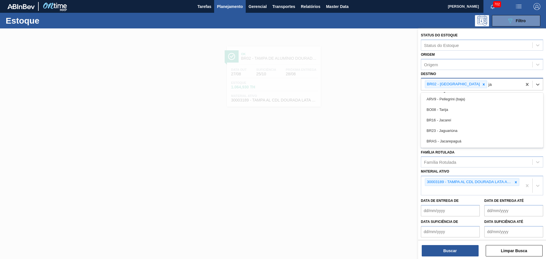
type input "jac"
click at [481, 85] on icon at bounding box center [483, 84] width 4 height 4
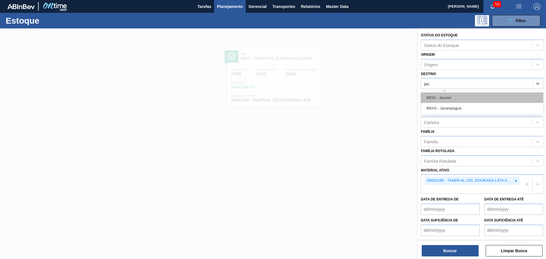
click at [449, 96] on div "BR16 - Jacareí" at bounding box center [482, 97] width 122 height 11
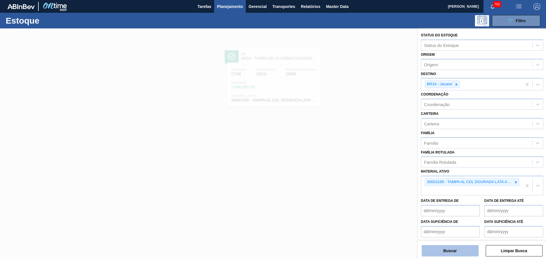
click at [449, 248] on button "Buscar" at bounding box center [450, 250] width 57 height 11
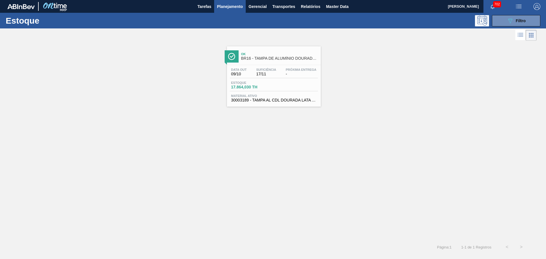
click at [288, 58] on span "BR16 - TAMPA DE ALUMÍNIO DOURADA BALL CDL" at bounding box center [279, 58] width 77 height 4
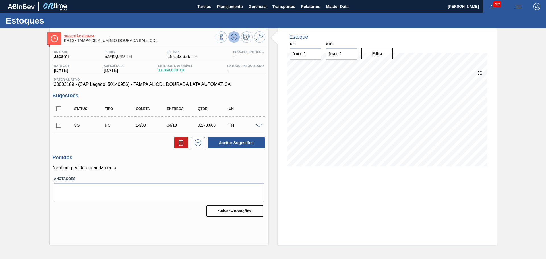
click at [233, 37] on icon at bounding box center [234, 37] width 4 height 3
click at [260, 126] on span at bounding box center [258, 126] width 7 height 4
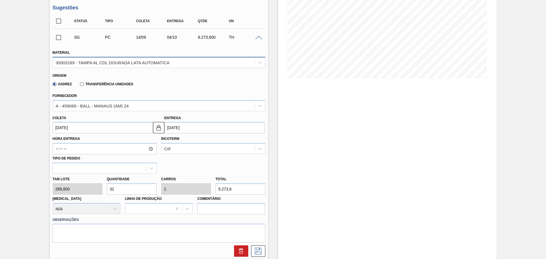
scroll to position [33, 0]
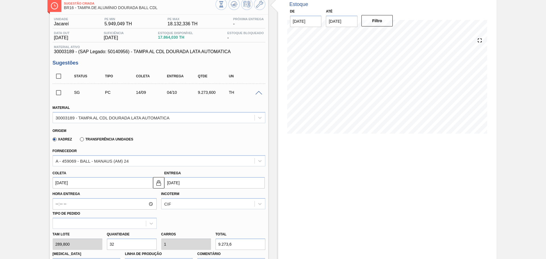
click at [256, 93] on span at bounding box center [258, 93] width 7 height 4
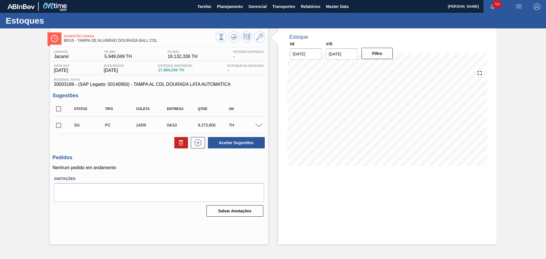
scroll to position [0, 0]
click at [200, 143] on icon at bounding box center [197, 142] width 9 height 7
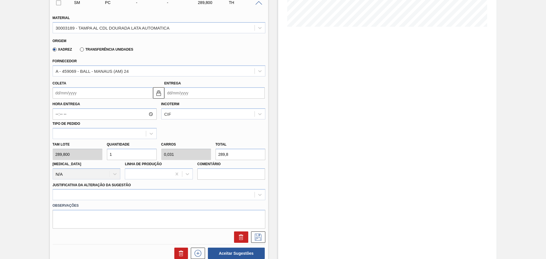
scroll to position [142, 0]
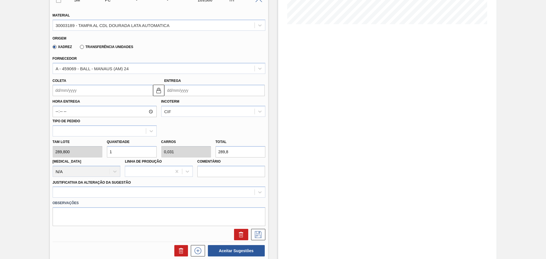
click at [89, 88] on input "Coleta" at bounding box center [103, 90] width 100 height 11
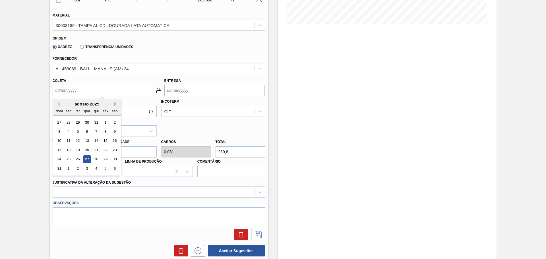
click at [115, 104] on button "Next Month" at bounding box center [116, 104] width 4 height 4
click at [61, 159] on div "26" at bounding box center [59, 159] width 8 height 8
type input "26/10/2025"
type input "15/11/2025"
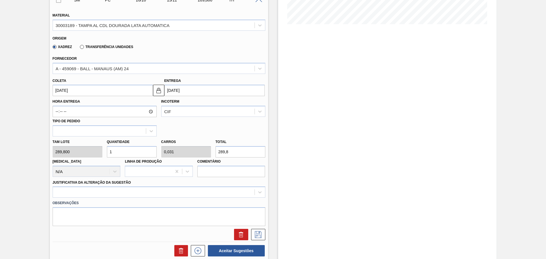
click at [121, 153] on input "1" at bounding box center [132, 151] width 50 height 11
click at [89, 151] on div "Tam lote 289,800 Quantidade 1 Carros 0,031 Total 289,8 Doca N/A Linha de Produç…" at bounding box center [158, 156] width 217 height 41
type input "2"
type input "0,063"
type input "579,6"
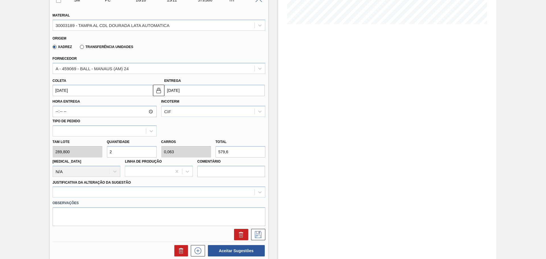
type input "25"
type input "0,781"
type input "7.245"
type input "2"
type input "0,063"
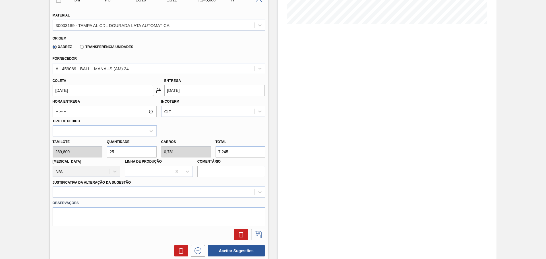
type input "579,6"
type input "0"
type input "3"
type input "0,094"
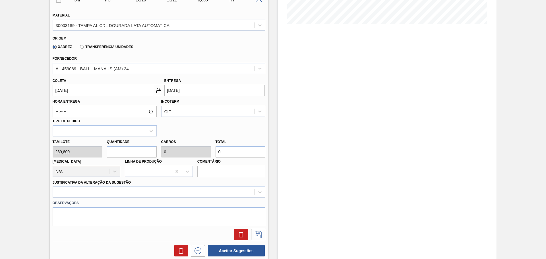
type input "869,4"
type input "32"
type input "1"
type input "9.273,6"
type input "32"
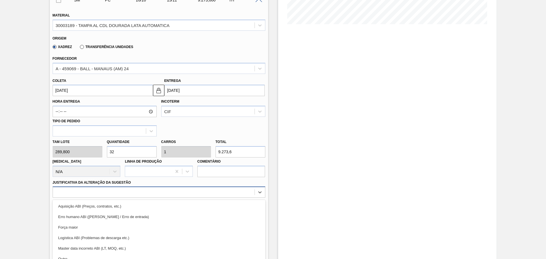
drag, startPoint x: 137, startPoint y: 191, endPoint x: 131, endPoint y: 198, distance: 8.9
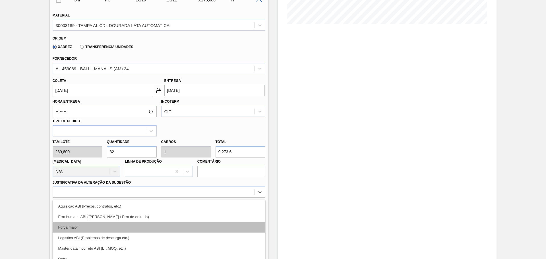
click at [136, 191] on div "option Erro humano ABI (Cálculo / Erro de entrada) focused, 2 of 18. 18 results…" at bounding box center [159, 191] width 213 height 11
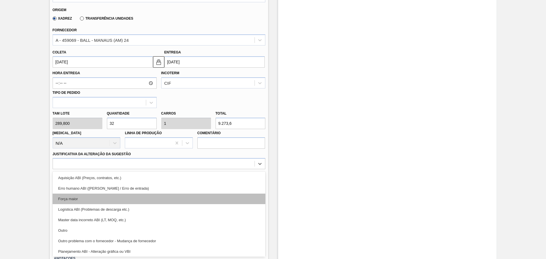
click at [86, 200] on div "Força maior" at bounding box center [159, 199] width 213 height 11
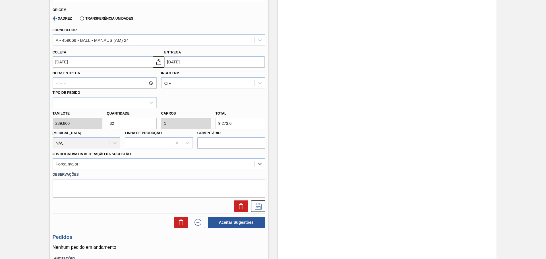
click at [88, 192] on textarea at bounding box center [159, 188] width 213 height 19
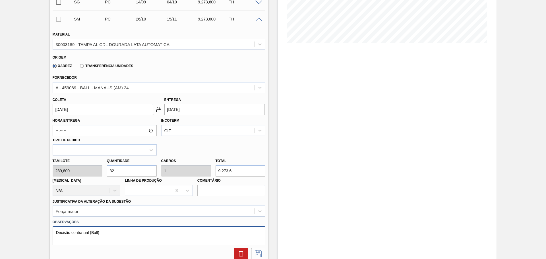
scroll to position [213, 0]
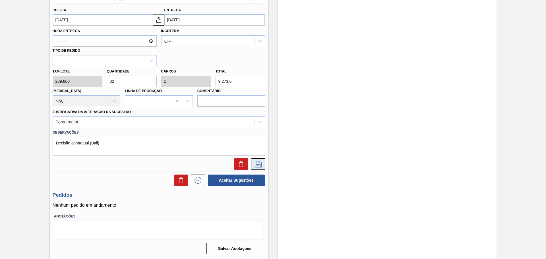
type textarea "Decisão contratual (Ball)"
click at [256, 163] on icon at bounding box center [258, 164] width 9 height 7
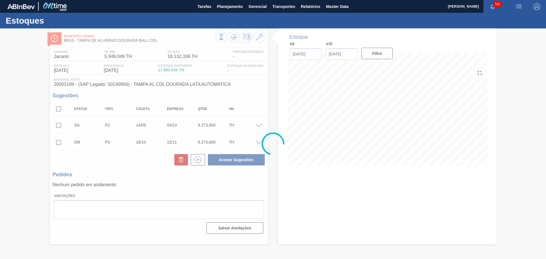
scroll to position [0, 0]
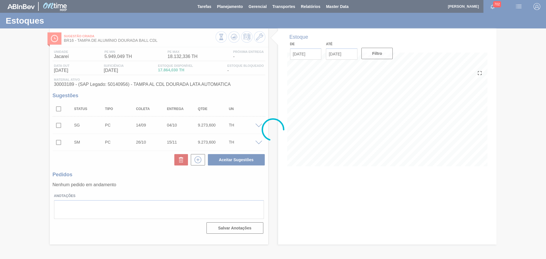
click at [56, 108] on div at bounding box center [273, 129] width 546 height 259
click at [58, 109] on div at bounding box center [273, 129] width 546 height 259
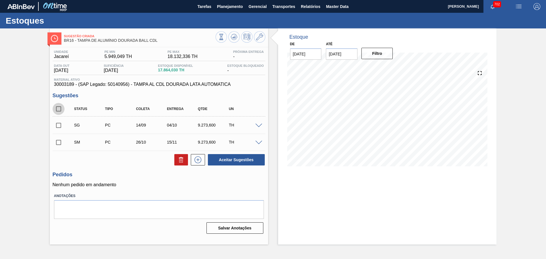
click at [61, 109] on input "checkbox" at bounding box center [59, 109] width 12 height 12
checkbox input "true"
click at [235, 159] on button "Aceitar Sugestões" at bounding box center [236, 159] width 57 height 11
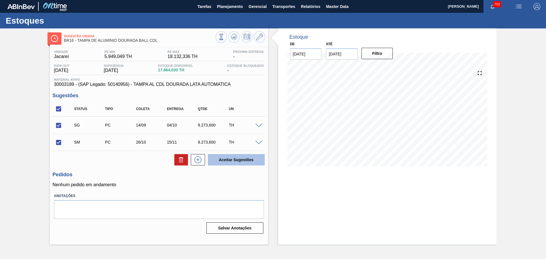
checkbox input "false"
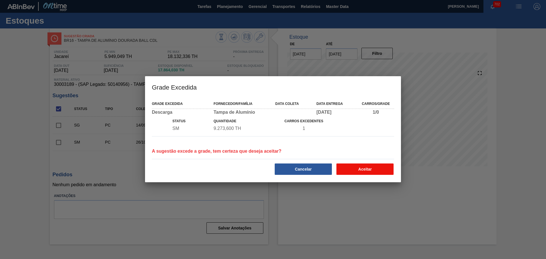
click at [385, 173] on button "Aceitar" at bounding box center [364, 168] width 57 height 11
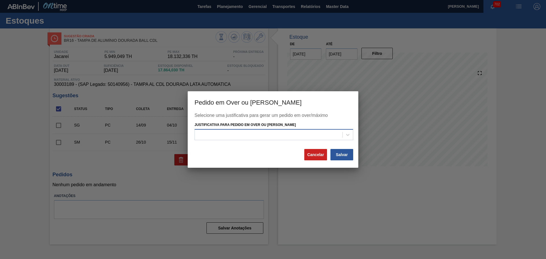
click at [299, 134] on div at bounding box center [269, 134] width 148 height 8
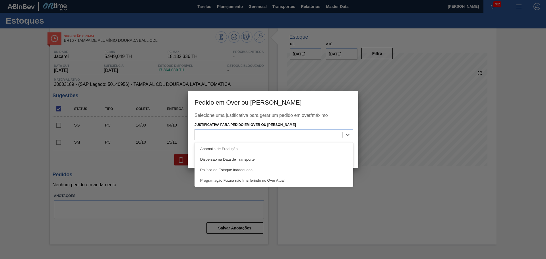
drag, startPoint x: 222, startPoint y: 153, endPoint x: 240, endPoint y: 154, distance: 17.9
click at [223, 153] on div "Anomalia de Produção" at bounding box center [273, 149] width 159 height 11
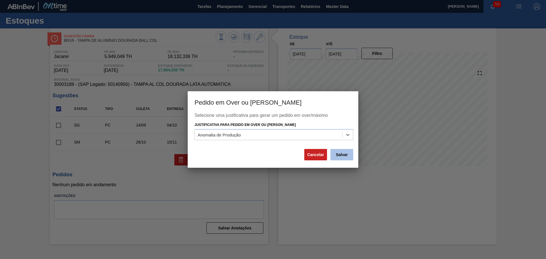
click at [338, 156] on button "Salvar" at bounding box center [341, 154] width 23 height 11
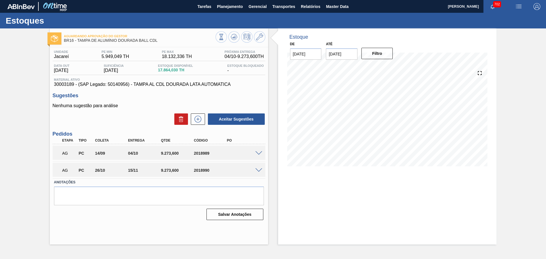
click at [234, 102] on div "Sugestões Nenhuma sugestão para análise Aceitar Sugestões" at bounding box center [159, 109] width 213 height 33
click at [240, 7] on span "Planejamento" at bounding box center [230, 6] width 26 height 7
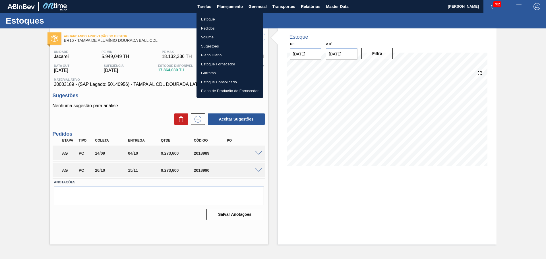
click at [208, 18] on li "Estoque" at bounding box center [229, 19] width 67 height 9
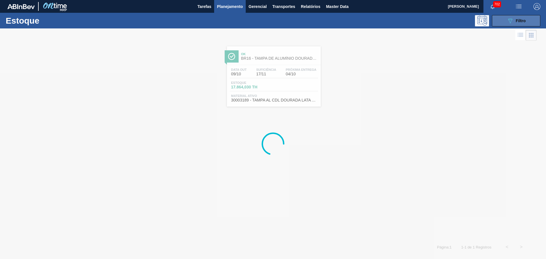
click at [516, 25] on button "089F7B8B-B2A5-4AFE-B5C0-19BA573D28AC Filtro" at bounding box center [516, 20] width 48 height 11
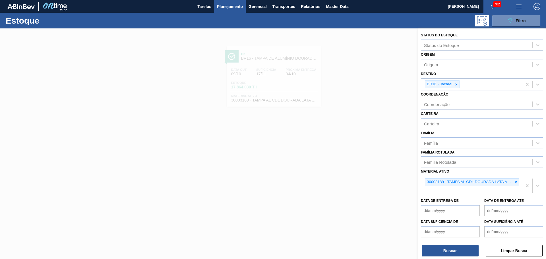
click at [455, 84] on icon at bounding box center [456, 84] width 4 height 4
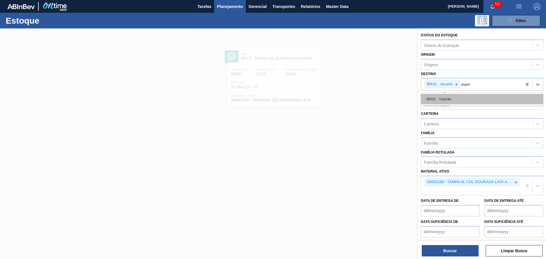
click at [444, 95] on div "BR22 - Viamão" at bounding box center [482, 99] width 122 height 11
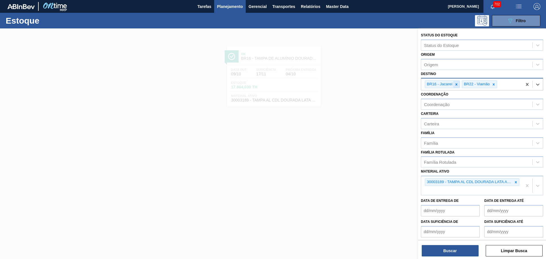
click at [457, 82] on div at bounding box center [456, 84] width 6 height 7
click at [457, 254] on button "Buscar" at bounding box center [450, 250] width 57 height 11
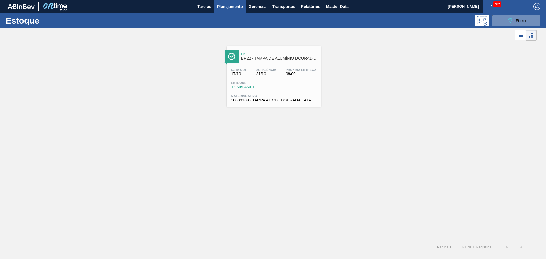
click at [262, 57] on span "BR22 - TAMPA DE ALUMÍNIO DOURADA BALL CDL" at bounding box center [279, 58] width 77 height 4
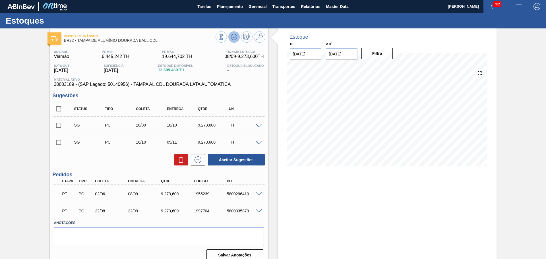
click at [235, 37] on icon at bounding box center [234, 37] width 7 height 7
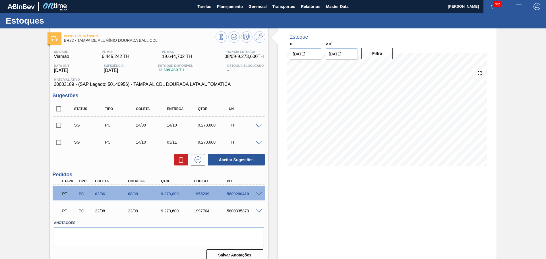
click at [261, 125] on span at bounding box center [258, 126] width 7 height 4
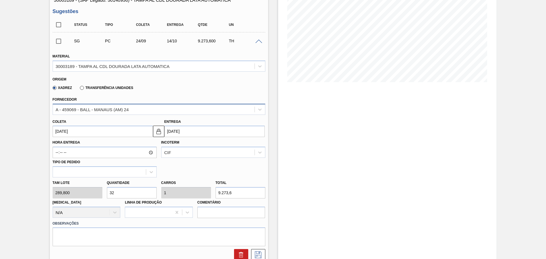
scroll to position [95, 0]
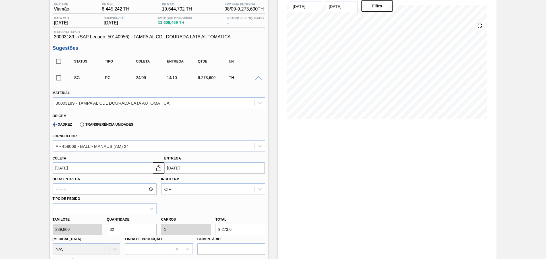
click at [258, 78] on span at bounding box center [258, 78] width 7 height 4
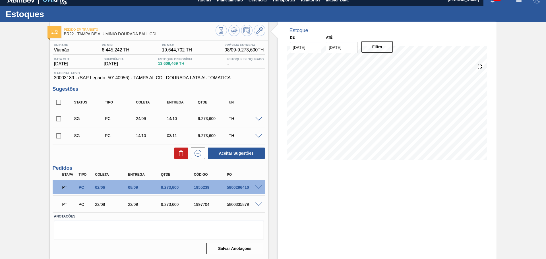
scroll to position [7, 0]
click at [58, 103] on input "checkbox" at bounding box center [59, 102] width 12 height 12
click at [247, 155] on button "Aceitar Sugestões" at bounding box center [236, 153] width 57 height 11
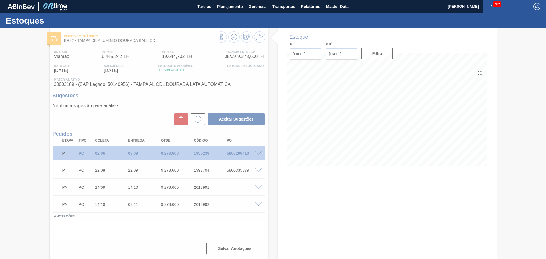
scroll to position [0, 0]
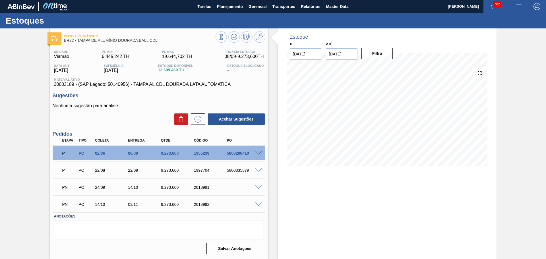
click at [302, 170] on div at bounding box center [387, 118] width 200 height 114
click at [231, 10] on button "Planejamento" at bounding box center [230, 6] width 32 height 13
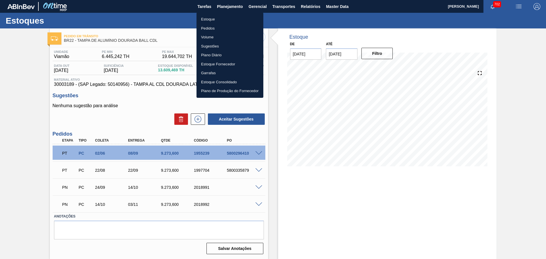
click at [290, 15] on div at bounding box center [273, 129] width 546 height 259
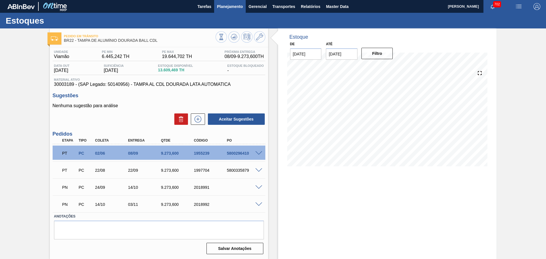
click at [230, 8] on span "Planejamento" at bounding box center [230, 6] width 26 height 7
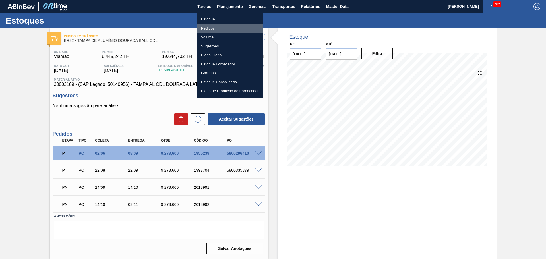
click at [205, 28] on li "Pedidos" at bounding box center [229, 28] width 67 height 9
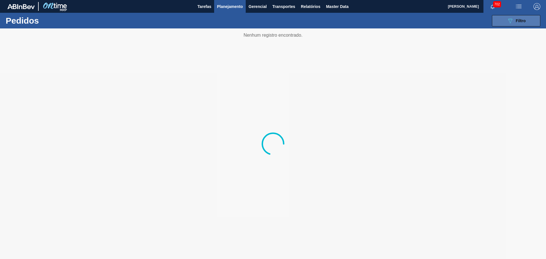
click at [527, 20] on button "089F7B8B-B2A5-4AFE-B5C0-19BA573D28AC Filtro" at bounding box center [516, 20] width 48 height 11
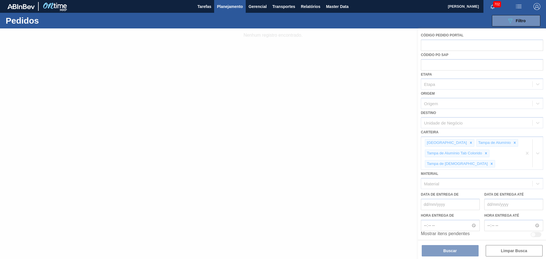
drag, startPoint x: 376, startPoint y: 126, endPoint x: 373, endPoint y: 124, distance: 3.3
click at [376, 126] on div at bounding box center [273, 143] width 546 height 231
click at [235, 12] on button "Planejamento" at bounding box center [230, 6] width 32 height 13
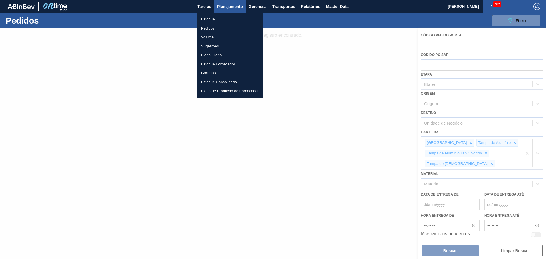
click at [206, 16] on li "Estoque" at bounding box center [229, 19] width 67 height 9
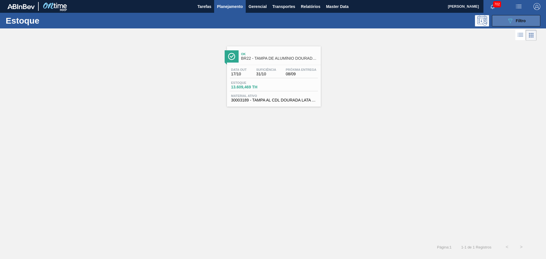
click at [534, 26] on div "Estoque 089F7B8B-B2A5-4AFE-B5C0-19BA573D28AC Filtro" at bounding box center [273, 21] width 546 height 16
click at [510, 22] on icon "089F7B8B-B2A5-4AFE-B5C0-19BA573D28AC" at bounding box center [510, 20] width 7 height 7
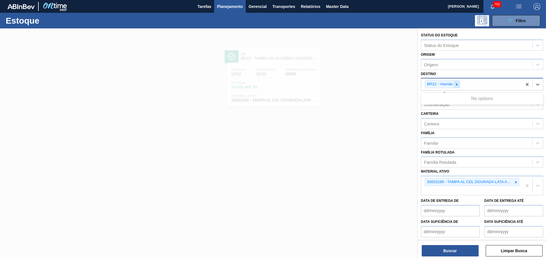
drag, startPoint x: 452, startPoint y: 83, endPoint x: 456, endPoint y: 84, distance: 3.5
click at [453, 83] on div "BR22 - Viamão" at bounding box center [439, 84] width 28 height 7
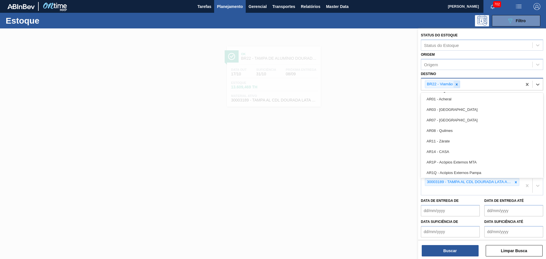
click at [456, 84] on icon at bounding box center [456, 84] width 4 height 4
click at [463, 85] on div "Destino" at bounding box center [476, 84] width 111 height 8
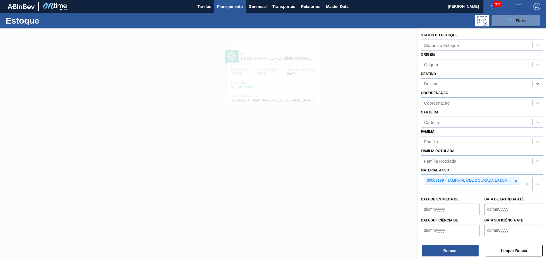
click at [463, 85] on div "Destino" at bounding box center [476, 84] width 111 height 8
click at [454, 100] on div "BR23 - Jaguariúna" at bounding box center [482, 97] width 122 height 11
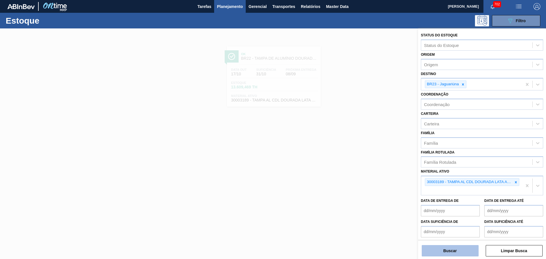
click at [455, 252] on button "Buscar" at bounding box center [450, 250] width 57 height 11
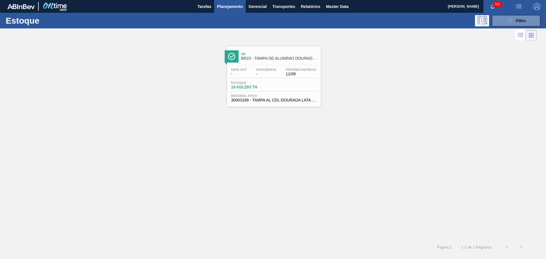
click at [265, 60] on div "Ok BR23 - TAMPA DE ALUMÍNIO DOURADA BALL CDL" at bounding box center [279, 56] width 77 height 13
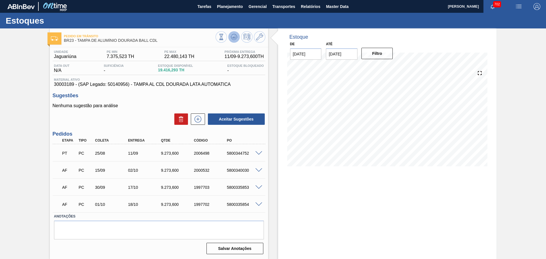
click at [232, 36] on icon at bounding box center [234, 37] width 7 height 7
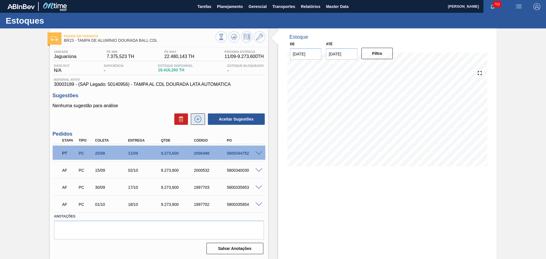
click at [195, 119] on icon at bounding box center [197, 119] width 9 height 7
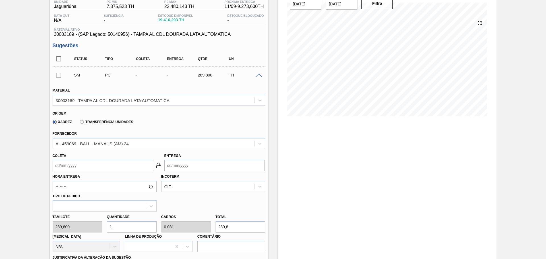
scroll to position [95, 0]
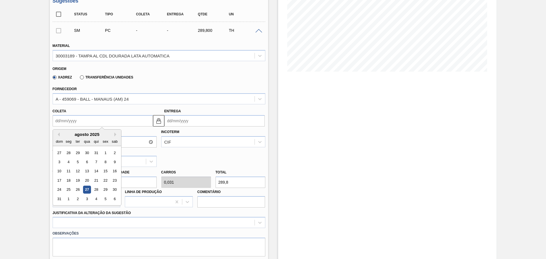
drag, startPoint x: 96, startPoint y: 120, endPoint x: 76, endPoint y: 114, distance: 20.0
click at [76, 114] on div "Coleta Previous Month Next Month agosto 2025 dom seg ter qua qui sex sab 27 28 …" at bounding box center [103, 117] width 100 height 20
click at [112, 134] on div "agosto 2025" at bounding box center [87, 134] width 68 height 5
click at [113, 134] on div "agosto 2025" at bounding box center [87, 134] width 68 height 5
click at [115, 135] on button "Next Month" at bounding box center [116, 134] width 4 height 4
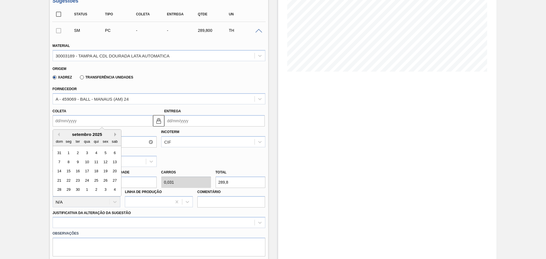
click at [115, 135] on button "Next Month" at bounding box center [116, 134] width 4 height 4
click at [84, 167] on div "12 13 14 15 16 17 18" at bounding box center [87, 171] width 65 height 9
click at [87, 170] on div "15" at bounding box center [87, 171] width 8 height 8
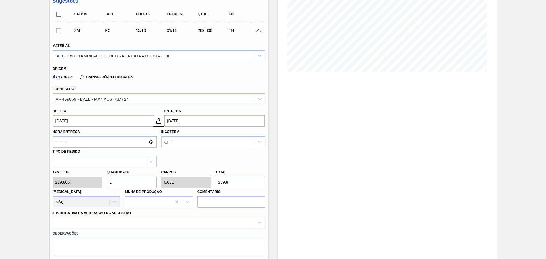
click at [194, 152] on div "Hora Entrega Incoterm CIF Tipo de pedido" at bounding box center [158, 146] width 217 height 40
click at [98, 181] on div "Tam lote 289,800 Quantidade 1 Carros 0,031 Total 289,8 Doca N/A Linha de Produç…" at bounding box center [158, 187] width 217 height 41
click at [184, 159] on div "Hora Entrega Incoterm CIF Tipo de pedido" at bounding box center [158, 146] width 217 height 40
click at [143, 221] on div at bounding box center [159, 222] width 213 height 11
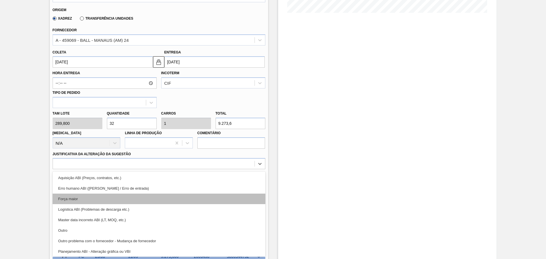
click at [89, 202] on div "Força maior" at bounding box center [159, 199] width 213 height 11
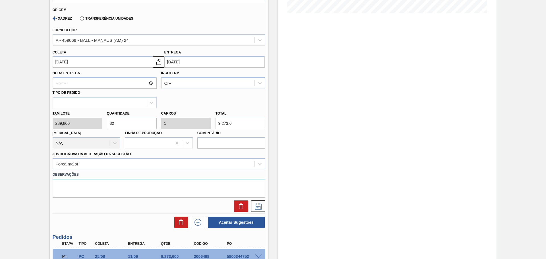
click at [96, 186] on textarea at bounding box center [159, 188] width 213 height 19
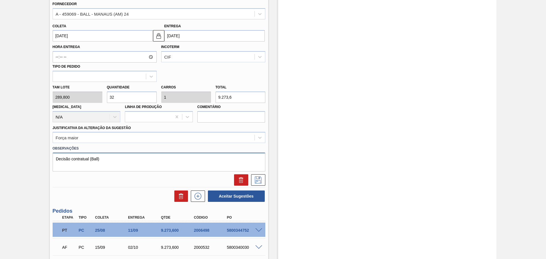
scroll to position [201, 0]
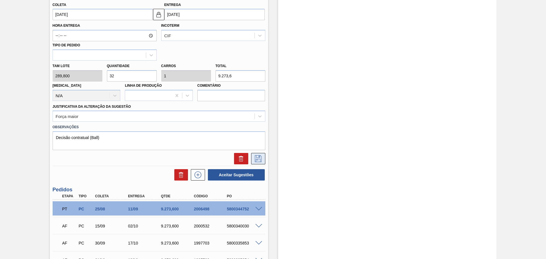
click at [258, 163] on button at bounding box center [258, 158] width 14 height 11
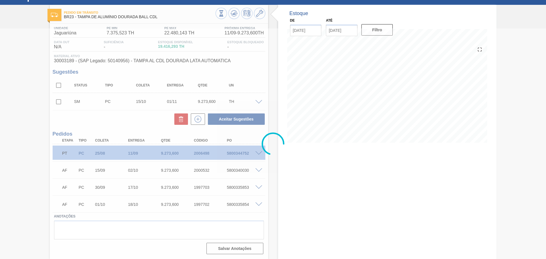
scroll to position [24, 0]
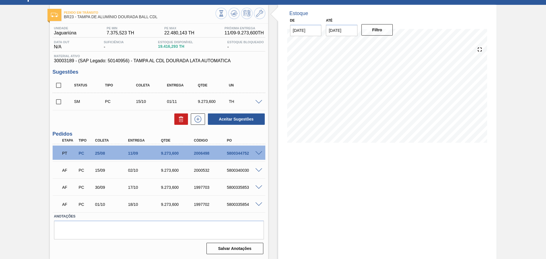
click at [60, 88] on input "checkbox" at bounding box center [59, 85] width 12 height 12
click at [242, 116] on button "Aceitar Sugestões" at bounding box center [236, 118] width 57 height 11
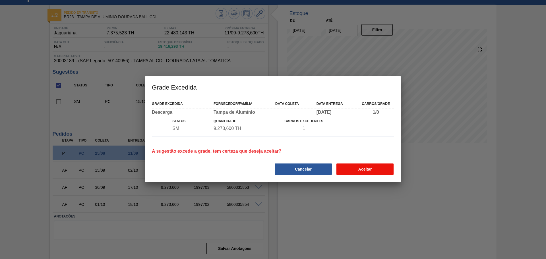
click at [366, 167] on button "Aceitar" at bounding box center [364, 168] width 57 height 11
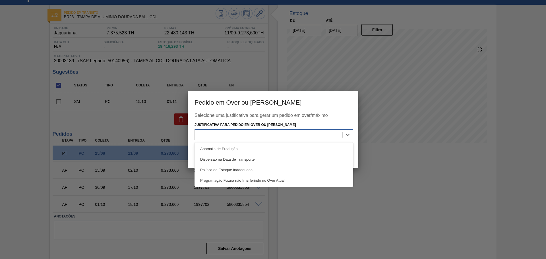
click at [246, 136] on div at bounding box center [269, 134] width 148 height 8
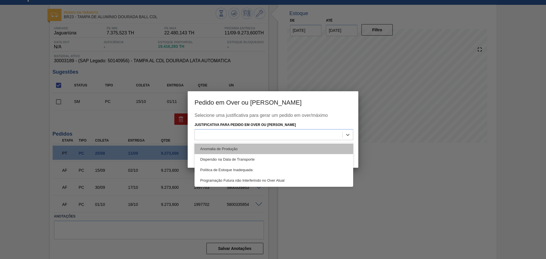
click at [221, 147] on div "Anomalia de Produção" at bounding box center [273, 149] width 159 height 11
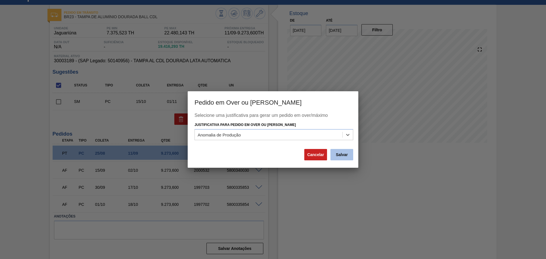
click at [337, 155] on button "Salvar" at bounding box center [341, 154] width 23 height 11
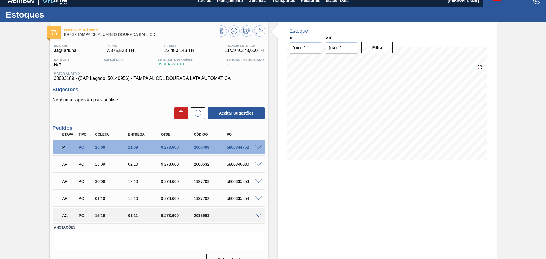
scroll to position [0, 0]
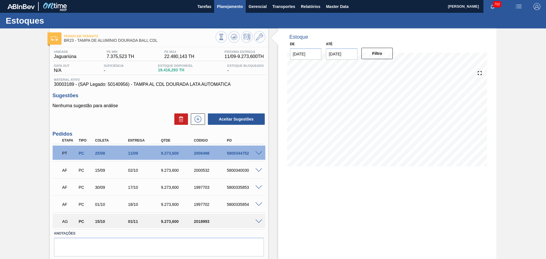
click at [232, 7] on span "Planejamento" at bounding box center [230, 6] width 26 height 7
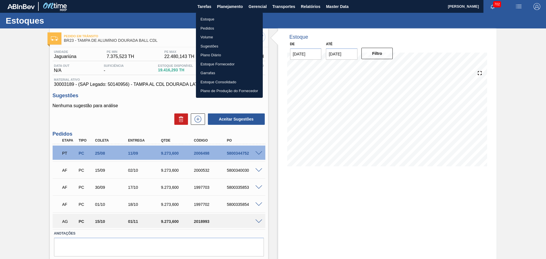
click at [206, 17] on li "Estoque" at bounding box center [229, 19] width 67 height 9
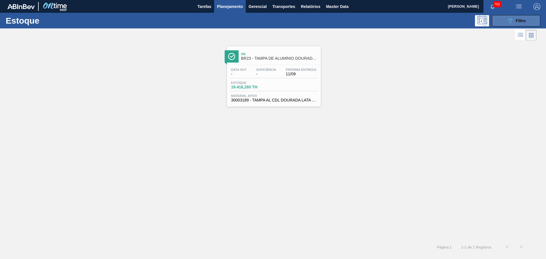
click at [513, 19] on icon "089F7B8B-B2A5-4AFE-B5C0-19BA573D28AC" at bounding box center [510, 20] width 7 height 7
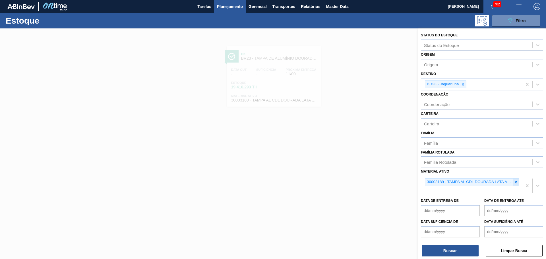
click at [515, 184] on icon at bounding box center [516, 182] width 4 height 4
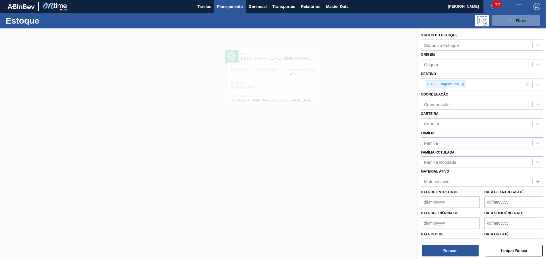
paste ativo "30003188"
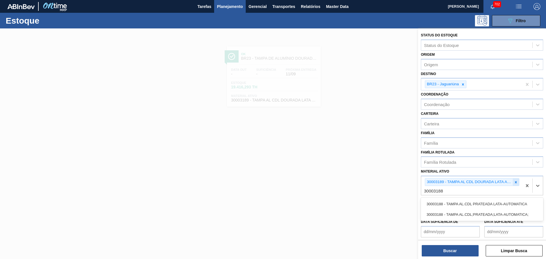
click at [514, 183] on icon at bounding box center [516, 182] width 4 height 4
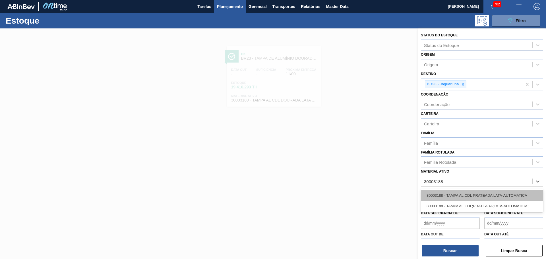
click at [455, 195] on div "30003188 - TAMPA AL.CDL PRATEADA LATA-AUTOMATICA" at bounding box center [482, 195] width 122 height 11
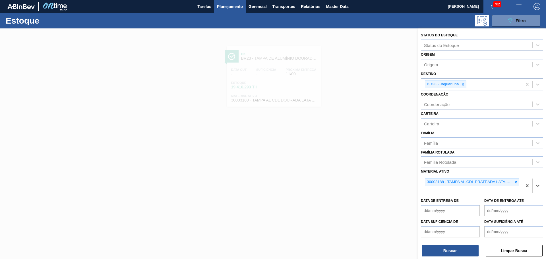
click at [462, 83] on icon at bounding box center [463, 84] width 4 height 4
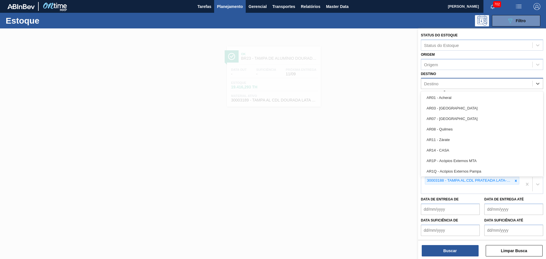
click at [464, 83] on div "Destino" at bounding box center [476, 84] width 111 height 8
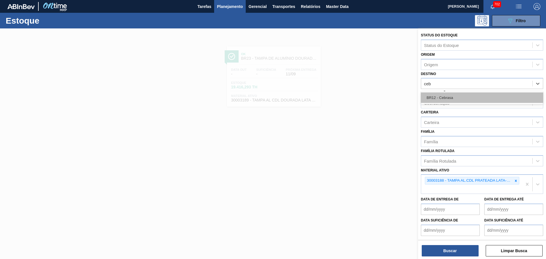
click at [459, 99] on div "BR12 - Cebrasa" at bounding box center [482, 97] width 122 height 11
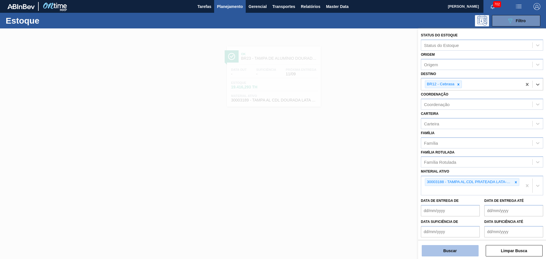
click at [454, 252] on button "Buscar" at bounding box center [450, 250] width 57 height 11
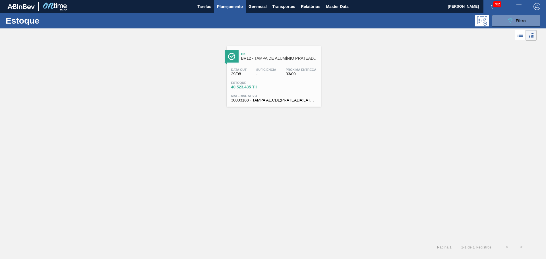
click at [264, 57] on span "BR12 - TAMPA DE ALUMÍNIO PRATEADA BALL CDL" at bounding box center [279, 58] width 77 height 4
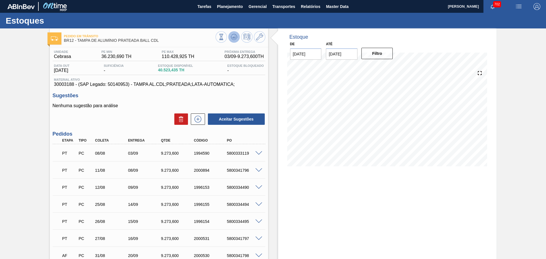
click at [231, 38] on icon at bounding box center [234, 37] width 7 height 7
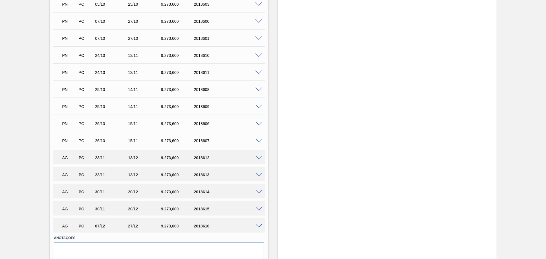
scroll to position [521, 0]
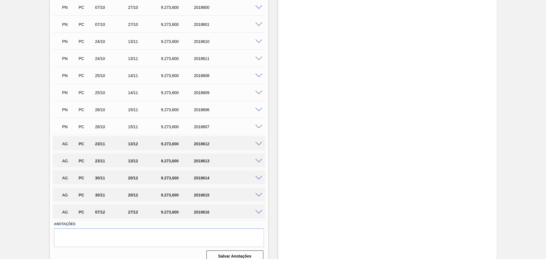
click at [259, 77] on span at bounding box center [258, 76] width 7 height 4
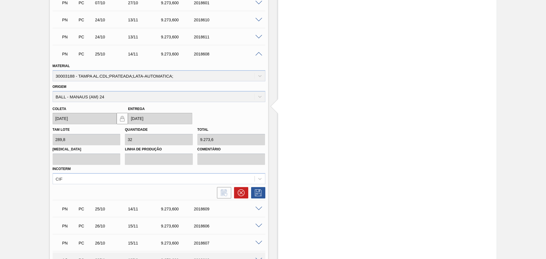
scroll to position [524, 0]
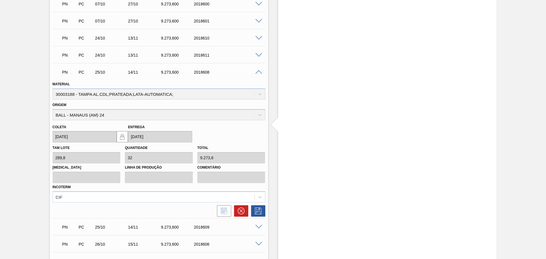
click at [256, 73] on span at bounding box center [258, 72] width 7 height 4
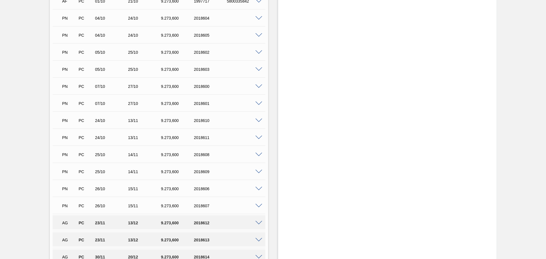
scroll to position [430, 0]
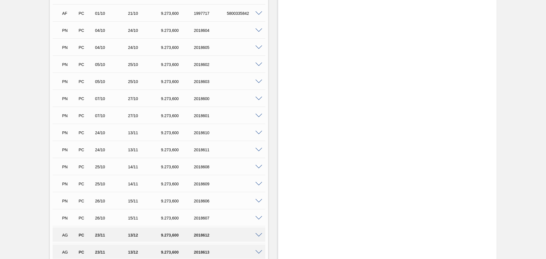
click at [256, 185] on span at bounding box center [258, 184] width 7 height 4
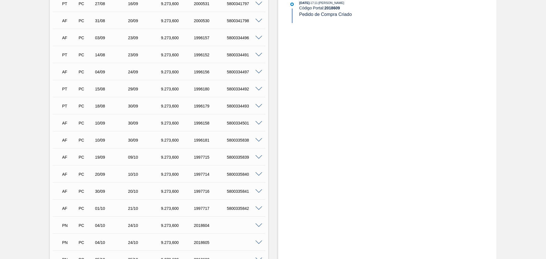
scroll to position [237, 0]
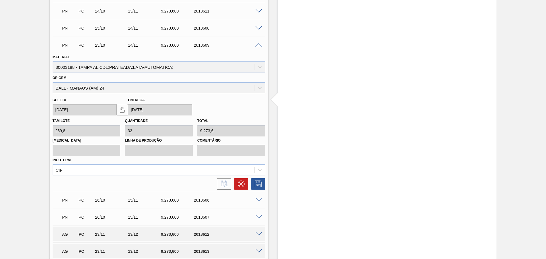
click at [259, 46] on span at bounding box center [258, 45] width 7 height 4
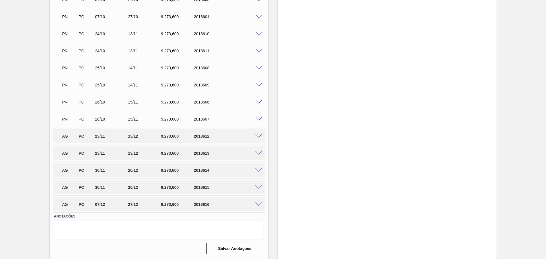
click at [258, 206] on div "AG PC 07/12 27/12 9.273,600 2018616" at bounding box center [159, 204] width 213 height 14
click at [258, 202] on span at bounding box center [258, 204] width 7 height 4
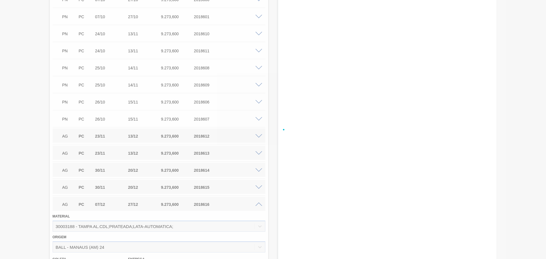
scroll to position [568, 0]
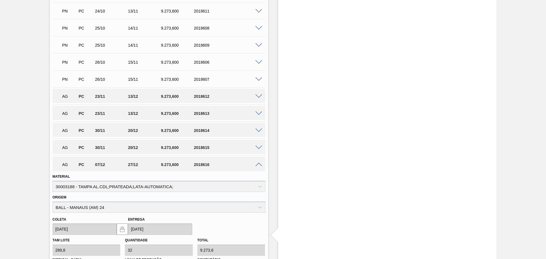
click at [258, 166] on span at bounding box center [258, 165] width 7 height 4
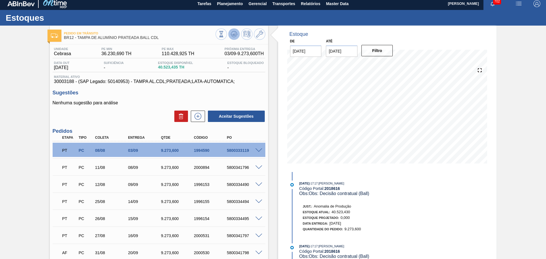
scroll to position [0, 0]
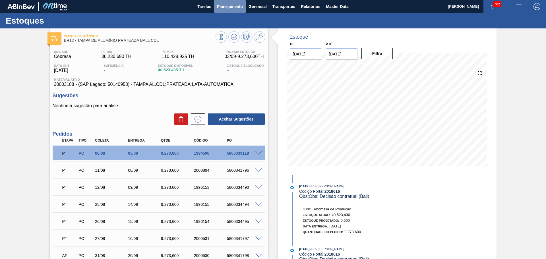
click at [231, 9] on span "Planejamento" at bounding box center [230, 6] width 26 height 7
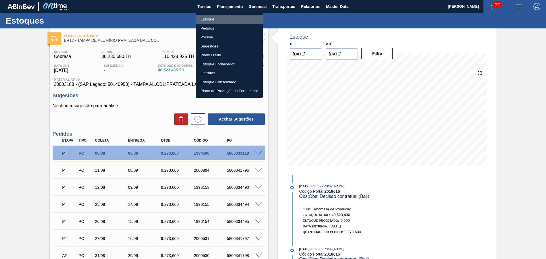
click at [211, 19] on li "Estoque" at bounding box center [229, 19] width 67 height 9
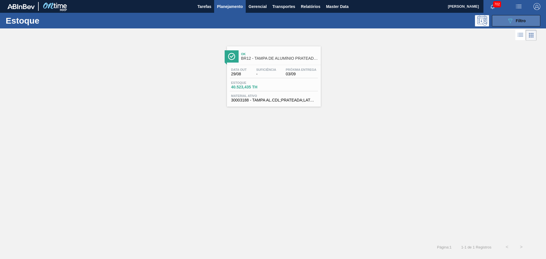
click at [520, 24] on div "089F7B8B-B2A5-4AFE-B5C0-19BA573D28AC Filtro" at bounding box center [516, 20] width 19 height 7
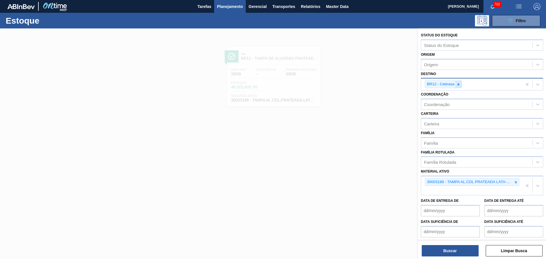
click at [459, 84] on icon at bounding box center [458, 84] width 4 height 4
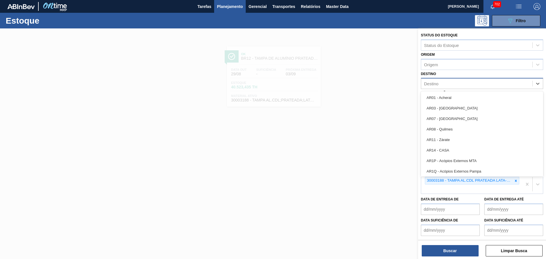
click at [459, 84] on div "Destino" at bounding box center [476, 84] width 111 height 8
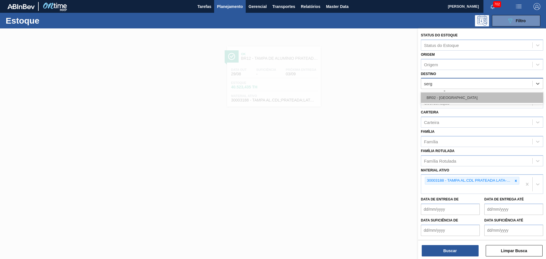
click at [454, 97] on div "BR02 - [GEOGRAPHIC_DATA]" at bounding box center [482, 97] width 122 height 11
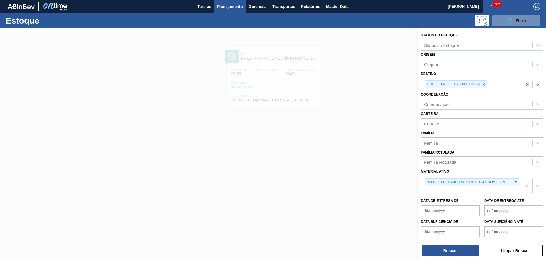
click at [513, 181] on div at bounding box center [515, 181] width 6 height 7
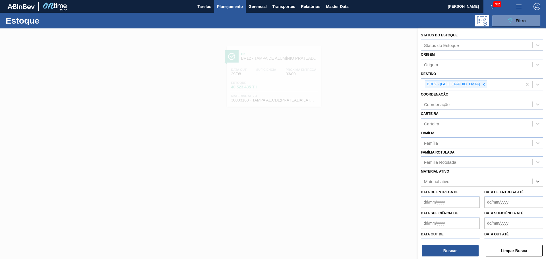
paste ativo "30003189"
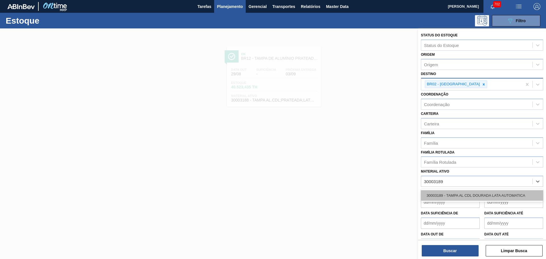
click at [471, 200] on div "30003189 - TAMPA AL CDL DOURADA LATA AUTOMATICA" at bounding box center [482, 195] width 122 height 11
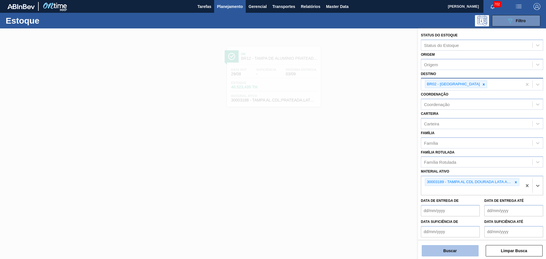
click at [458, 255] on button "Buscar" at bounding box center [450, 250] width 57 height 11
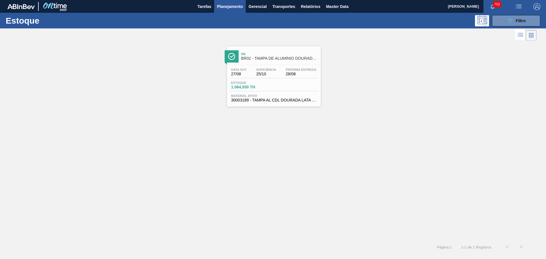
click at [281, 51] on div "Ok BR02 - TAMPA DE ALUMÍNIO DOURADA BALL CDL" at bounding box center [279, 56] width 77 height 13
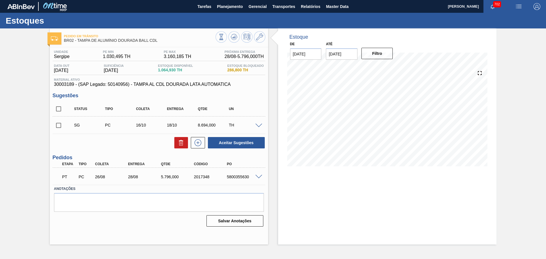
click at [257, 126] on span at bounding box center [258, 126] width 7 height 4
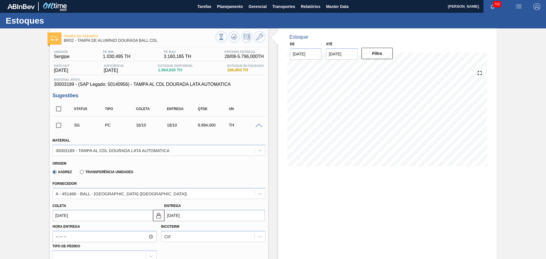
click at [254, 127] on div at bounding box center [259, 125] width 11 height 4
click at [256, 126] on span at bounding box center [258, 126] width 7 height 4
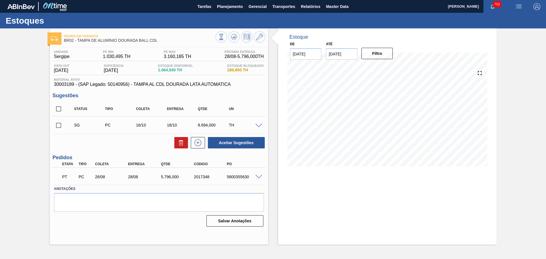
click at [262, 127] on span at bounding box center [258, 126] width 7 height 4
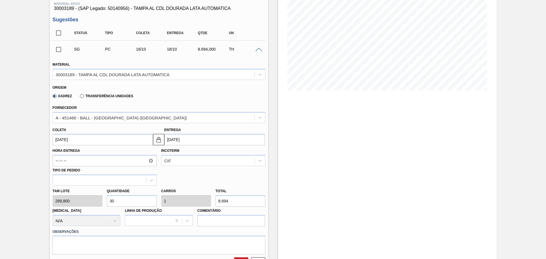
scroll to position [185, 0]
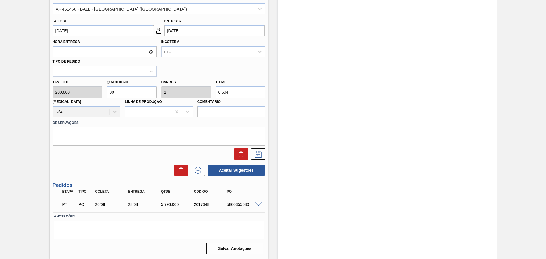
click at [189, 92] on div "Tam lote 289,800 Quantidade 30 Carros 1 Total 8.694 Doca N/A Linha de Produção …" at bounding box center [158, 97] width 217 height 41
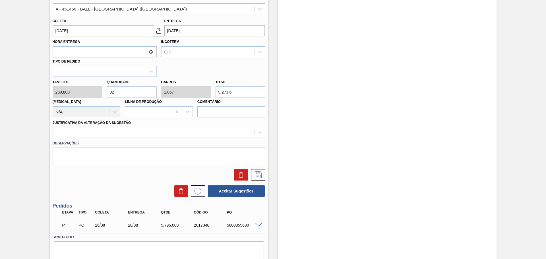
click at [256, 103] on label "Comentário" at bounding box center [231, 102] width 68 height 8
click at [256, 106] on input "Comentário" at bounding box center [231, 111] width 68 height 11
click at [271, 105] on div "Estoque De 27/08/2025 Até 31/12/2025 Filtro" at bounding box center [382, 62] width 228 height 436
click at [183, 125] on div "Justificativa da Alteração da Sugestão" at bounding box center [159, 128] width 213 height 19
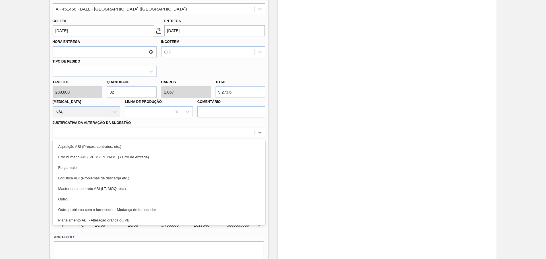
click at [181, 132] on div at bounding box center [154, 132] width 202 height 8
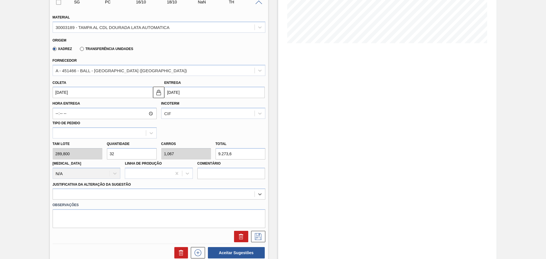
scroll to position [43, 0]
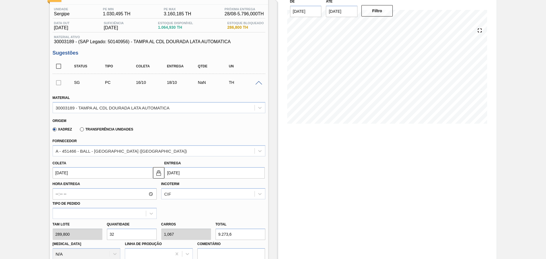
click at [258, 84] on span at bounding box center [258, 83] width 7 height 4
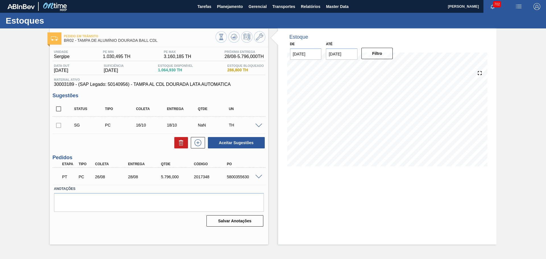
click at [258, 126] on span at bounding box center [258, 126] width 7 height 4
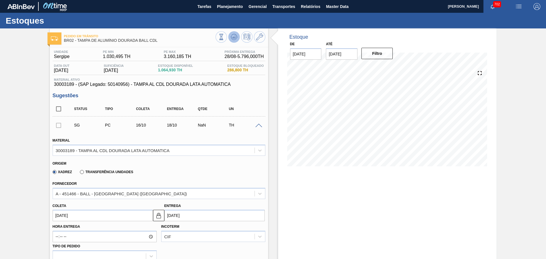
click at [234, 39] on icon at bounding box center [234, 37] width 7 height 7
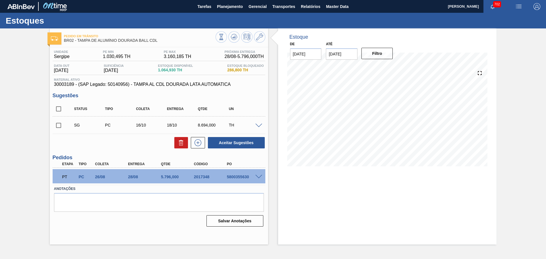
click at [260, 124] on span at bounding box center [258, 126] width 7 height 4
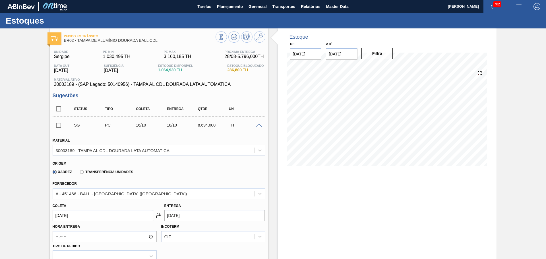
click at [260, 127] on div "SG PC 16/10 18/10 8.694,000 TH" at bounding box center [159, 125] width 213 height 14
click at [258, 126] on span at bounding box center [258, 126] width 7 height 4
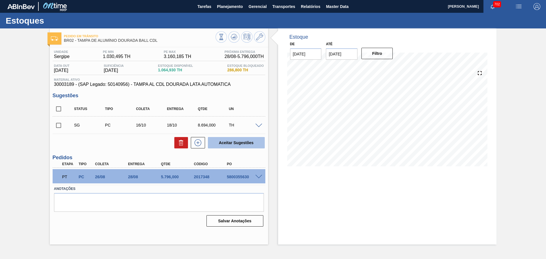
click at [236, 145] on button "Aceitar Sugestões" at bounding box center [236, 142] width 57 height 11
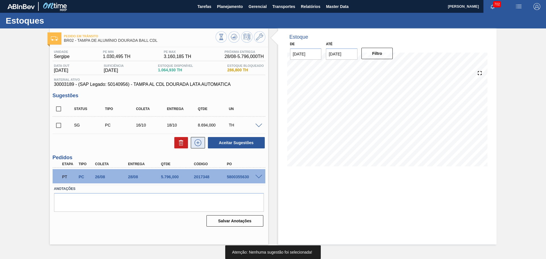
click at [200, 146] on icon at bounding box center [197, 142] width 9 height 7
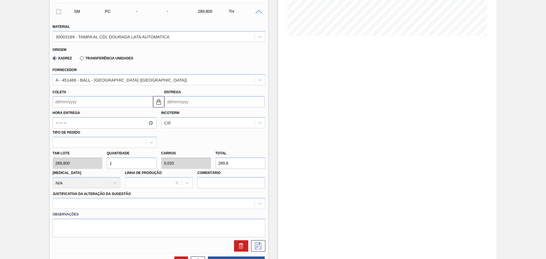
scroll to position [142, 0]
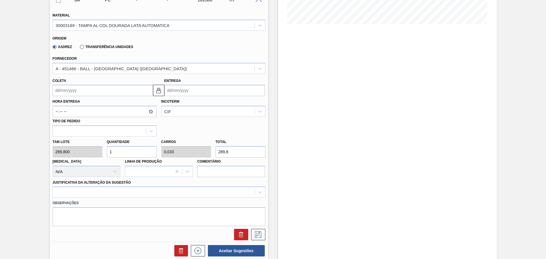
click at [95, 89] on input "Coleta" at bounding box center [103, 90] width 100 height 11
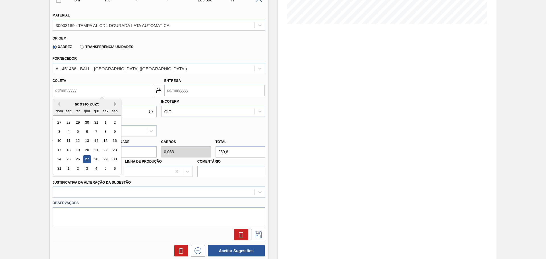
click at [115, 104] on button "Next Month" at bounding box center [116, 104] width 4 height 4
click at [97, 138] on div "13" at bounding box center [96, 141] width 8 height 8
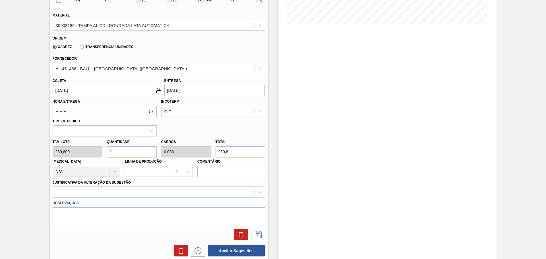
click at [95, 150] on div "Tam lote 289,800 Quantidade 1 Carros 0,033 Total 289,8 Doca N/A Linha de Produç…" at bounding box center [158, 156] width 217 height 41
click at [209, 121] on div "Hora Entrega Incoterm CIF Tipo de pedido" at bounding box center [158, 116] width 217 height 40
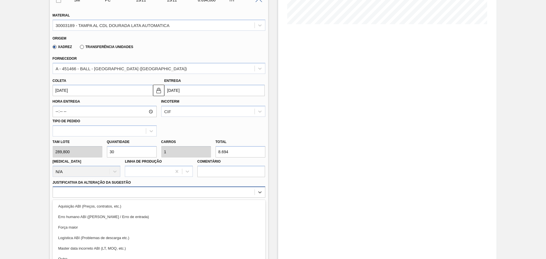
scroll to position [171, 0]
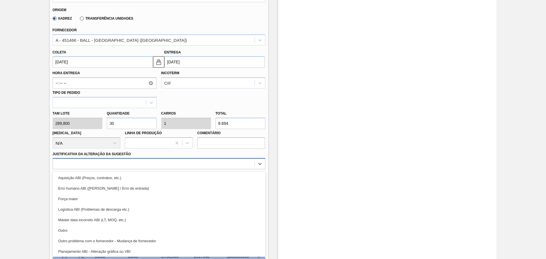
click at [132, 169] on div "option Erro humano ABI (Cálculo / Erro de entrada) focused, 2 of 18. 18 results…" at bounding box center [159, 163] width 213 height 11
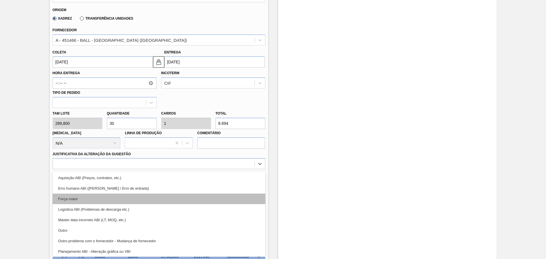
click at [77, 200] on div "Força maior" at bounding box center [159, 199] width 213 height 11
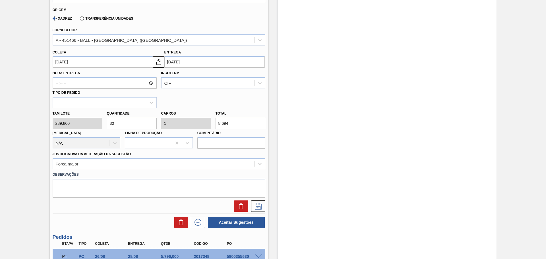
click at [85, 190] on textarea at bounding box center [159, 188] width 213 height 19
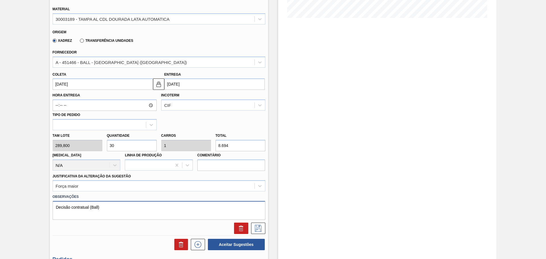
scroll to position [128, 0]
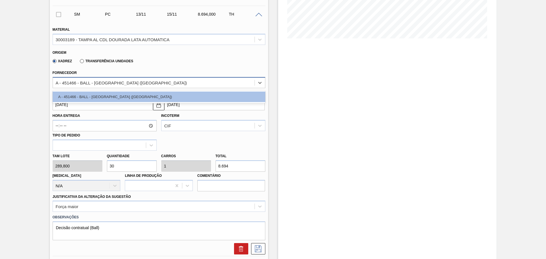
click at [137, 82] on div "A - 451466 - BALL - RECIFE (PE)" at bounding box center [154, 82] width 202 height 8
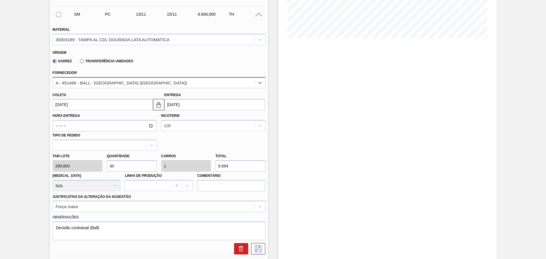
click at [137, 82] on div "A - 451466 - BALL - RECIFE (PE)" at bounding box center [154, 82] width 202 height 8
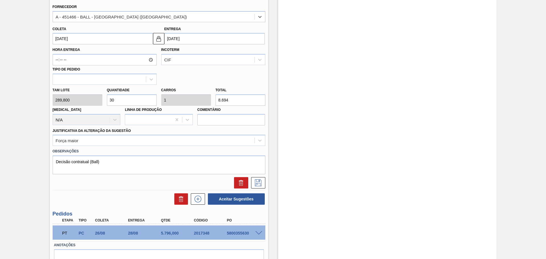
scroll to position [223, 0]
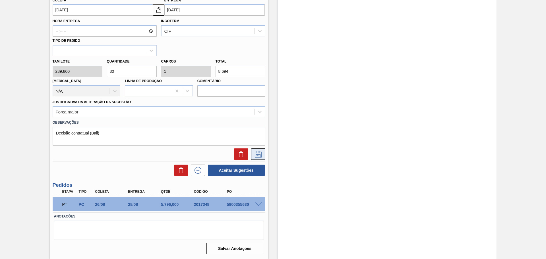
click at [258, 151] on icon at bounding box center [258, 154] width 9 height 7
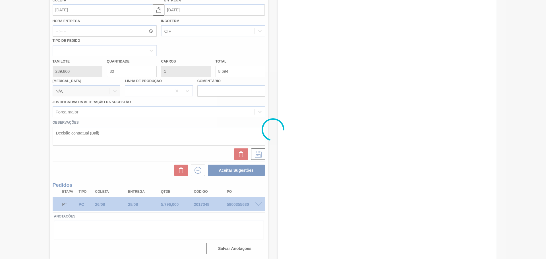
scroll to position [0, 0]
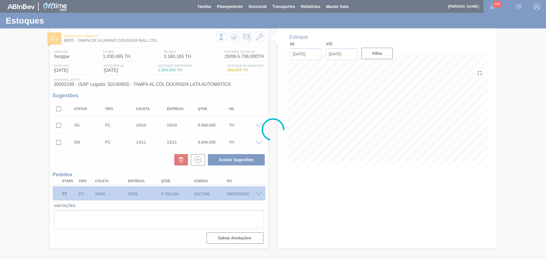
click at [59, 109] on input "checkbox" at bounding box center [59, 109] width 12 height 12
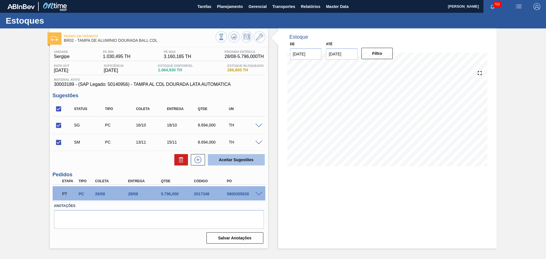
click at [219, 156] on button "Aceitar Sugestões" at bounding box center [236, 159] width 57 height 11
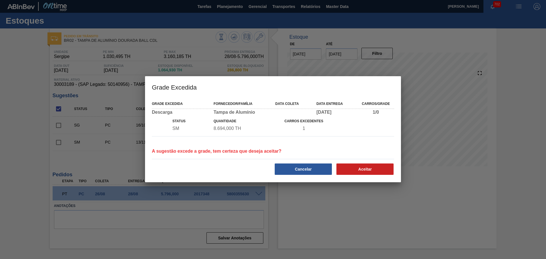
click at [365, 177] on div "Grade Excedida Fornecedor/Família Data coleta Data entrega Carros/Grade Descarg…" at bounding box center [273, 139] width 256 height 85
click at [364, 171] on button "Aceitar" at bounding box center [364, 168] width 57 height 11
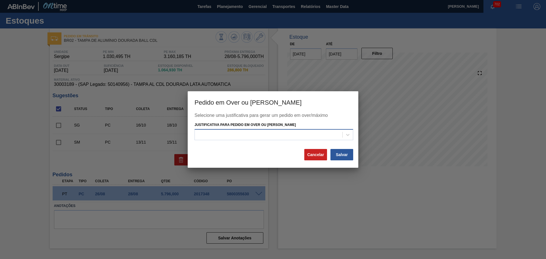
click at [283, 134] on div at bounding box center [269, 134] width 148 height 8
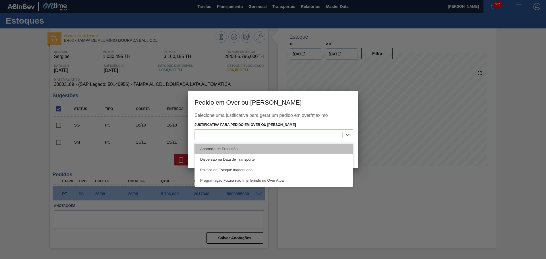
click at [232, 148] on div "Anomalia de Produção" at bounding box center [273, 149] width 159 height 11
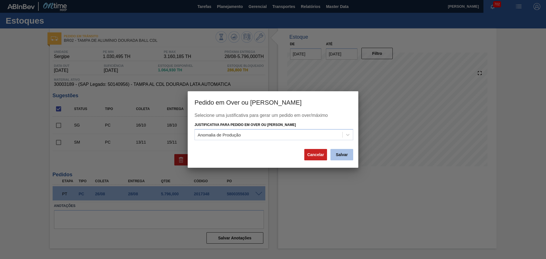
click at [343, 156] on button "Salvar" at bounding box center [341, 154] width 23 height 11
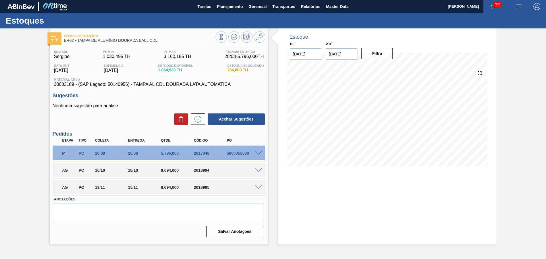
click at [202, 171] on div "2018994" at bounding box center [210, 170] width 37 height 5
copy div "2018994"
click at [198, 187] on div "2018995" at bounding box center [210, 187] width 37 height 5
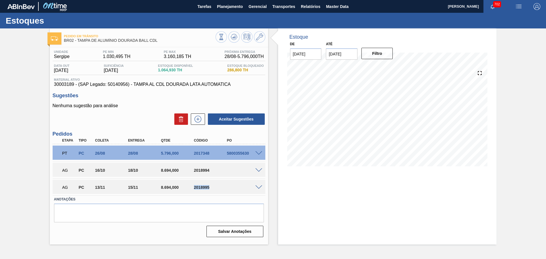
copy div "2018995"
click at [202, 169] on div "2018994" at bounding box center [210, 170] width 37 height 5
copy div "2018994"
click at [201, 188] on div "2018995" at bounding box center [210, 187] width 37 height 5
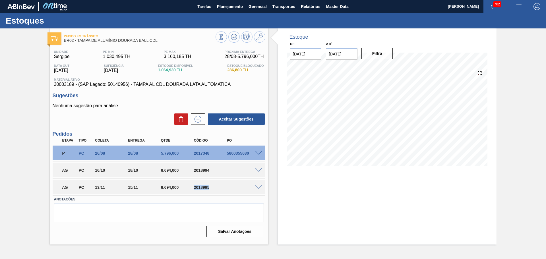
click at [201, 188] on div "2018995" at bounding box center [210, 187] width 37 height 5
copy div "2018995"
click at [509, 61] on div "Pedido em Trânsito BR02 - TAMPA DE ALUMÍNIO DOURADA BALL CDL Unidade Sergipe PE…" at bounding box center [273, 136] width 546 height 216
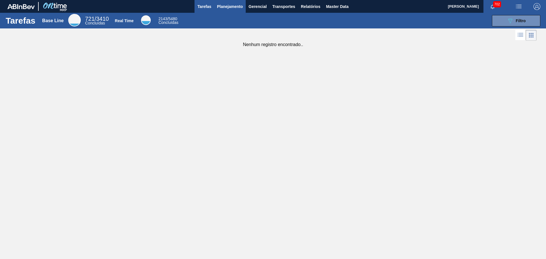
click at [236, 7] on span "Planejamento" at bounding box center [230, 6] width 26 height 7
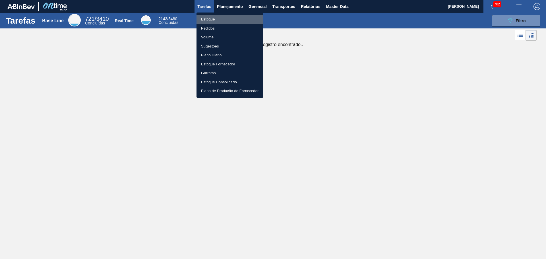
click at [213, 21] on li "Estoque" at bounding box center [229, 19] width 67 height 9
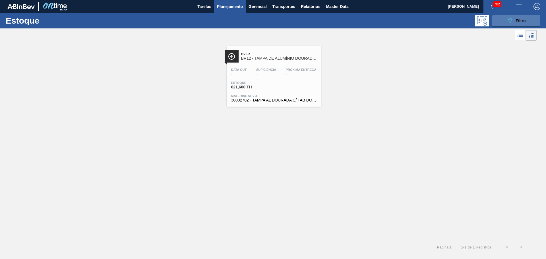
click at [515, 24] on button "089F7B8B-B2A5-4AFE-B5C0-19BA573D28AC Filtro" at bounding box center [516, 20] width 48 height 11
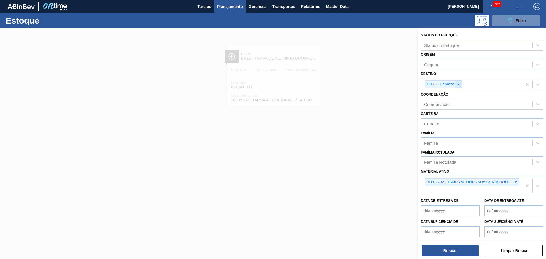
click at [460, 85] on div at bounding box center [458, 84] width 6 height 7
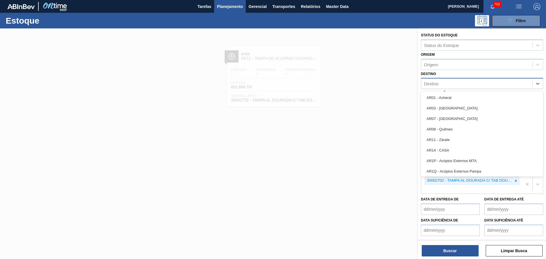
click at [461, 85] on div "Destino" at bounding box center [476, 84] width 111 height 8
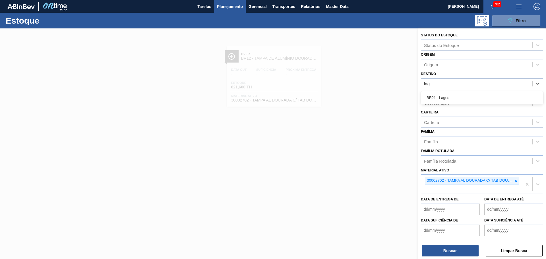
type input "lage"
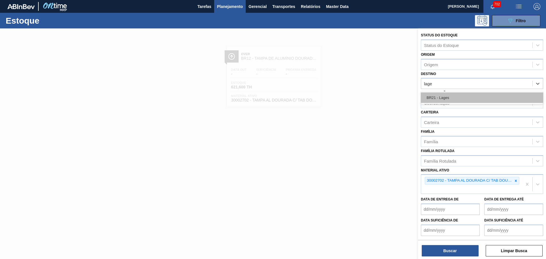
click at [457, 100] on div "BR21 - Lages" at bounding box center [482, 97] width 122 height 11
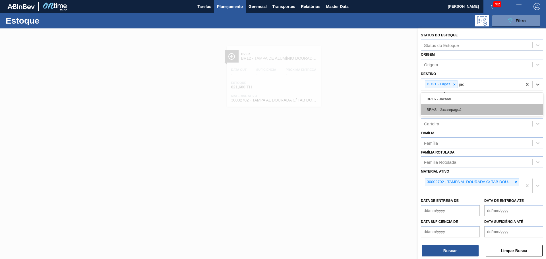
type input "jaca"
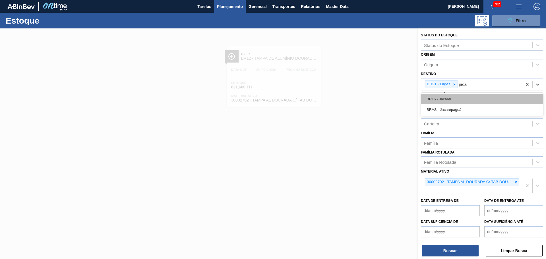
click at [455, 99] on div "BR16 - Jacareí" at bounding box center [482, 99] width 122 height 11
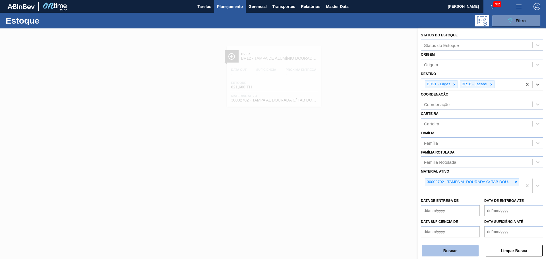
click at [452, 248] on button "Buscar" at bounding box center [450, 250] width 57 height 11
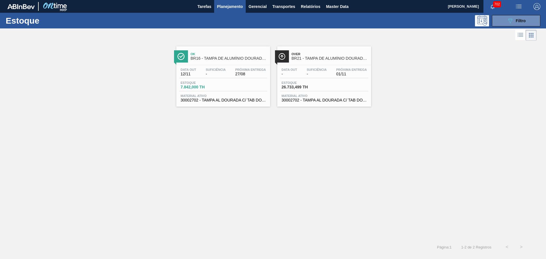
click at [233, 57] on span "BR16 - TAMPA DE ALUMÍNIO DOURADA TAB DOURADO" at bounding box center [228, 58] width 77 height 4
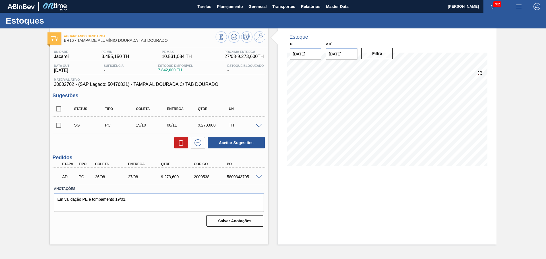
click at [258, 177] on span at bounding box center [258, 177] width 7 height 4
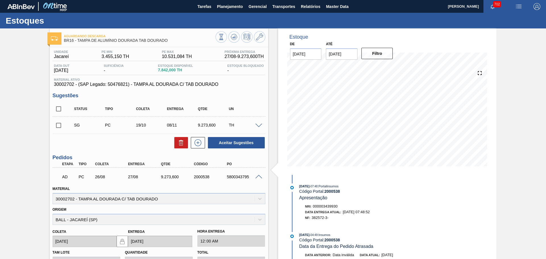
click at [258, 177] on span at bounding box center [258, 177] width 7 height 4
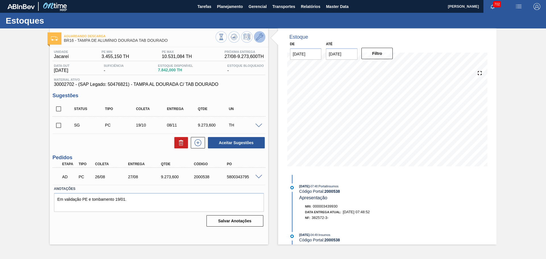
click at [263, 38] on button at bounding box center [259, 36] width 11 height 11
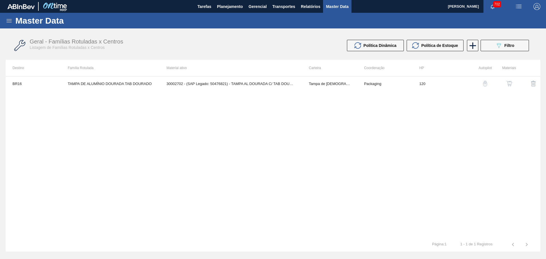
click at [507, 87] on button "button" at bounding box center [509, 84] width 14 height 14
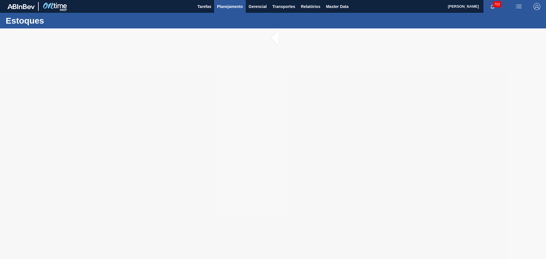
click at [238, 8] on span "Planejamento" at bounding box center [230, 6] width 26 height 7
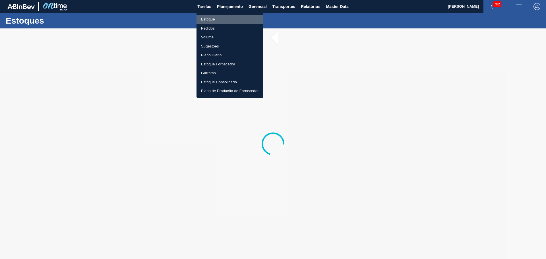
click at [209, 18] on li "Estoque" at bounding box center [229, 19] width 67 height 9
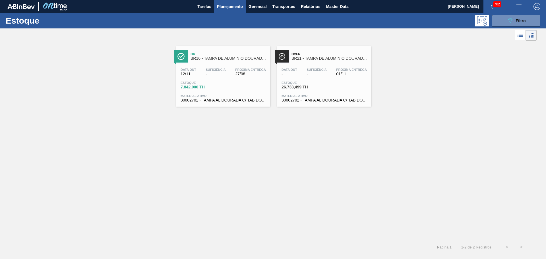
click at [308, 64] on div "Over BR21 - TAMPA DE ALUMÍNIO DOURADA TAB DOURADO Data out - Suficiência - Próx…" at bounding box center [324, 76] width 94 height 60
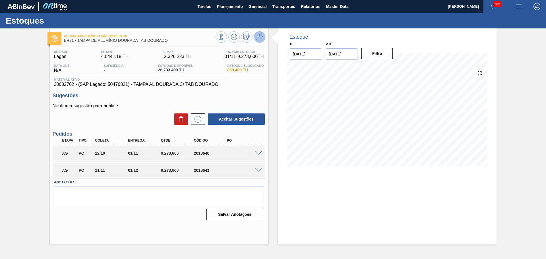
click at [263, 39] on button at bounding box center [259, 36] width 11 height 11
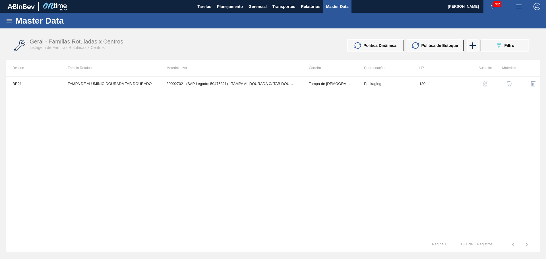
click at [510, 81] on img "button" at bounding box center [509, 84] width 6 height 6
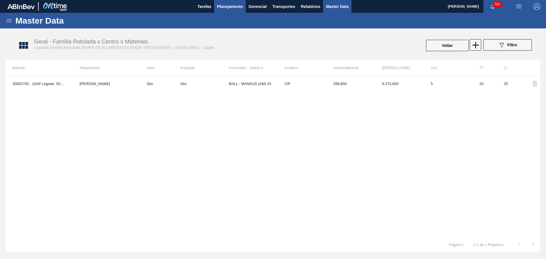
click at [225, 7] on span "Planejamento" at bounding box center [230, 6] width 26 height 7
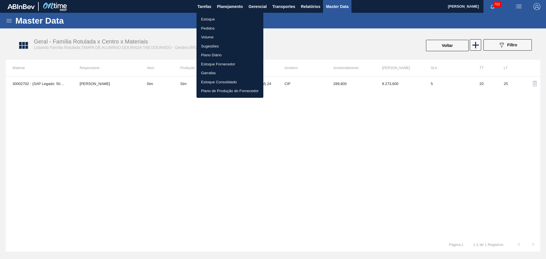
drag, startPoint x: 202, startPoint y: 17, endPoint x: 223, endPoint y: 17, distance: 21.6
click at [202, 17] on li "Estoque" at bounding box center [229, 19] width 67 height 9
